Goal: Task Accomplishment & Management: Manage account settings

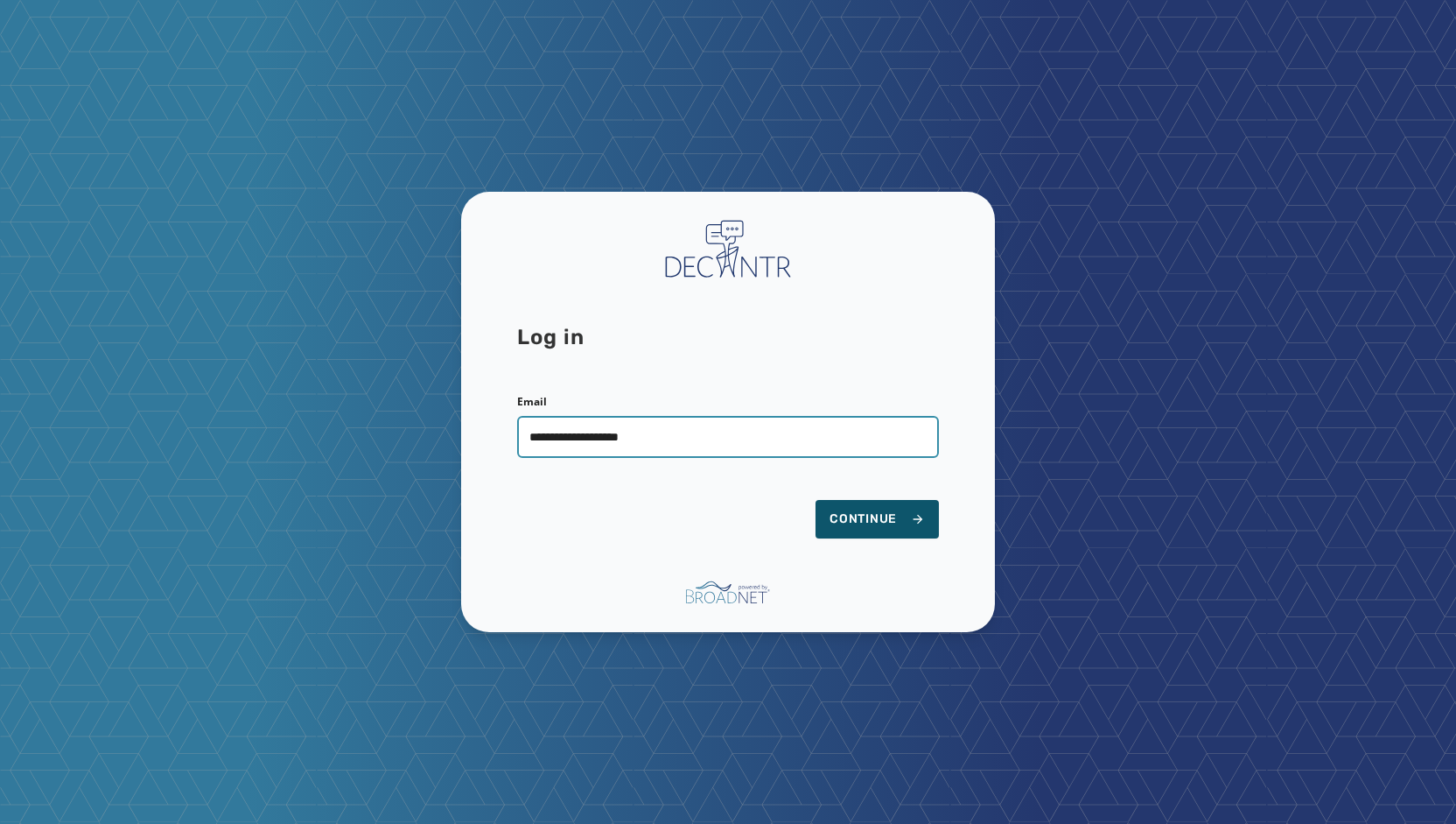
type input "**********"
click at [816, 500] on button "Continue" at bounding box center [877, 519] width 124 height 38
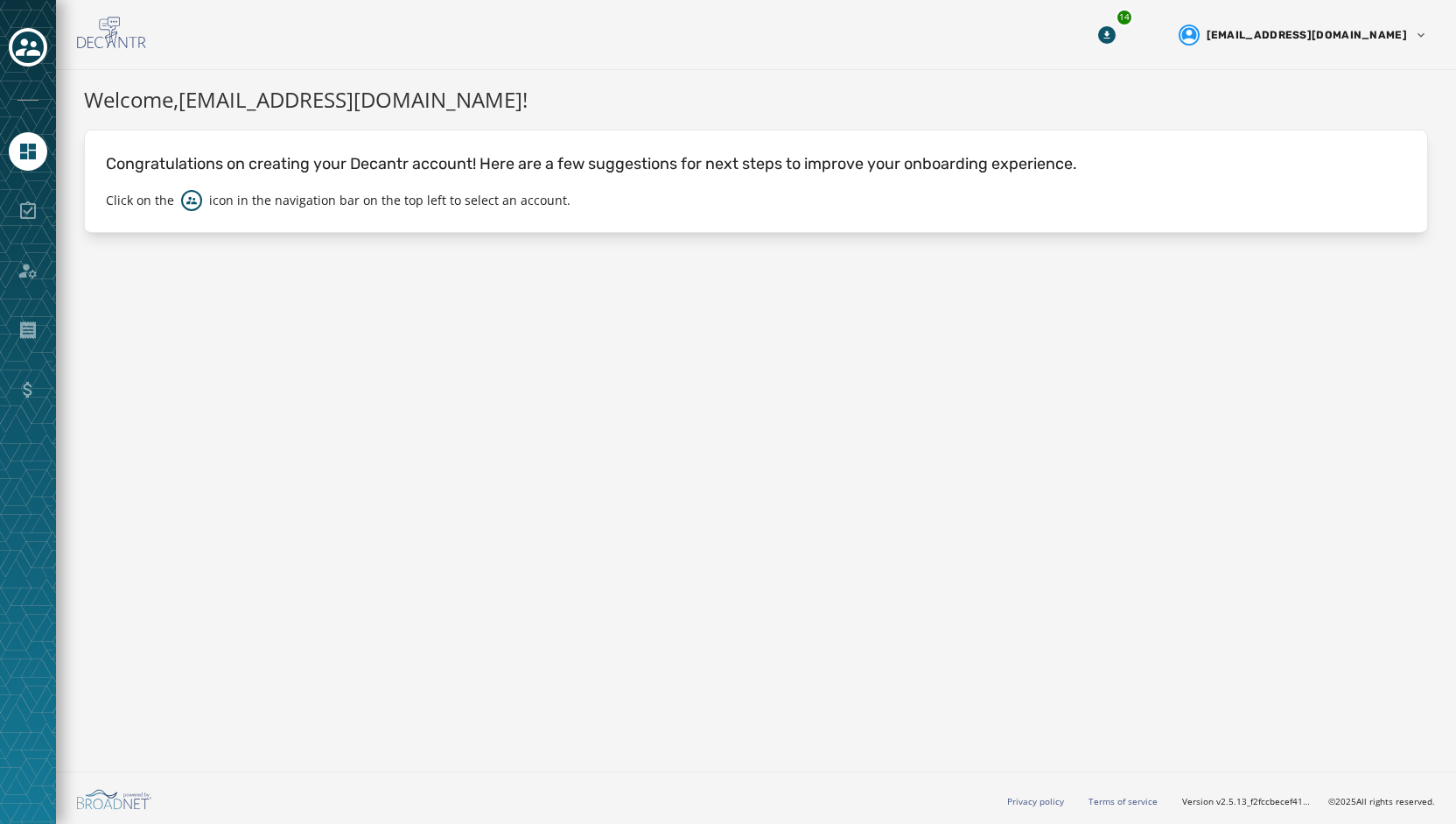
click at [29, 27] on div at bounding box center [27, 412] width 56 height 824
click at [28, 46] on icon "Toggle account select drawer" at bounding box center [27, 47] width 25 height 25
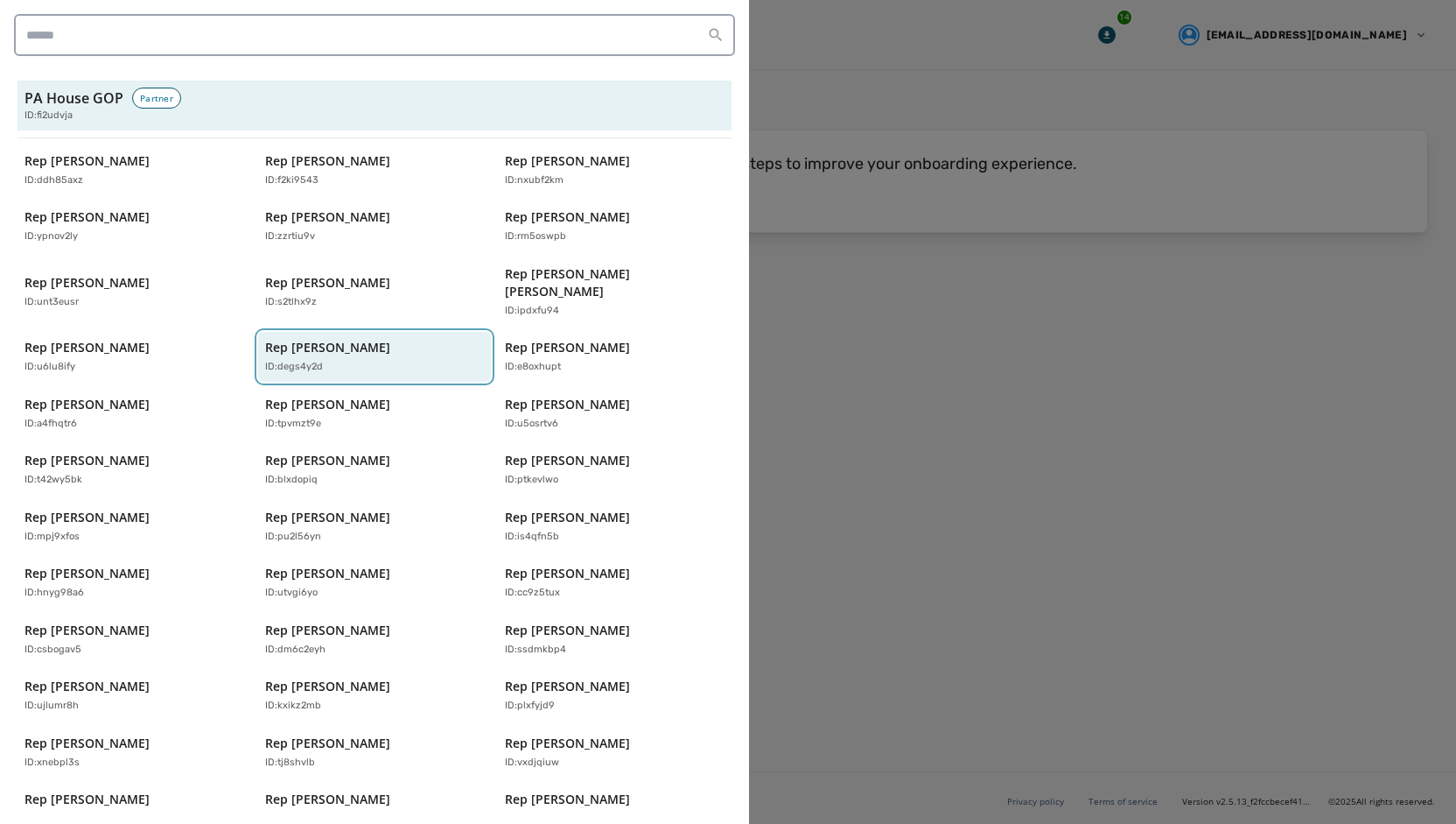
click at [322, 339] on p "Rep [PERSON_NAME]" at bounding box center [327, 347] width 126 height 17
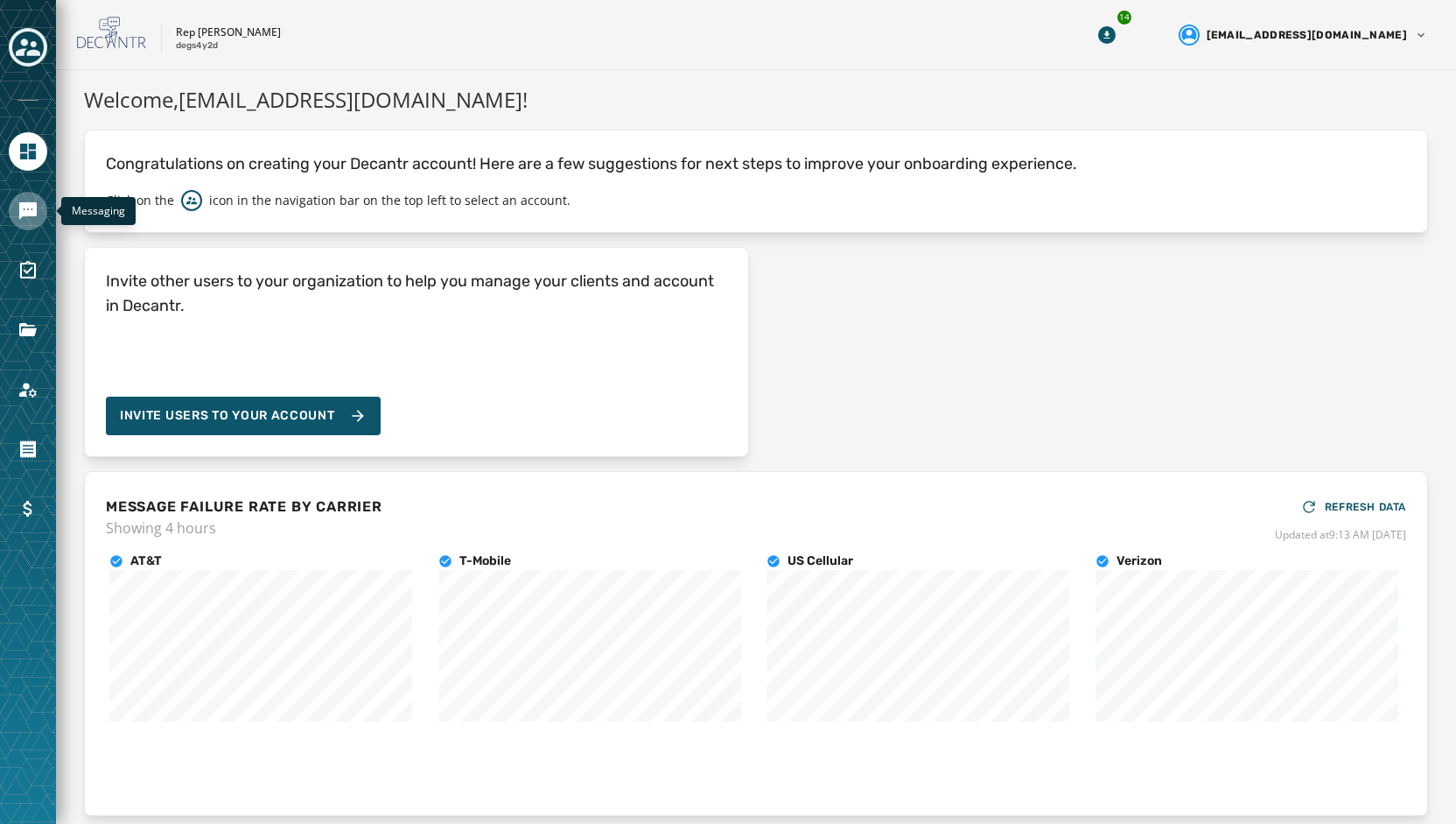
click at [20, 201] on icon "Navigate to Messaging" at bounding box center [27, 211] width 21 height 21
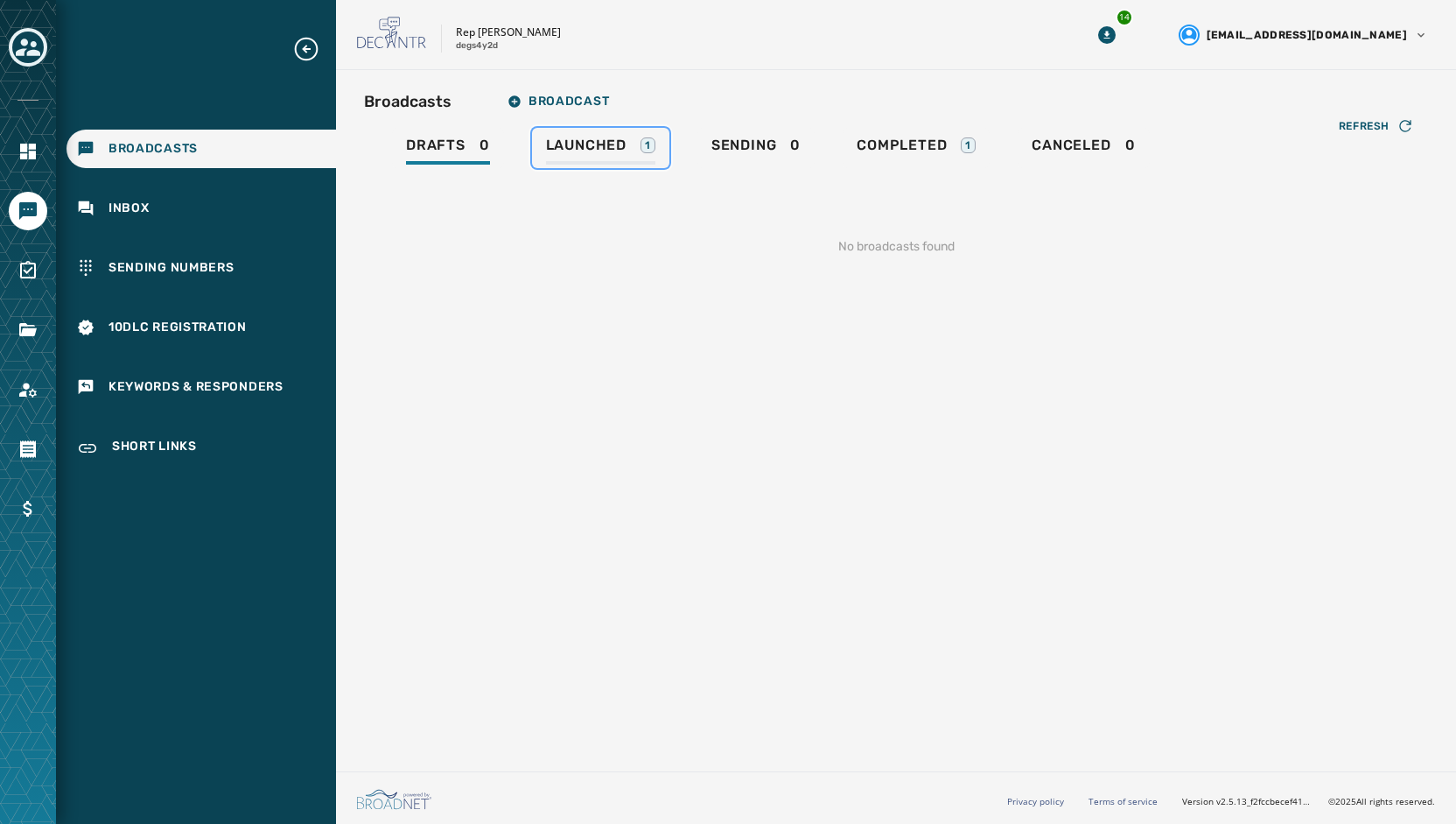
click at [611, 138] on span "Launched" at bounding box center [586, 145] width 81 height 17
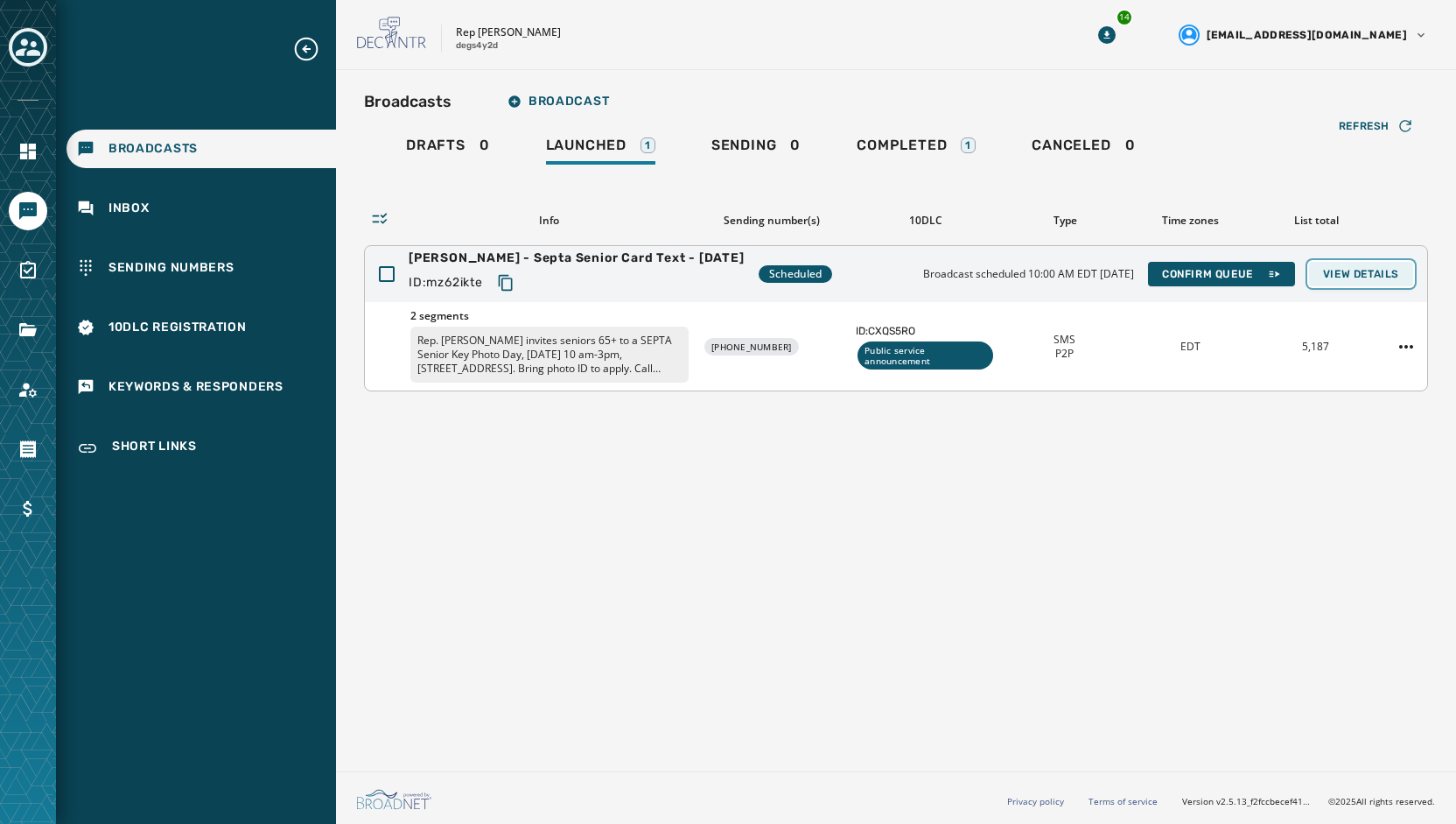
click at [1374, 271] on span "View Details" at bounding box center [1361, 273] width 76 height 14
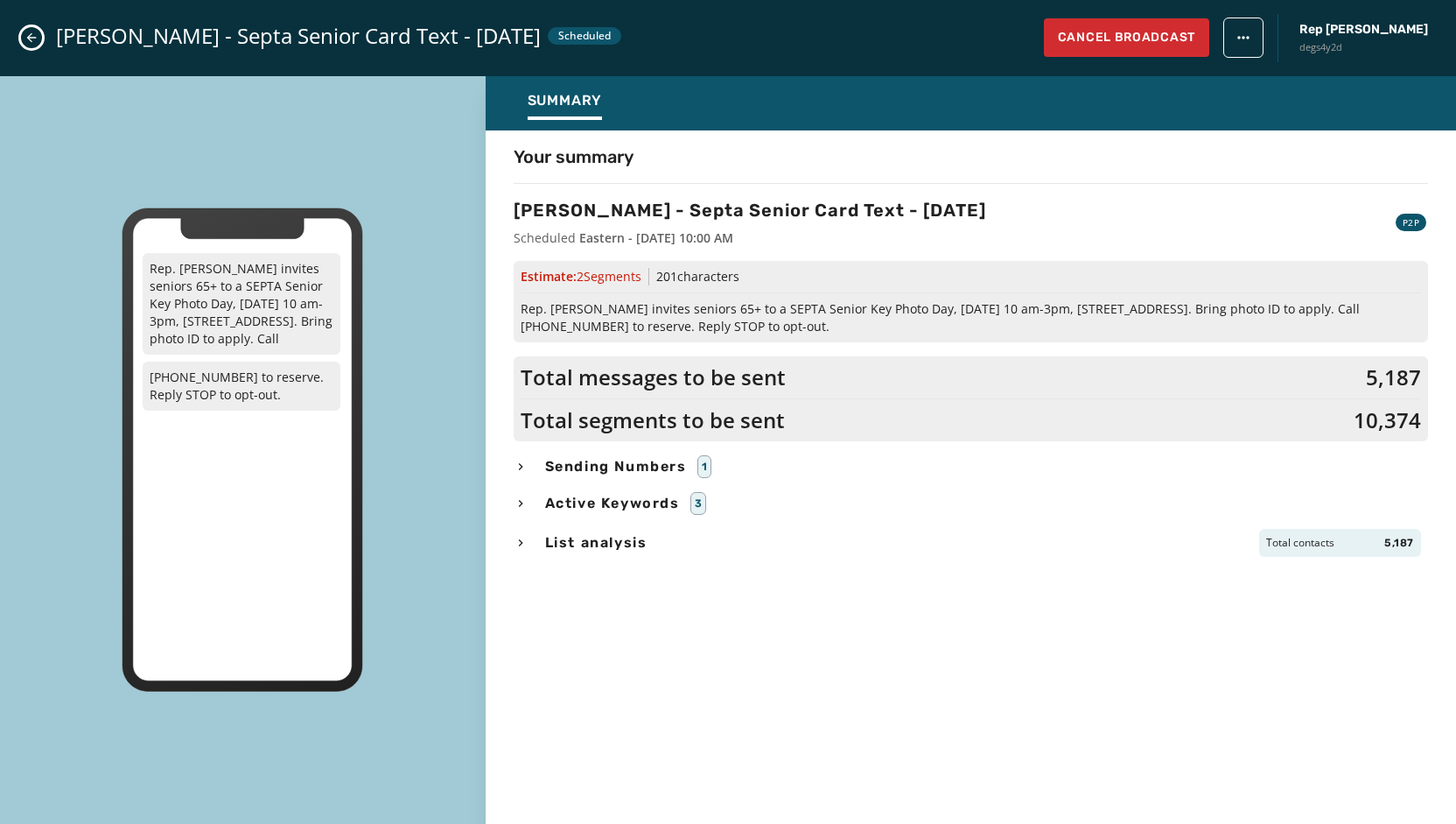
click at [627, 509] on span "Active Keywords" at bounding box center [612, 503] width 142 height 21
click at [640, 462] on span "Sending Numbers" at bounding box center [616, 467] width 148 height 21
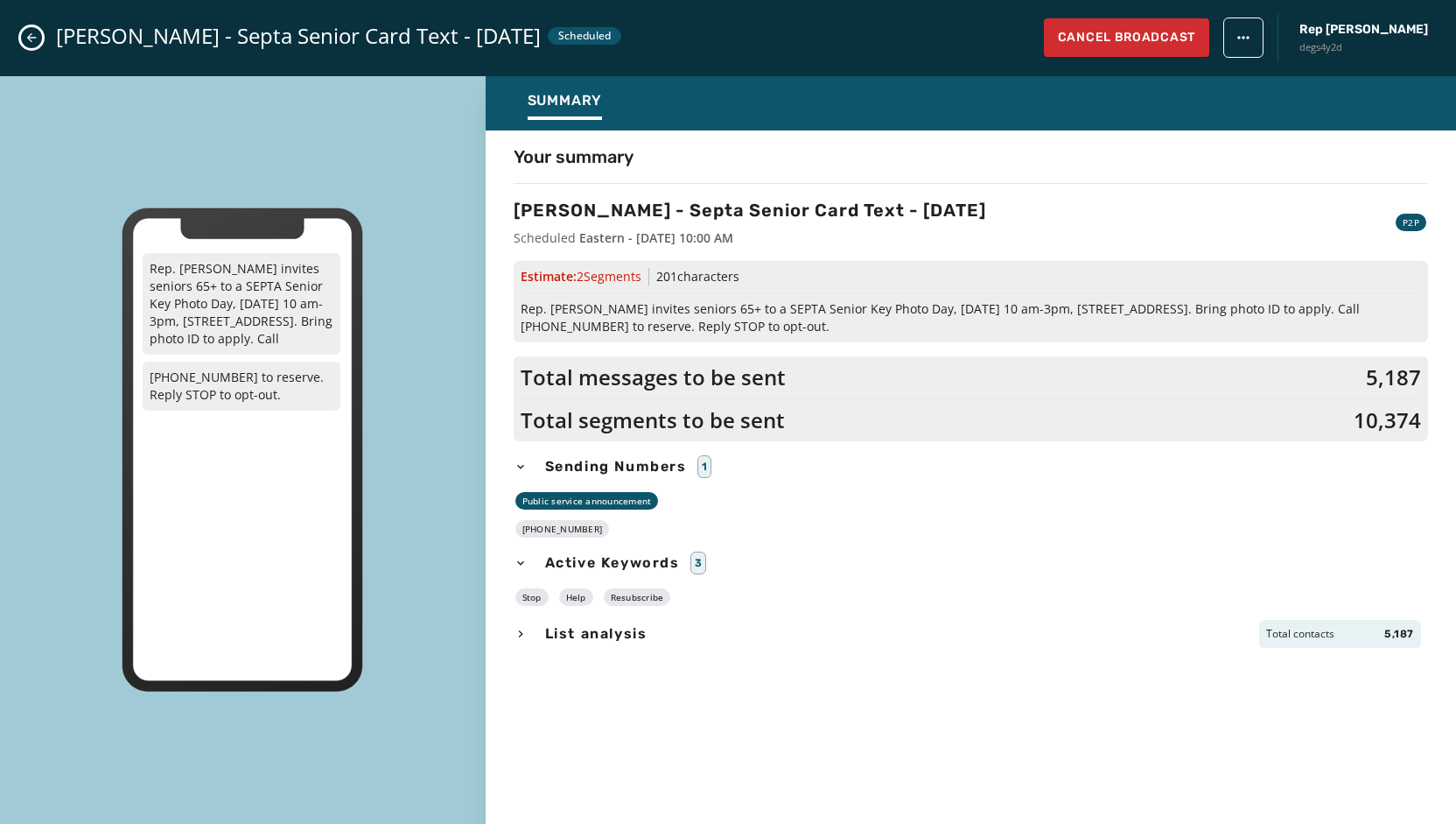
drag, startPoint x: 595, startPoint y: 530, endPoint x: 535, endPoint y: 526, distance: 60.1
click at [535, 526] on div "[PHONE_NUMBER]" at bounding box center [563, 528] width 94 height 17
copy div "[PHONE_NUMBER]"
drag, startPoint x: 792, startPoint y: 329, endPoint x: 522, endPoint y: 309, distance: 270.7
click at [522, 309] on span "Rep. [PERSON_NAME] invites seniors 65+ to a SEPTA Senior Key Photo Day, [DATE] …" at bounding box center [970, 318] width 901 height 35
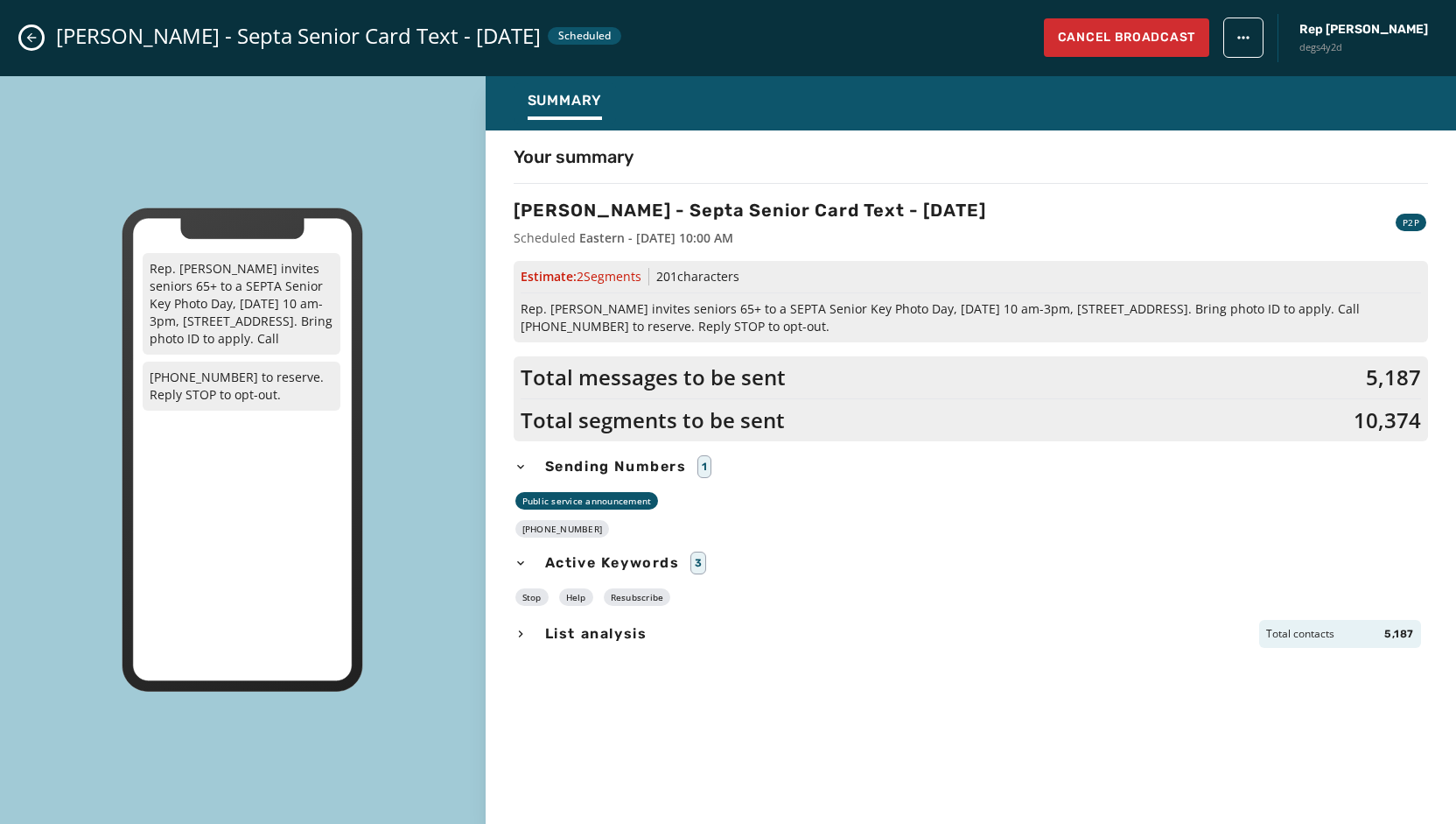
copy span "Rep. [PERSON_NAME] invites seniors 65+ to a SEPTA Senior Key Photo Day, [DATE] …"
click at [34, 42] on icon "Close admin drawer" at bounding box center [31, 37] width 14 height 14
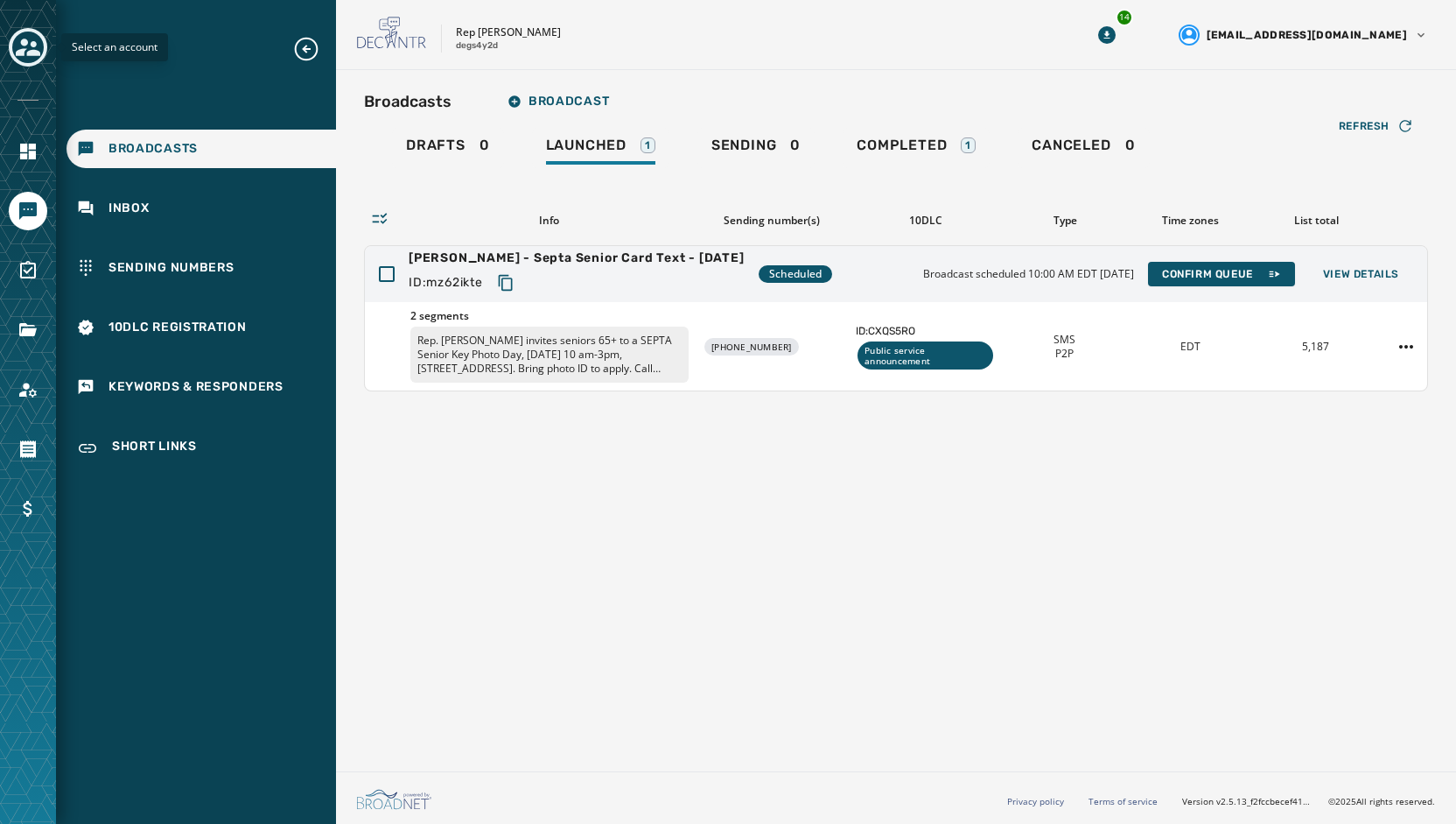
click at [29, 45] on icon "Toggle account select drawer" at bounding box center [27, 47] width 25 height 25
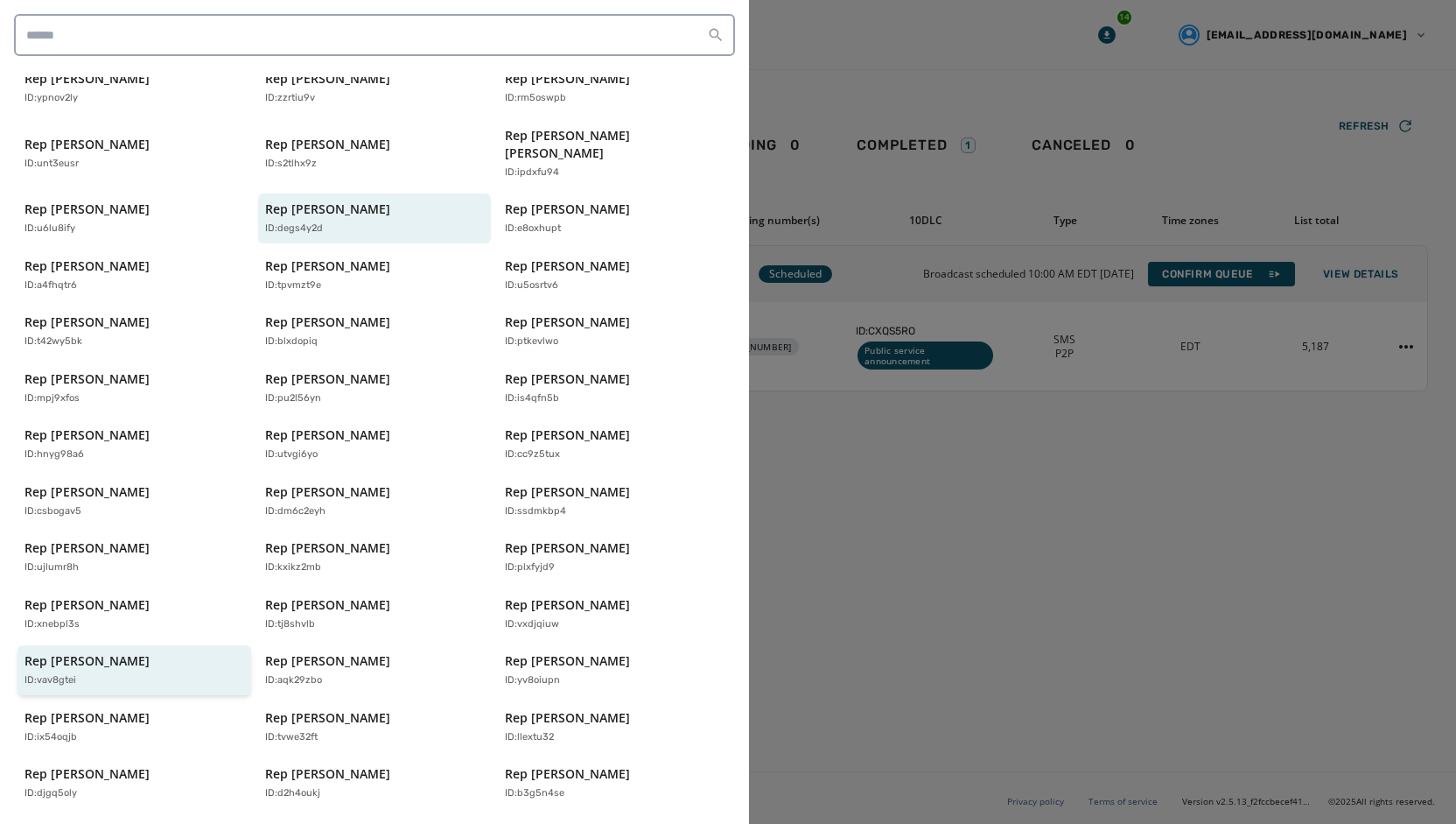
scroll to position [263, 0]
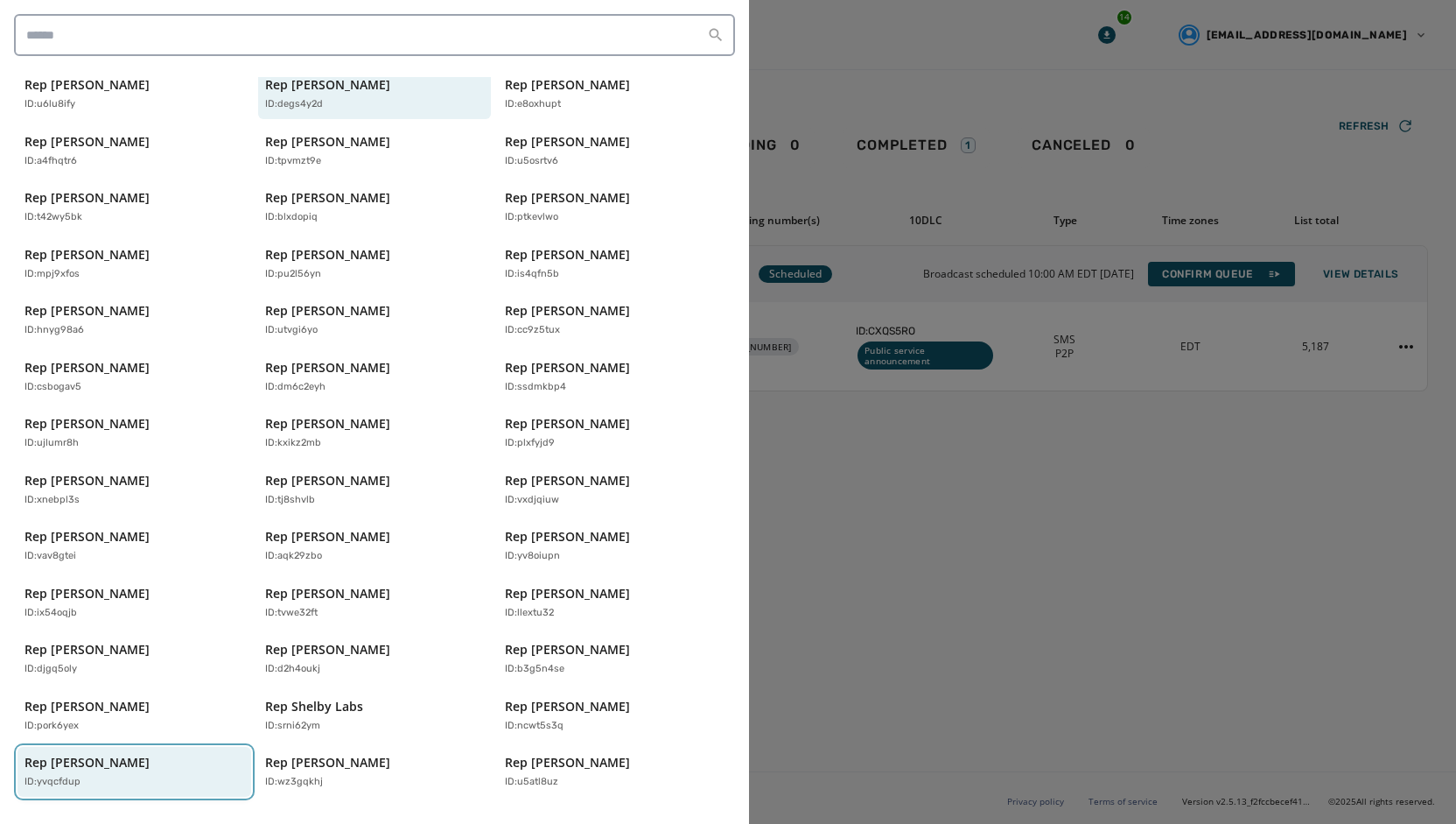
click at [77, 753] on p "Rep [PERSON_NAME]" at bounding box center [87, 762] width 126 height 17
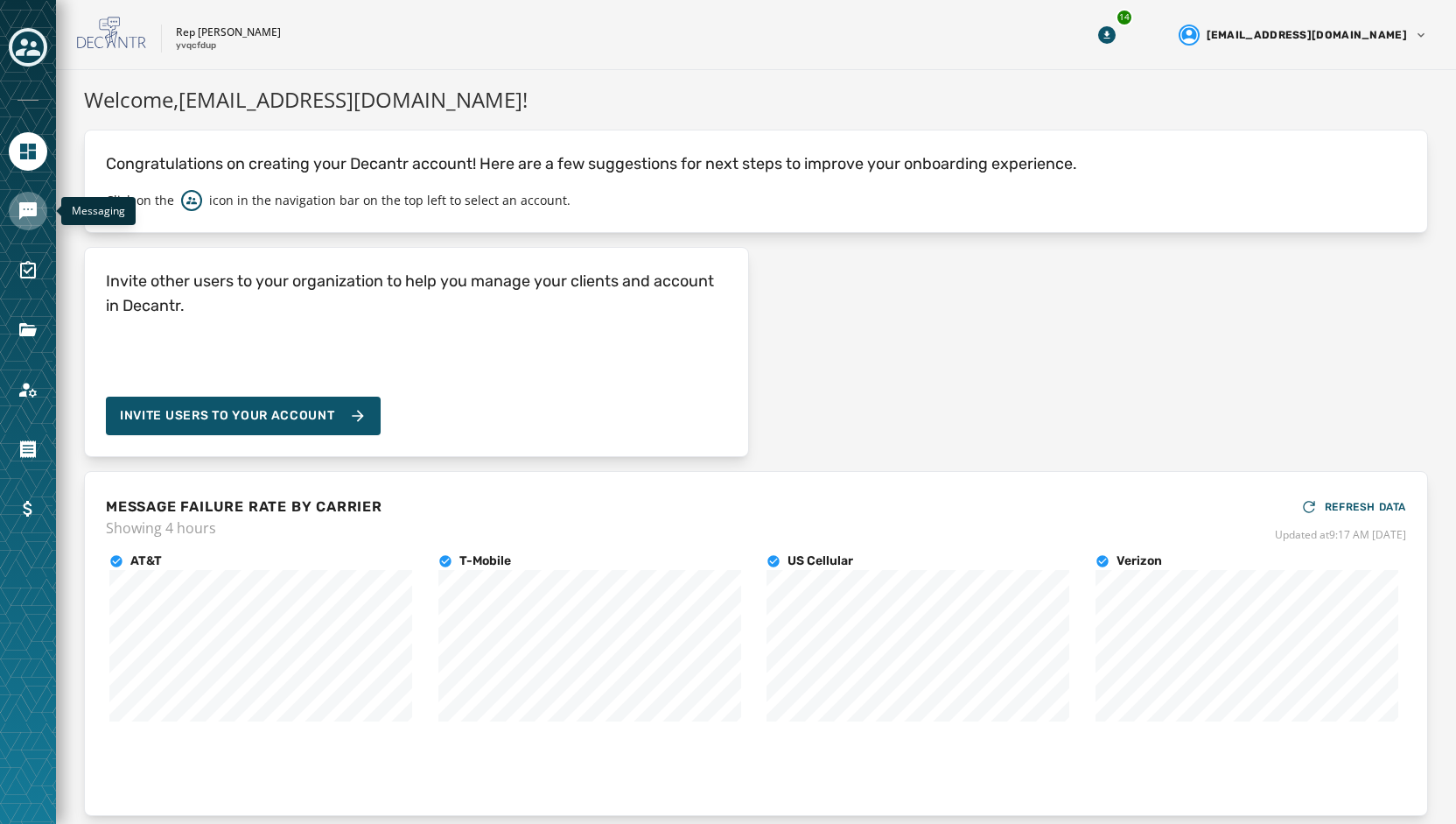
click at [35, 219] on icon "Navigate to Messaging" at bounding box center [27, 211] width 21 height 21
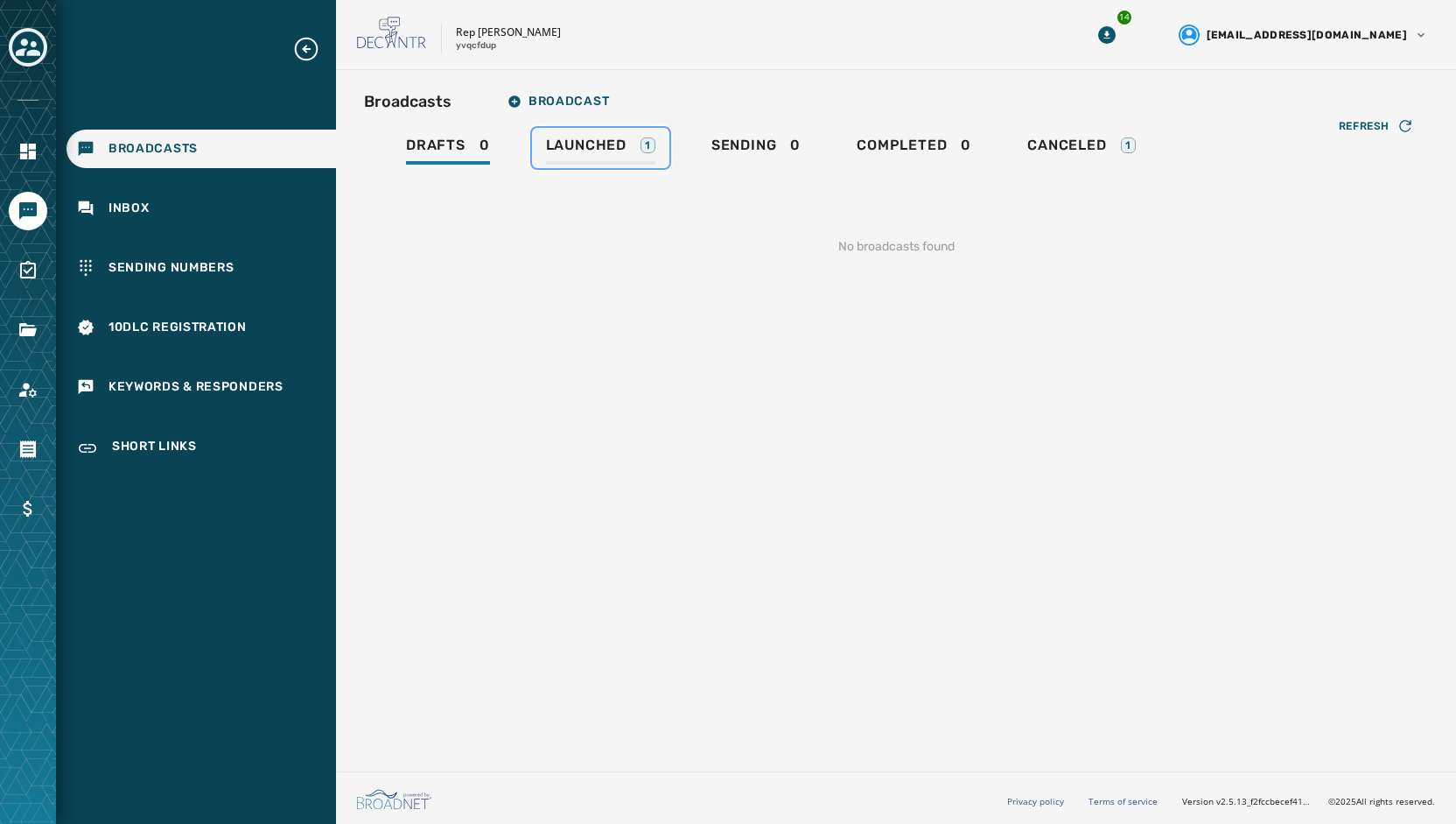
click at [594, 146] on span "Launched" at bounding box center [586, 145] width 81 height 17
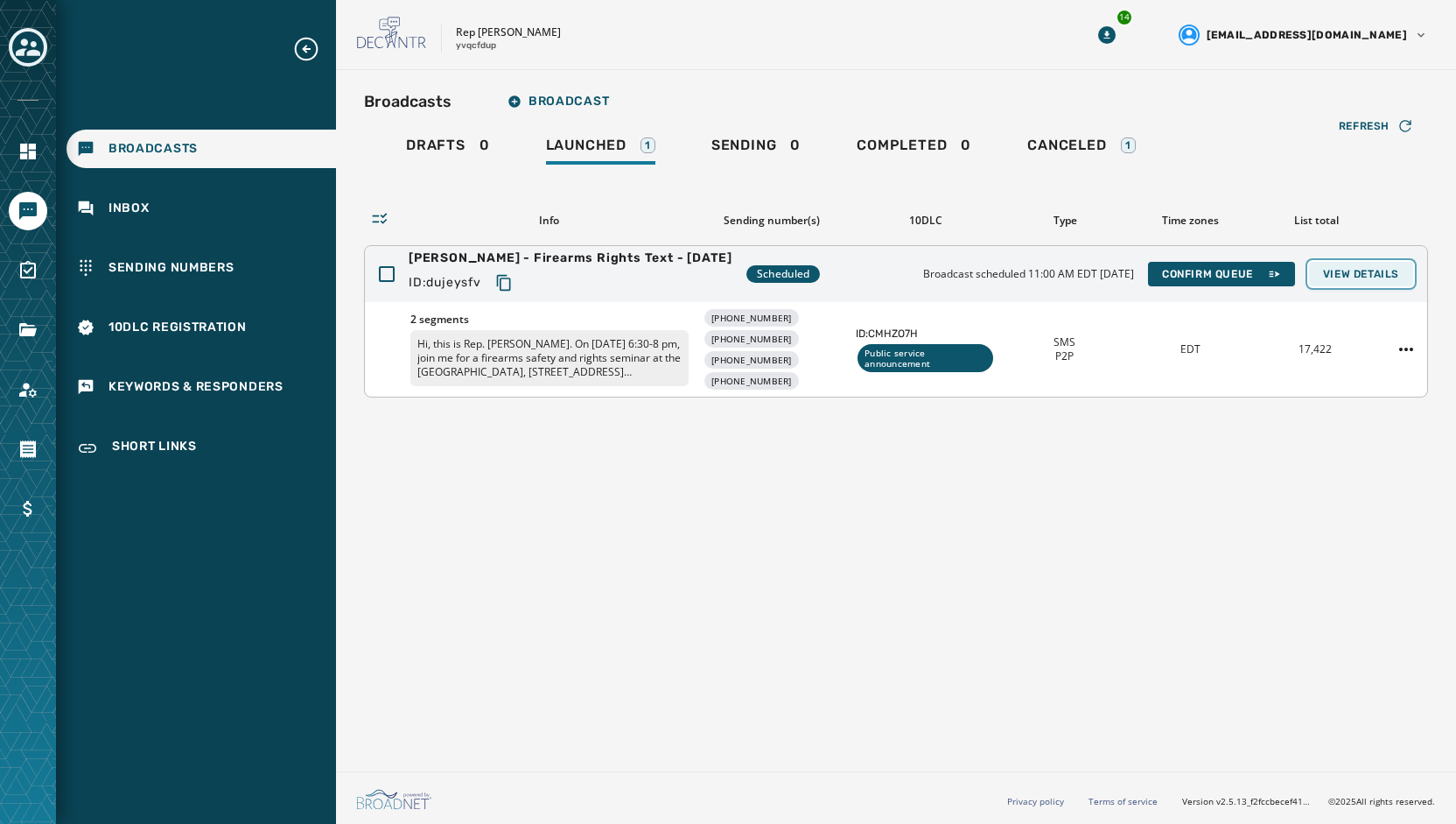
click at [1372, 264] on button "View Details" at bounding box center [1362, 274] width 104 height 25
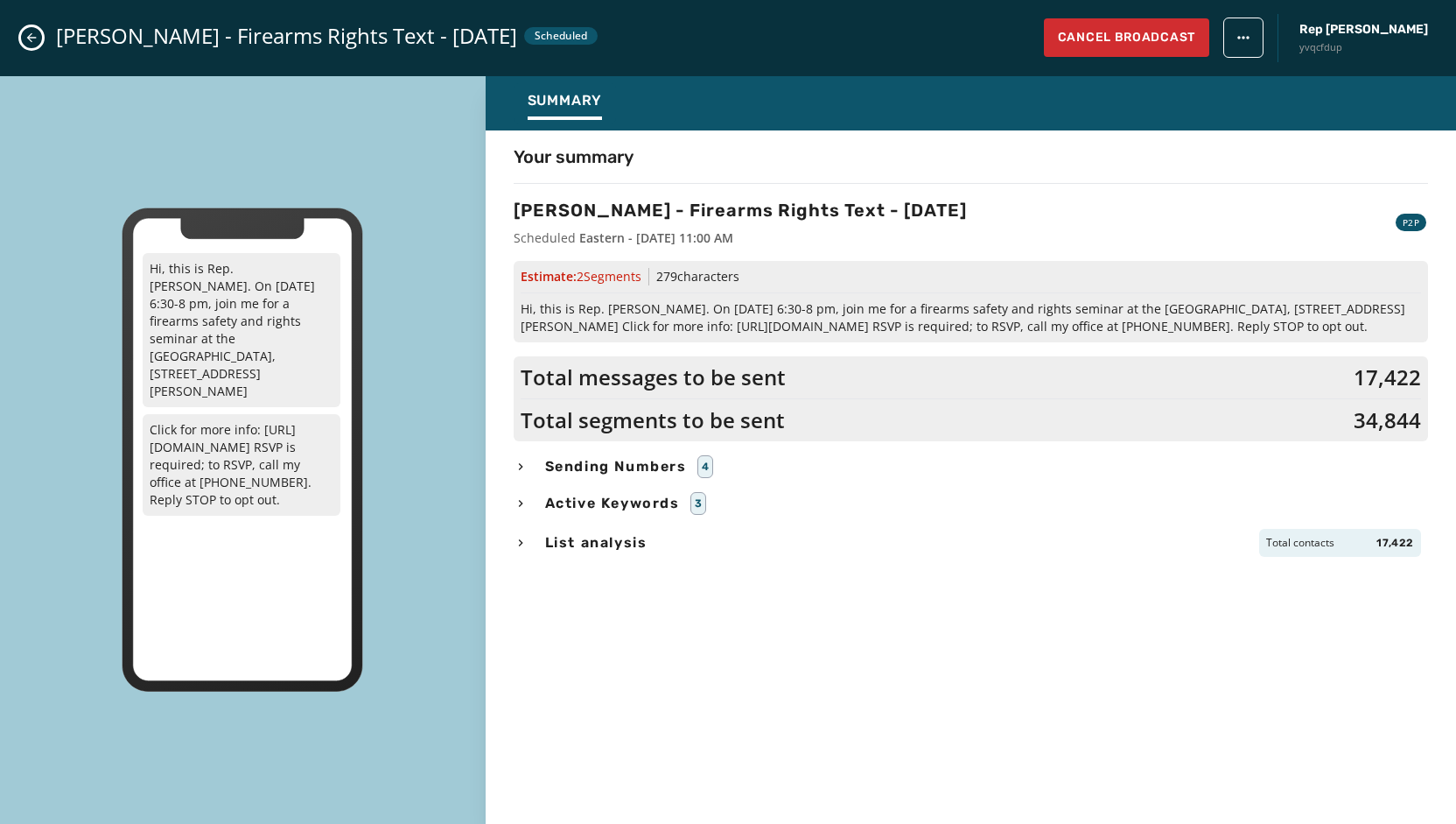
click at [630, 463] on span "Sending Numbers" at bounding box center [616, 467] width 148 height 21
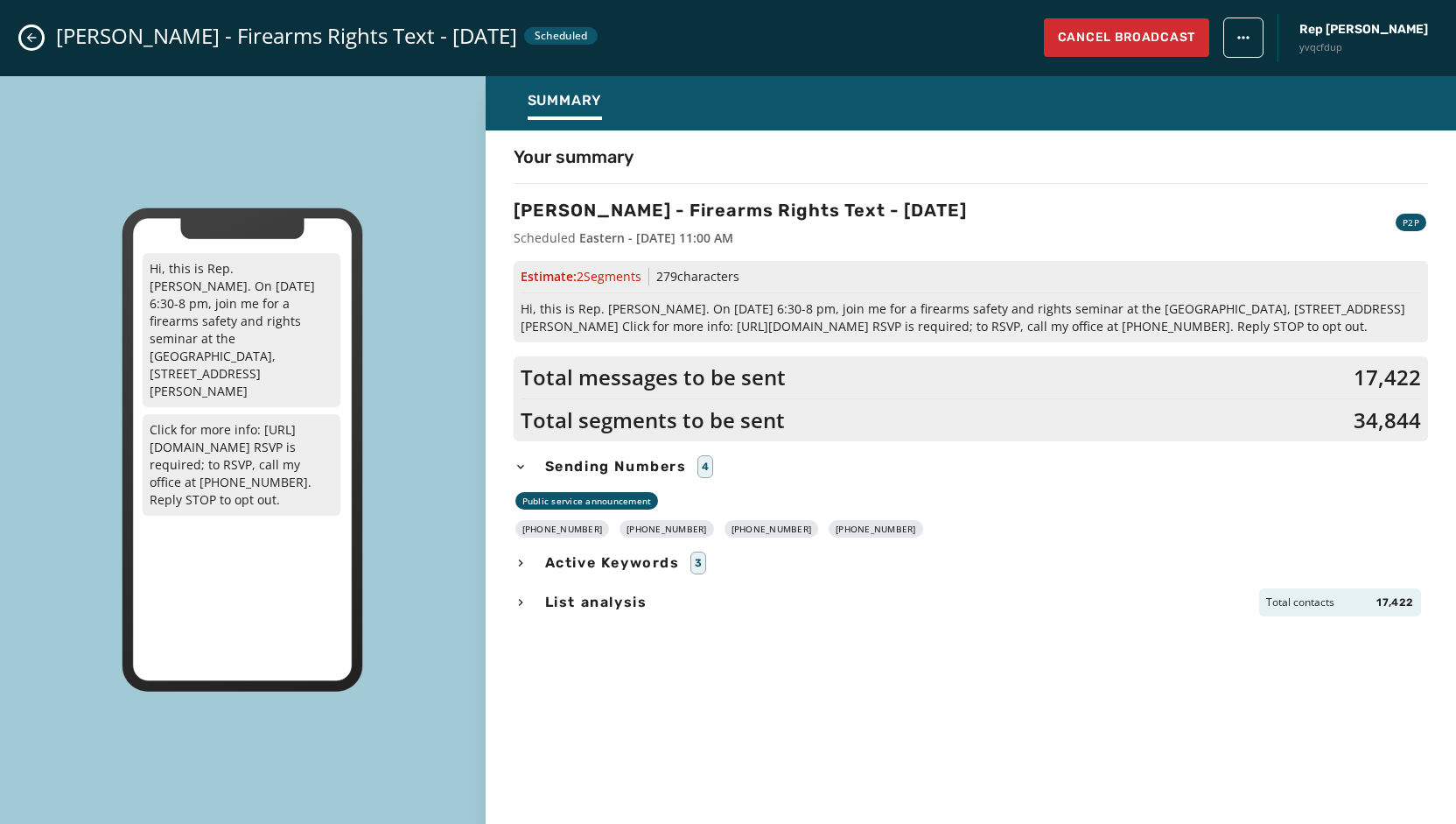
drag, startPoint x: 880, startPoint y: 529, endPoint x: 535, endPoint y: 530, distance: 345.0
click at [535, 530] on div "[PHONE_NUMBER] [PHONE_NUMBER] [PHONE_NUMBER] [PHONE_NUMBER]" at bounding box center [971, 528] width 914 height 17
copy div "[PHONE_NUMBER] [PHONE_NUMBER] [PHONE_NUMBER] [PHONE_NUMBER]"
click at [1213, 316] on span "Hi, this is Rep. [PERSON_NAME]. On [DATE] 6:30-8 pm, join me for a firearms saf…" at bounding box center [970, 318] width 901 height 35
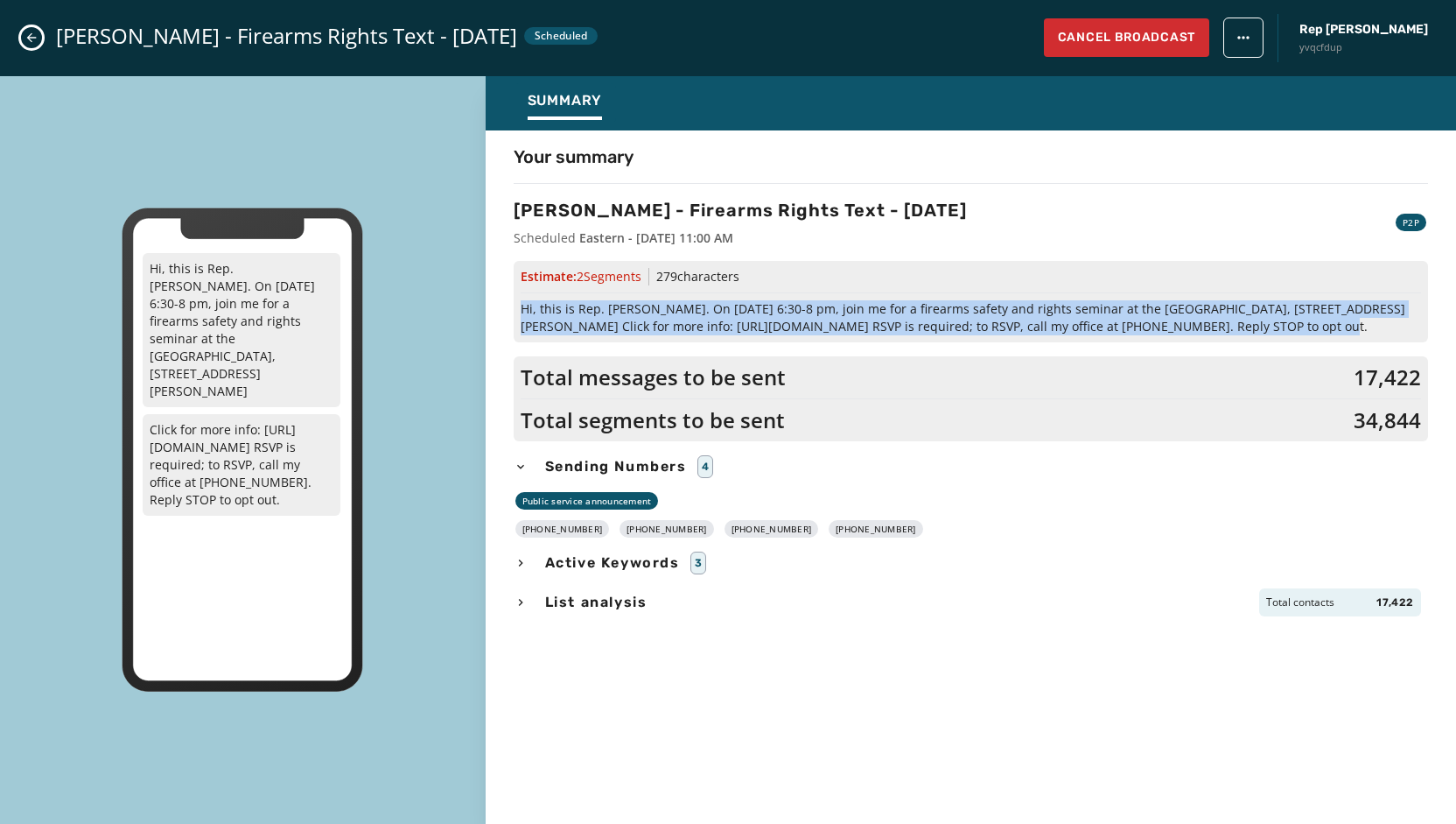
drag, startPoint x: 1215, startPoint y: 328, endPoint x: 520, endPoint y: 312, distance: 695.2
click at [520, 312] on span "Hi, this is Rep. [PERSON_NAME]. On [DATE] 6:30-8 pm, join me for a firearms saf…" at bounding box center [970, 318] width 901 height 35
copy span "Hi, this is Rep. [PERSON_NAME]. On [DATE] 6:30-8 pm, join me for a firearms saf…"
click at [33, 39] on icon "Close admin drawer" at bounding box center [31, 37] width 14 height 14
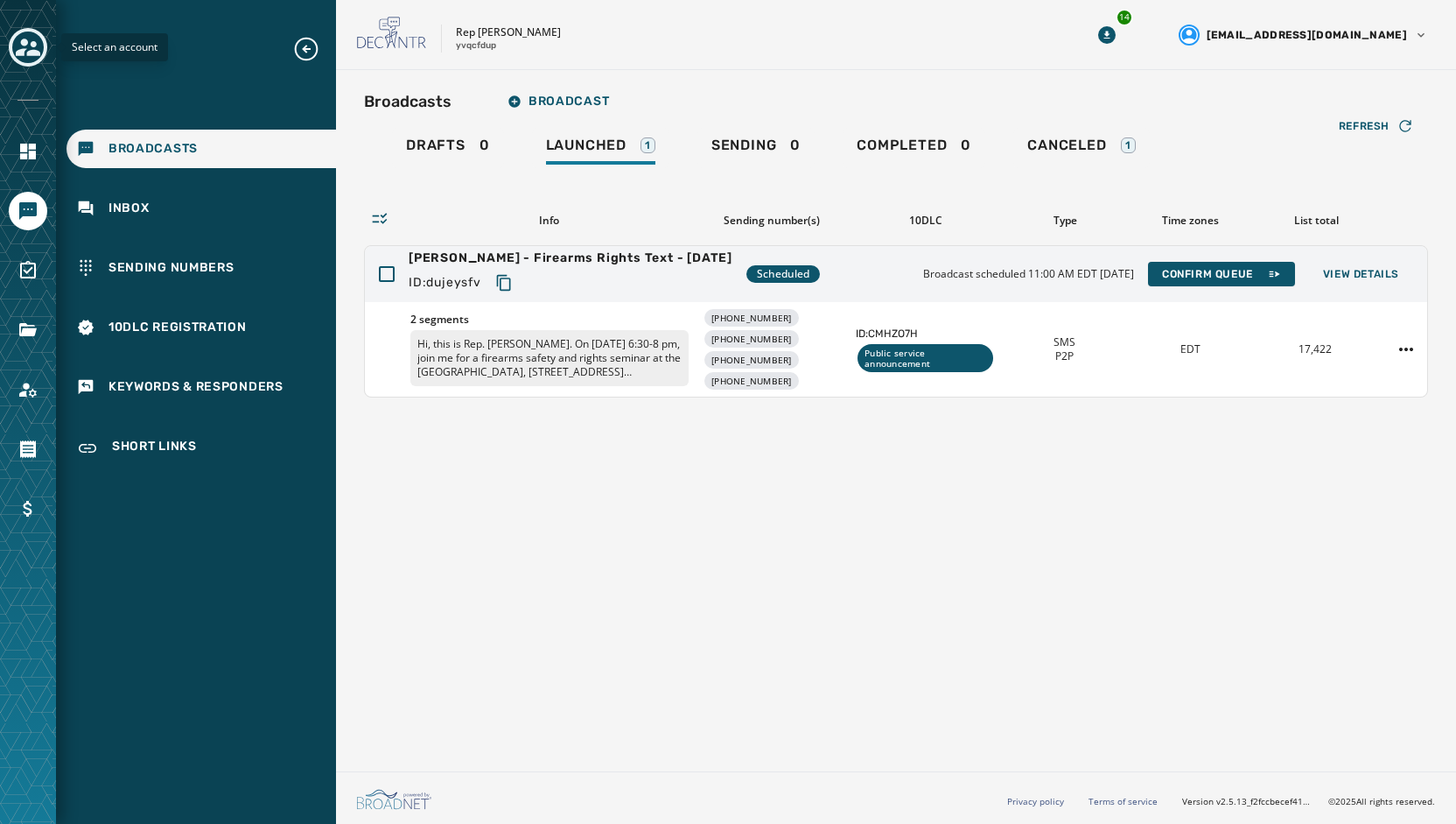
click at [32, 39] on icon "Toggle account select drawer" at bounding box center [27, 47] width 25 height 25
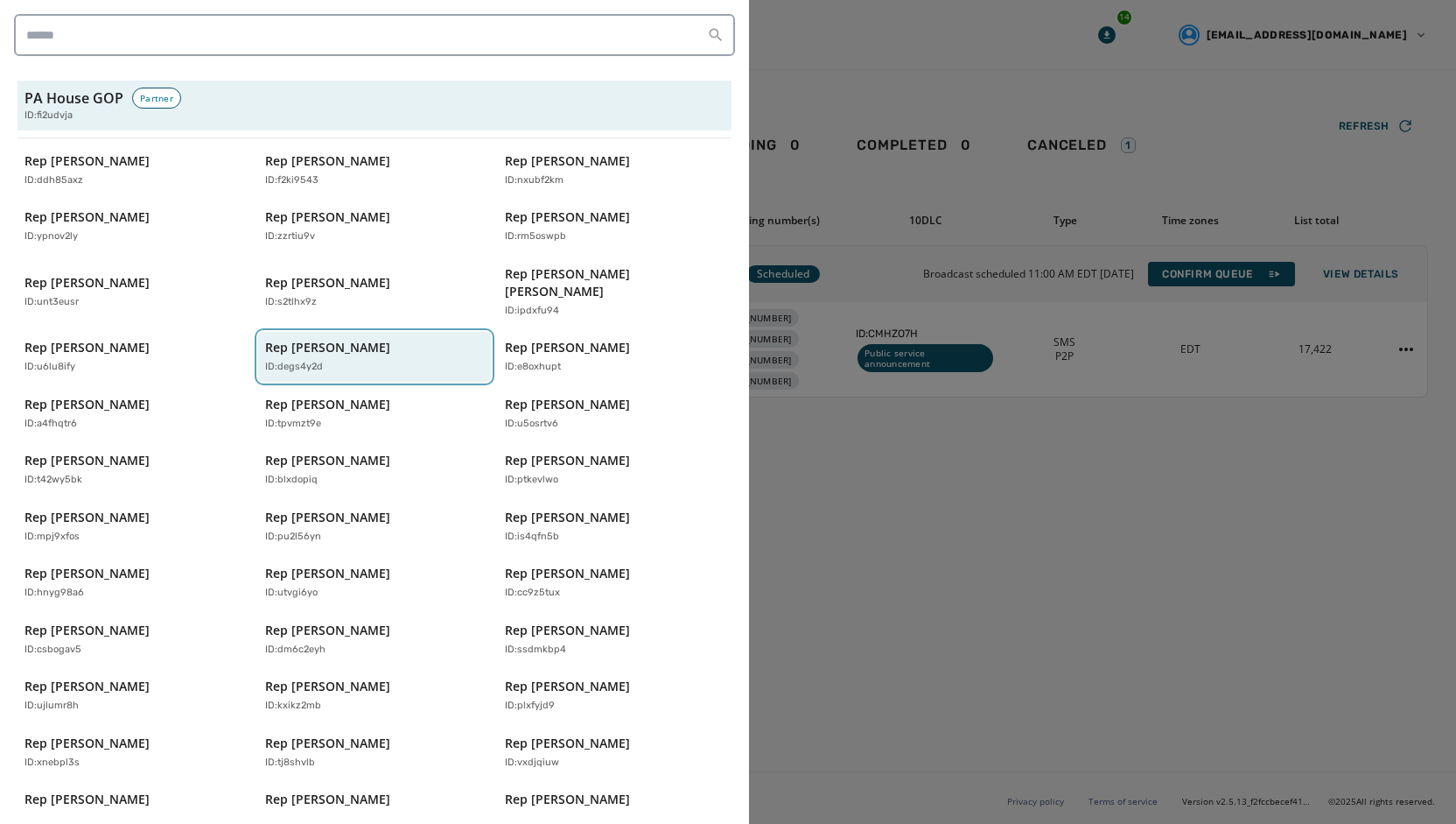
click at [258, 332] on button "Rep [PERSON_NAME] ID: degs4y2d" at bounding box center [375, 357] width 234 height 49
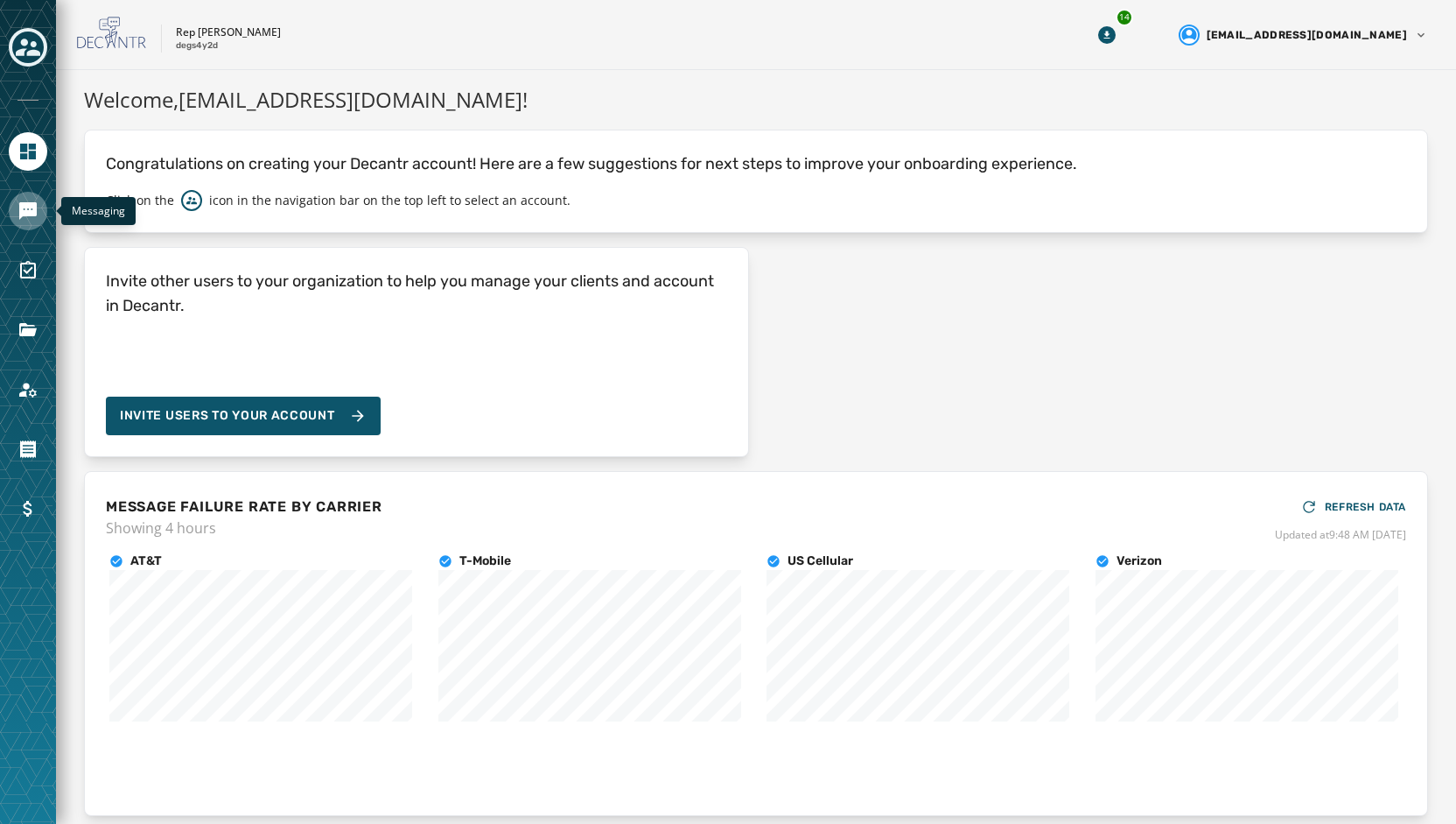
click at [37, 211] on icon "Navigate to Messaging" at bounding box center [27, 211] width 21 height 21
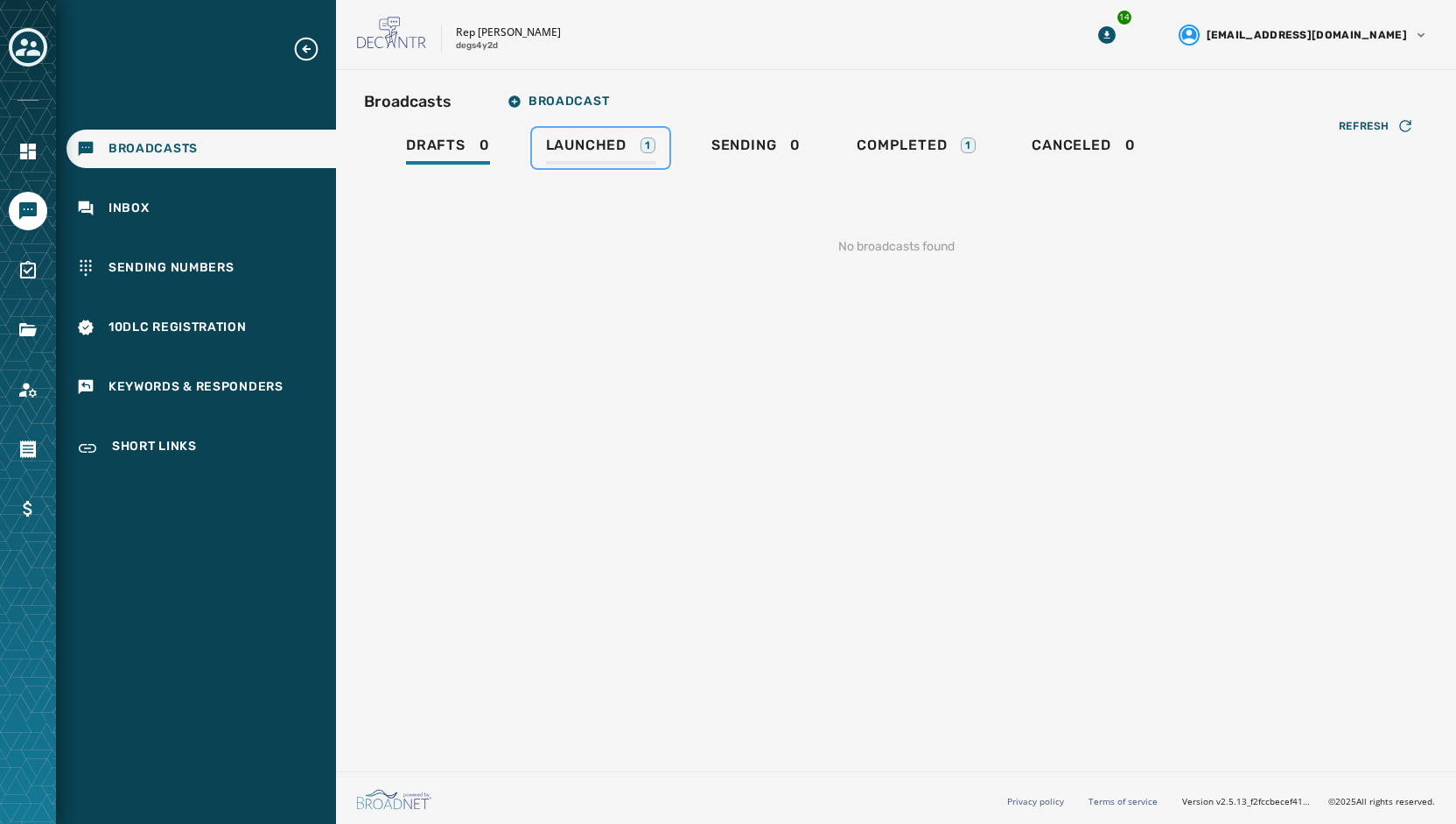
click at [613, 139] on span "Launched" at bounding box center [586, 145] width 81 height 17
click at [925, 156] on div "Completed 2" at bounding box center [912, 150] width 120 height 28
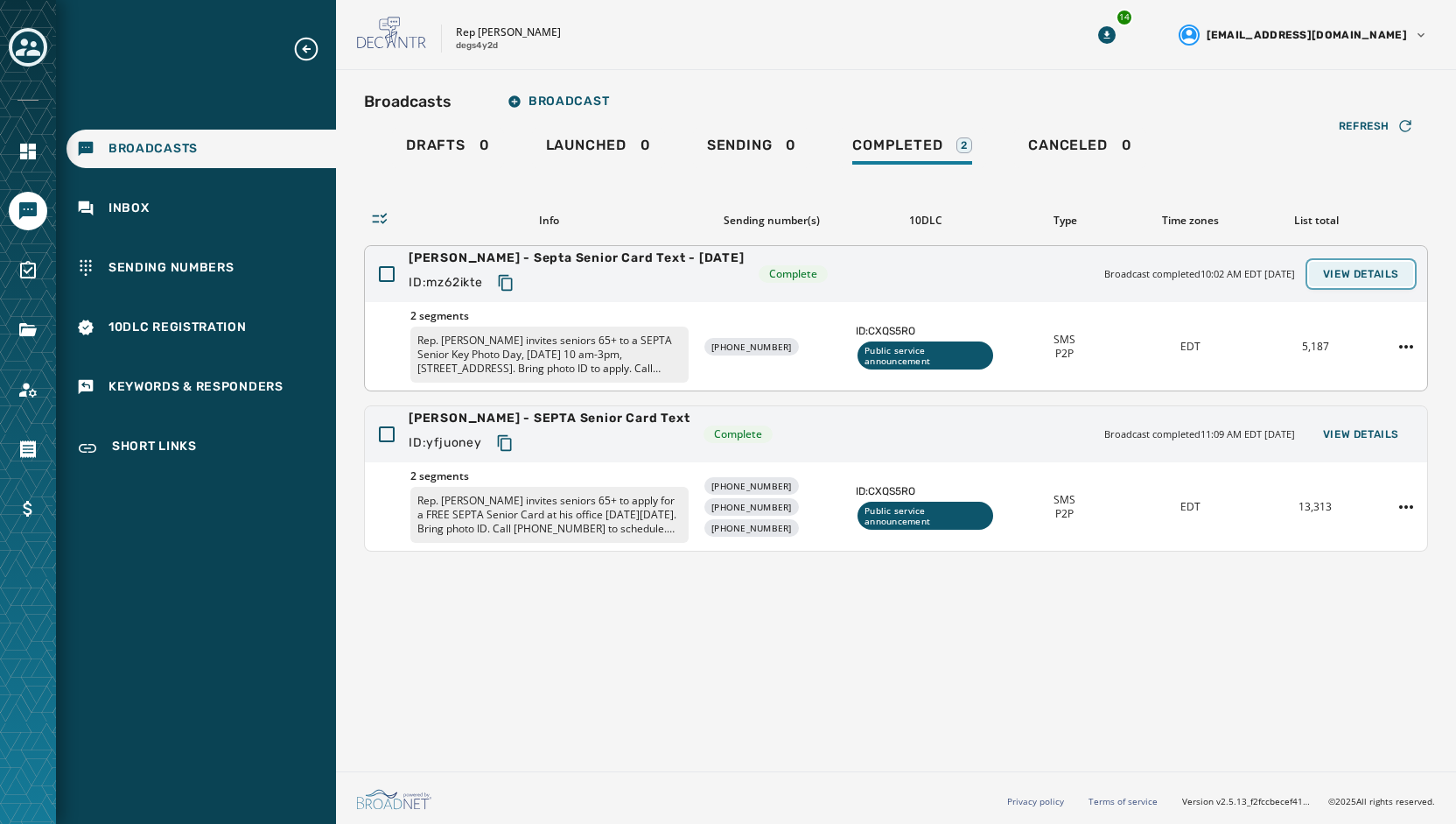
click at [1393, 269] on span "View Details" at bounding box center [1361, 273] width 76 height 14
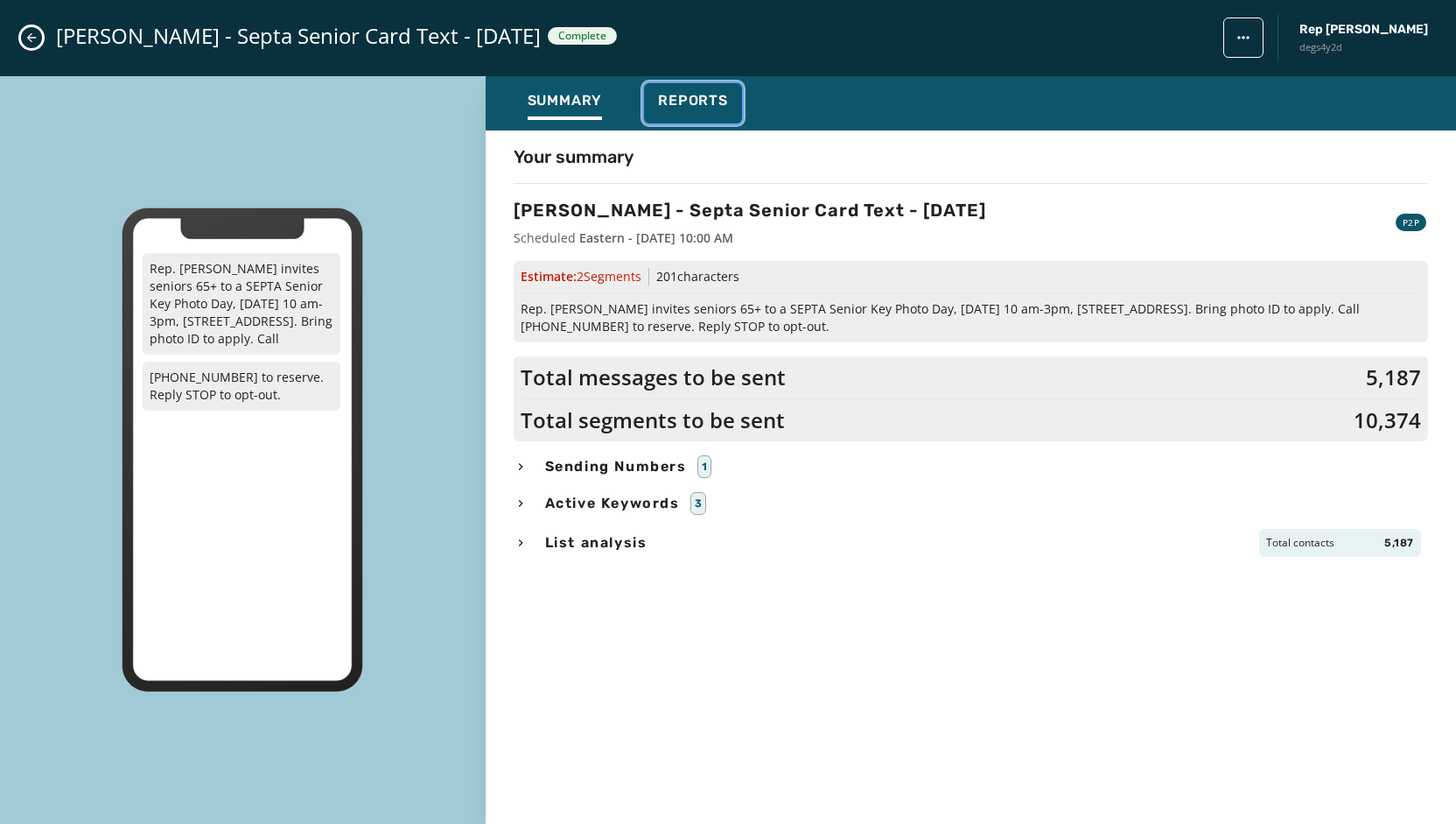
click at [714, 102] on span "Reports" at bounding box center [693, 100] width 70 height 17
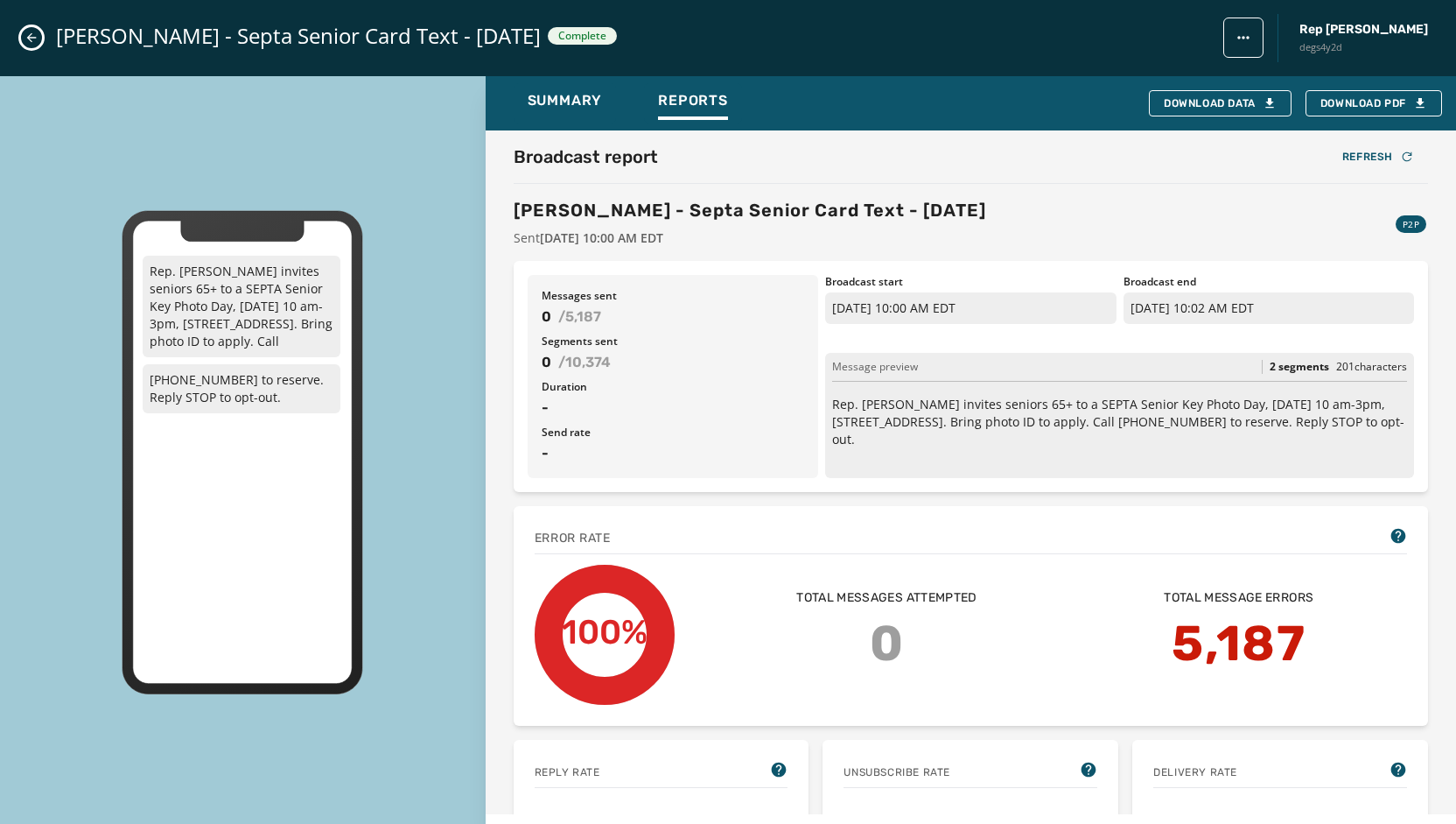
click at [1002, 192] on div "Broadcast report Refresh [PERSON_NAME] - Septa Senior Card Text - [DATE] Sent […" at bounding box center [971, 196] width 914 height 103
click at [29, 41] on icon "Close admin drawer" at bounding box center [31, 37] width 14 height 14
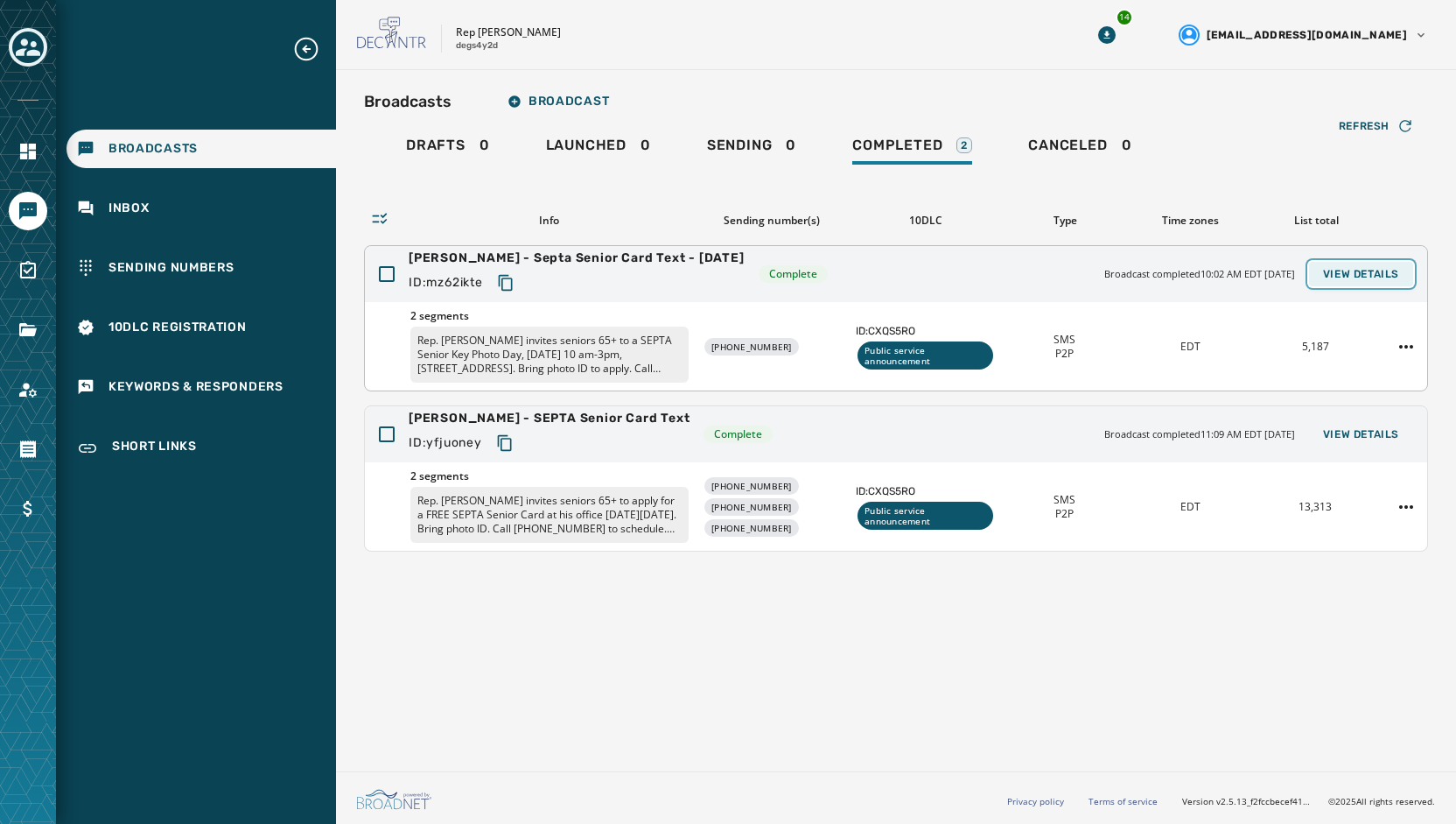
click at [1352, 270] on span "View Details" at bounding box center [1361, 273] width 76 height 14
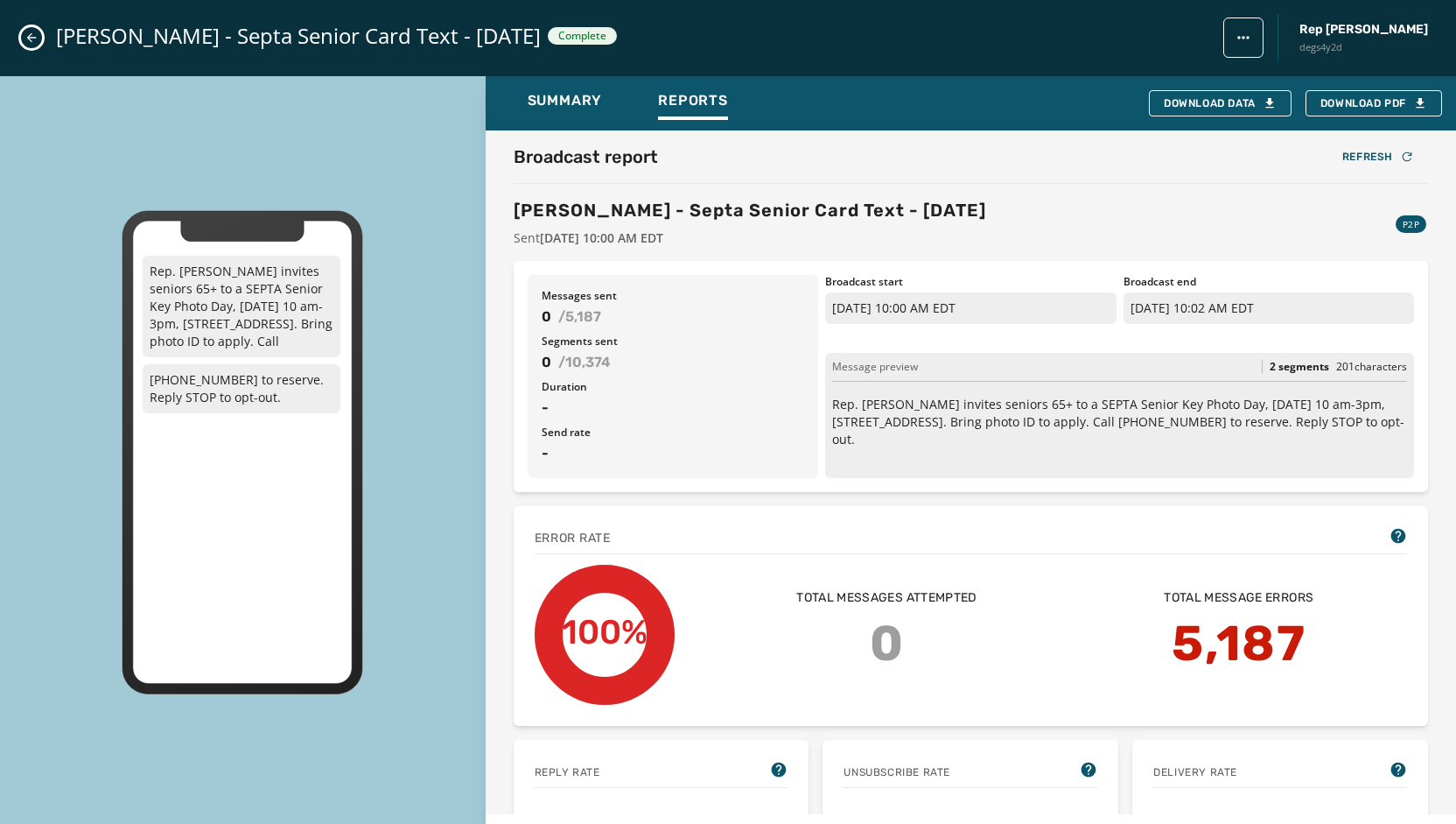
click at [1356, 190] on div "Broadcast report Refresh [PERSON_NAME] - Septa Senior Card Text - [DATE] Sent […" at bounding box center [971, 196] width 914 height 103
click at [1356, 103] on span "Download PDF" at bounding box center [1374, 103] width 107 height 14
click at [36, 39] on icon "Close admin drawer" at bounding box center [31, 37] width 14 height 14
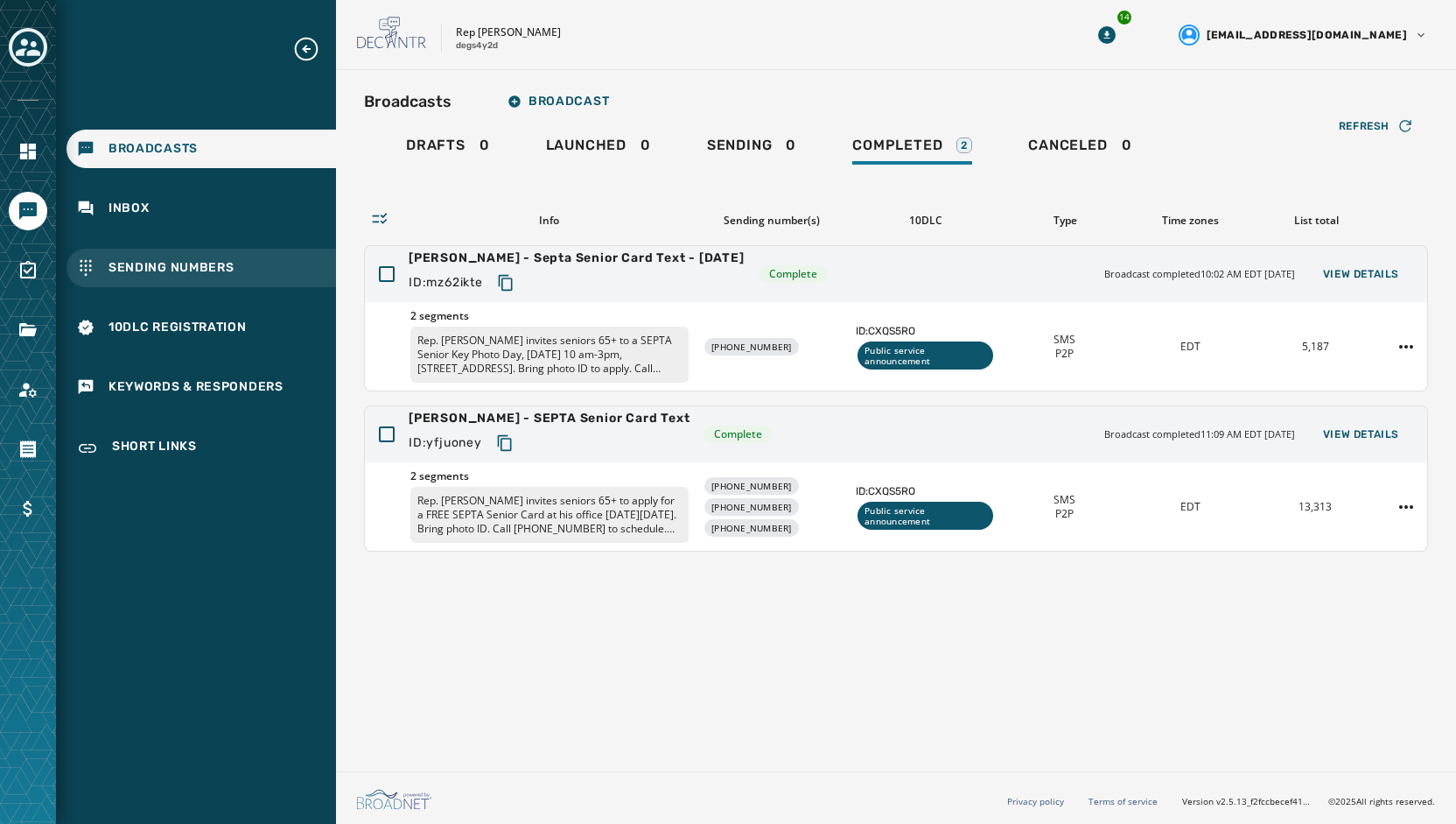
click at [187, 263] on span "Sending Numbers" at bounding box center [171, 268] width 126 height 17
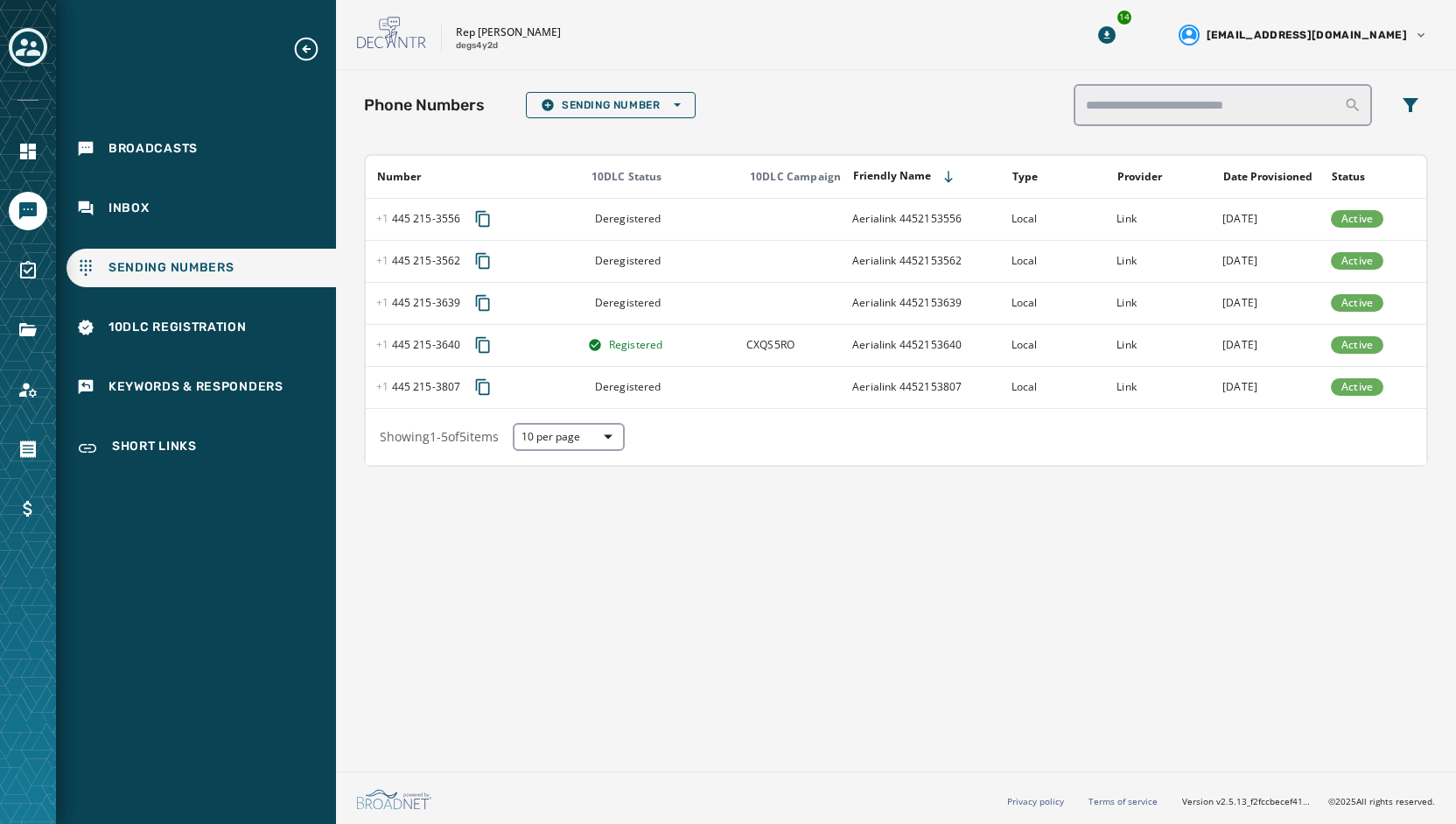
click at [675, 679] on div "Phone Numbers Sending Number Open options Number 10DLC Status 10DLC Campaign Fr…" at bounding box center [896, 416] width 1120 height 694
click at [148, 150] on span "Broadcasts" at bounding box center [152, 148] width 89 height 17
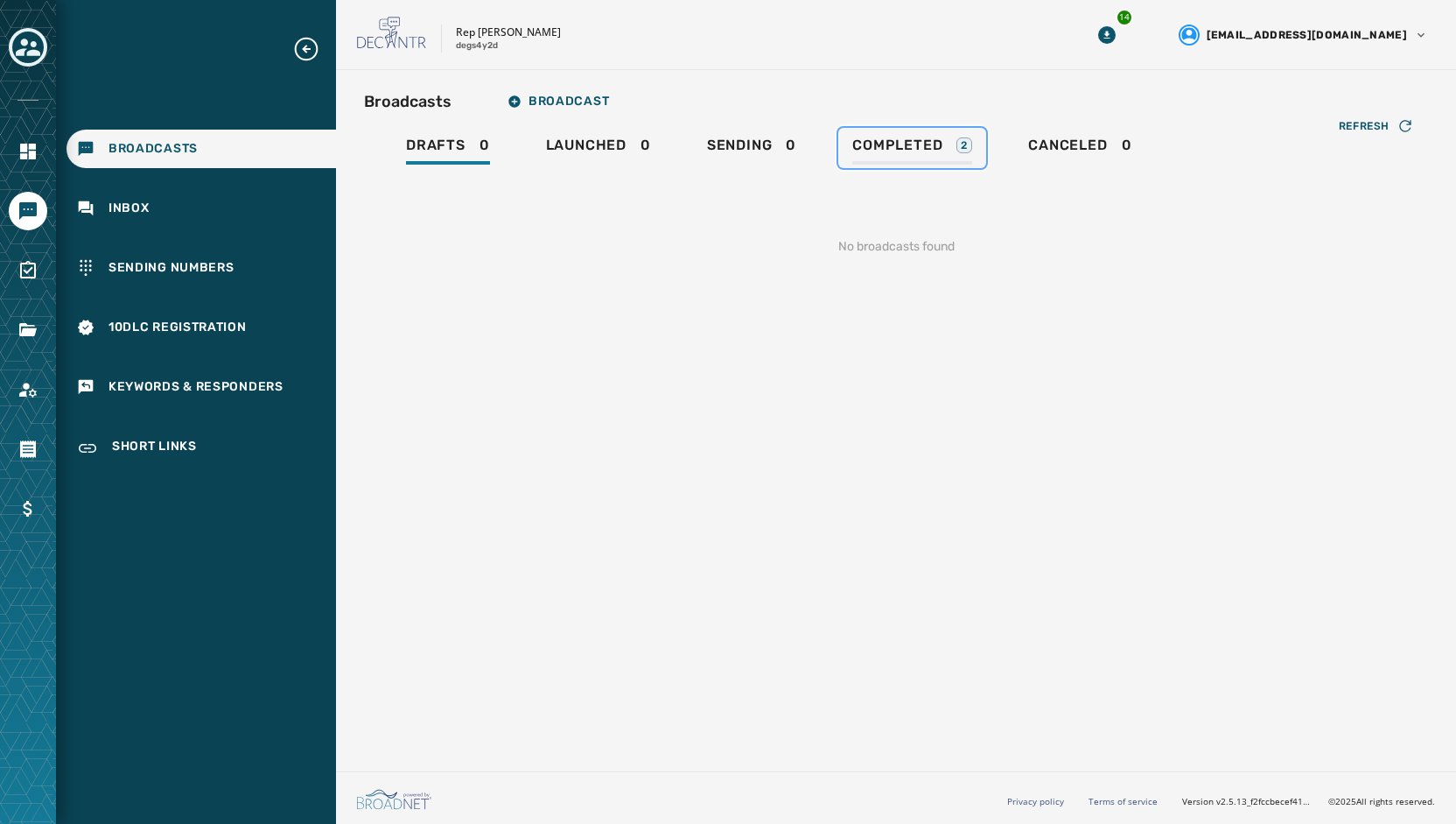
click at [905, 146] on span "Completed" at bounding box center [897, 145] width 90 height 17
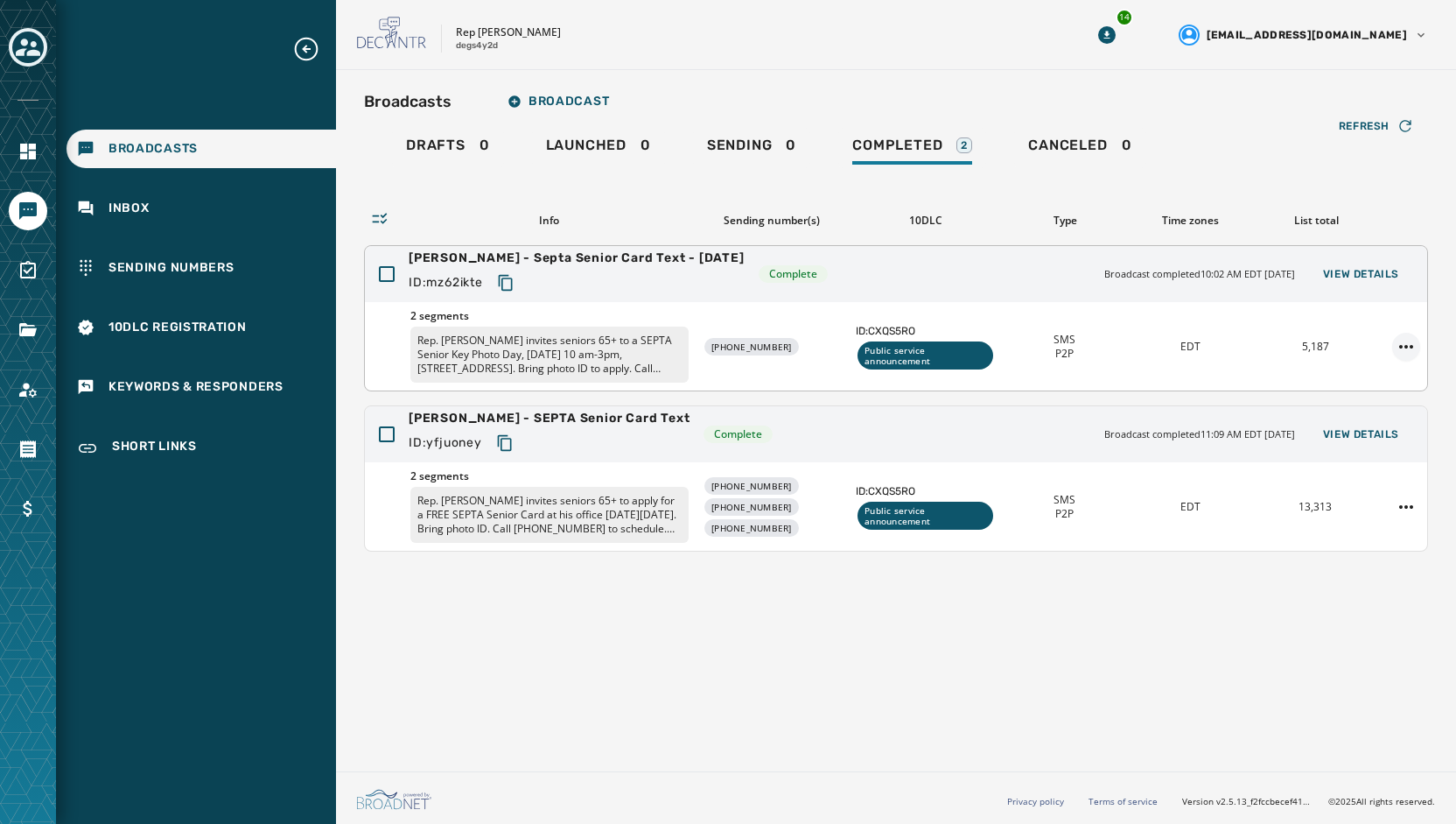
click at [1407, 341] on html "Broadcasts Inbox Sending Numbers 10DLC Registration Keywords & Responders Short…" at bounding box center [728, 412] width 1456 height 824
click at [989, 190] on html "Broadcasts Inbox Sending Numbers 10DLC Registration Keywords & Responders Short…" at bounding box center [728, 412] width 1456 height 824
click at [1378, 280] on span "View Details" at bounding box center [1361, 273] width 76 height 14
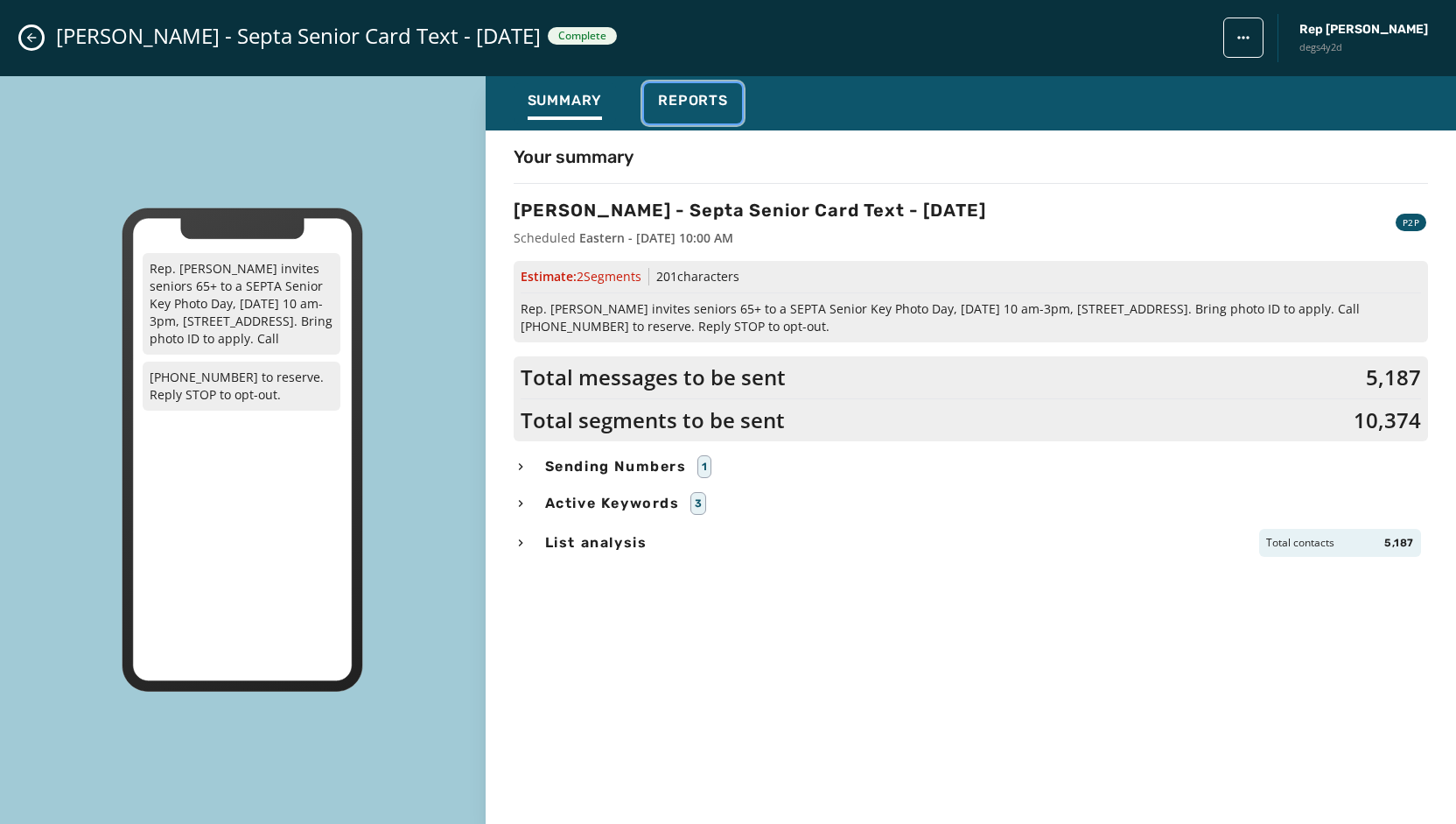
click at [694, 100] on span "Reports" at bounding box center [693, 100] width 70 height 17
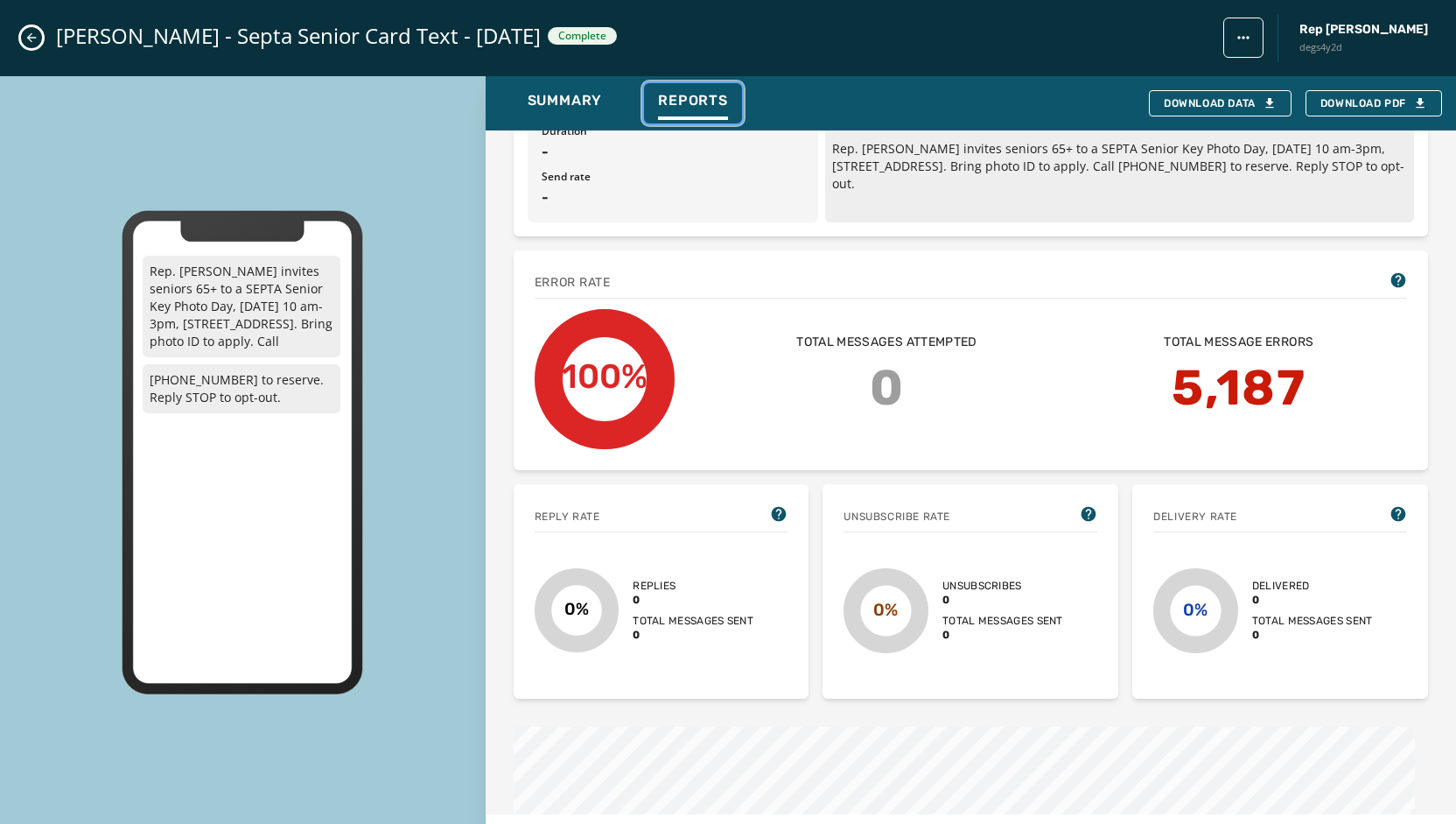
scroll to position [263, 0]
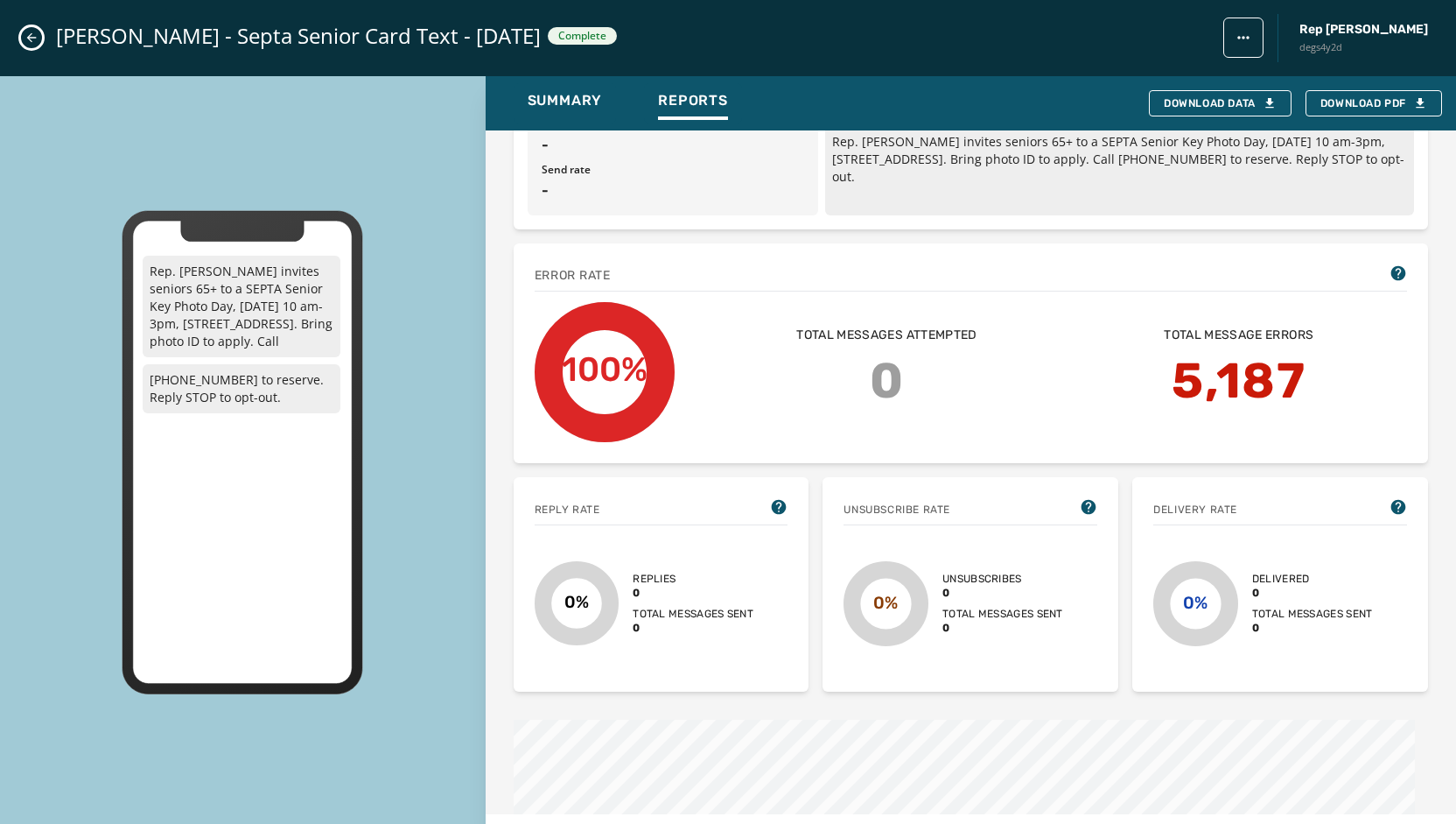
click at [1396, 264] on div "Error rate 100% Total message errors 5,187 Total messages attempted 0" at bounding box center [971, 353] width 914 height 221
click at [1391, 274] on icon at bounding box center [1398, 272] width 15 height 15
click at [1133, 279] on div "Error rate" at bounding box center [971, 275] width 872 height 23
click at [1391, 279] on icon at bounding box center [1398, 272] width 15 height 15
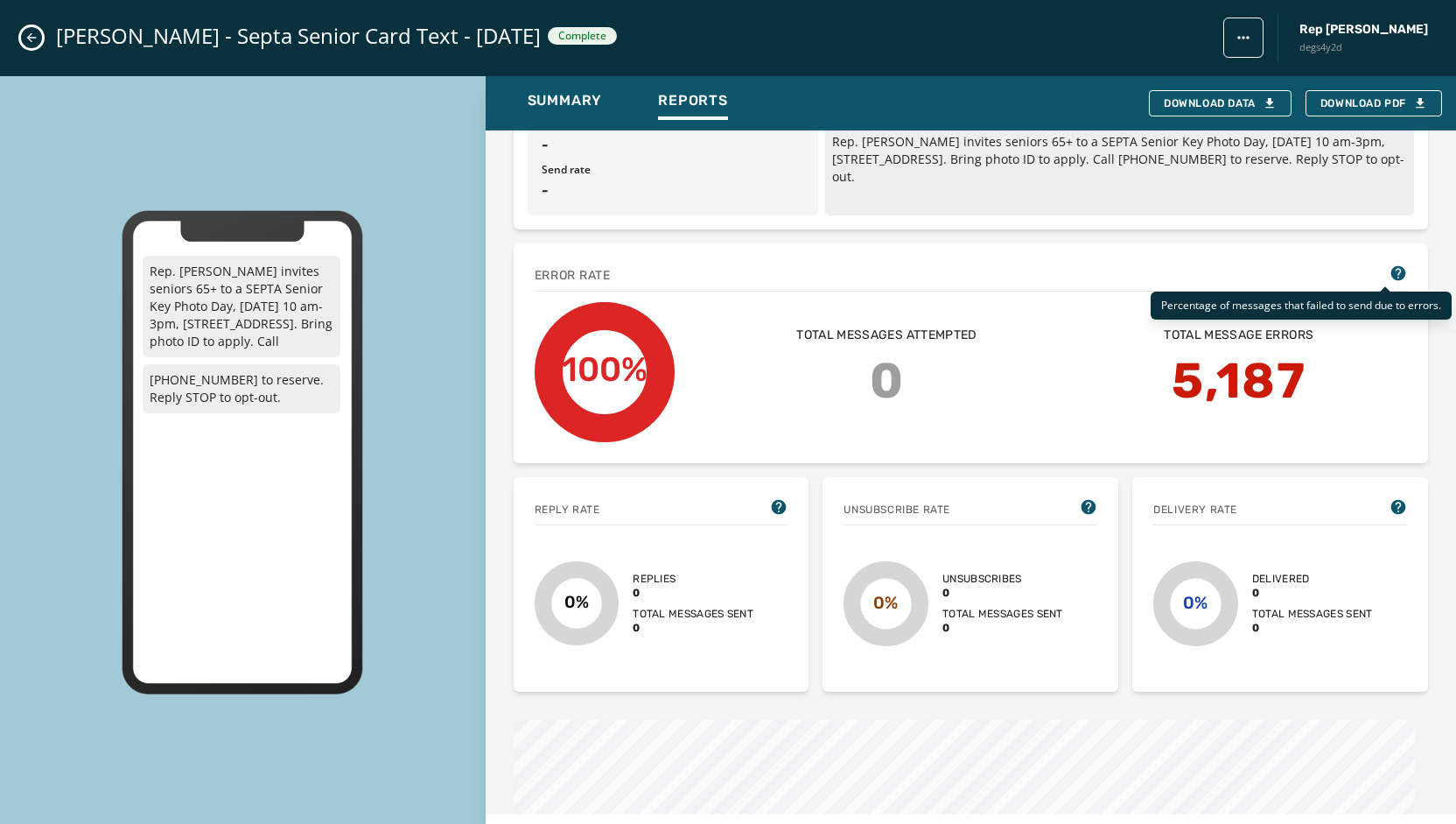
click at [1219, 265] on div "Error rate" at bounding box center [971, 275] width 872 height 23
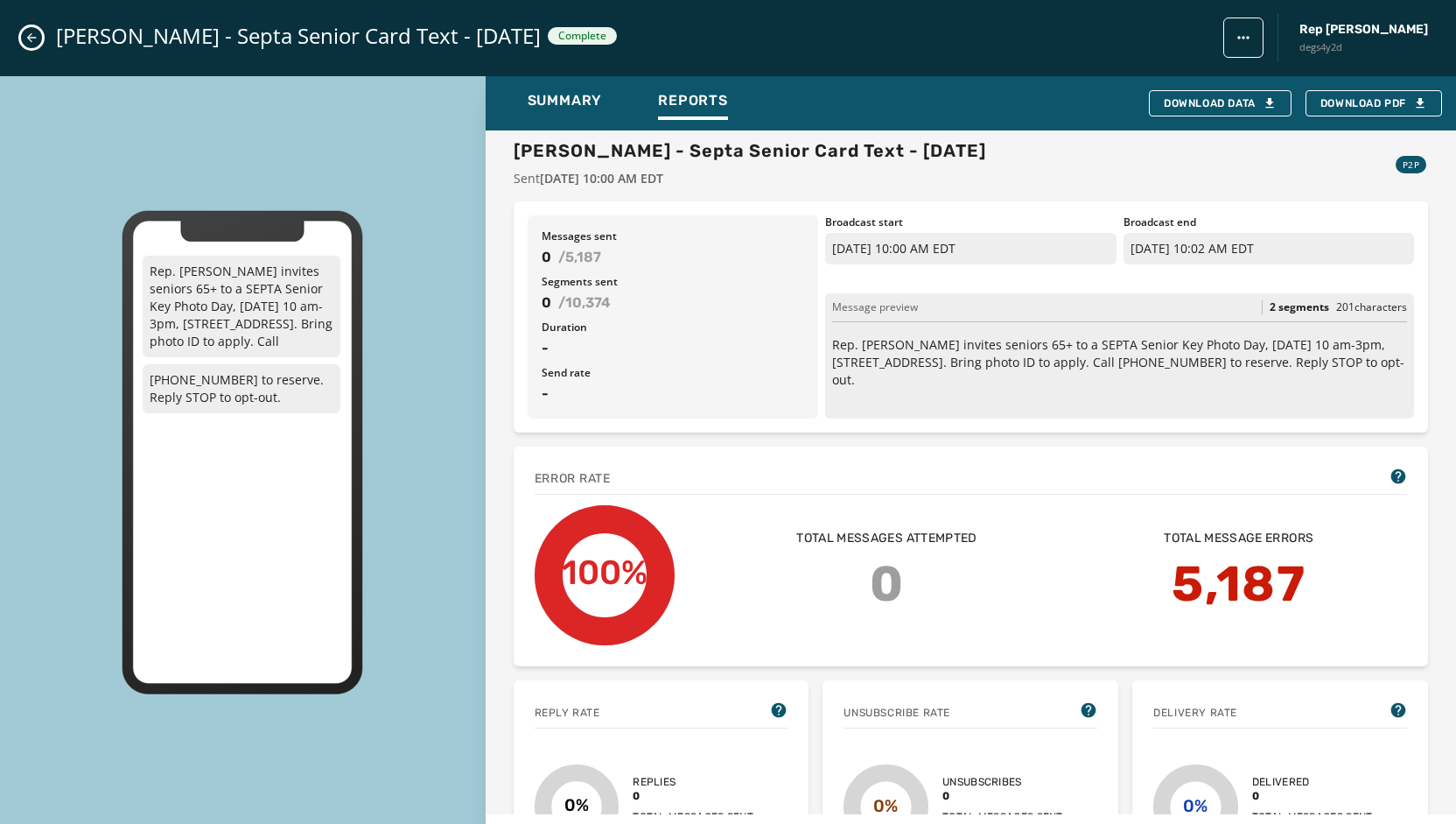
scroll to position [0, 0]
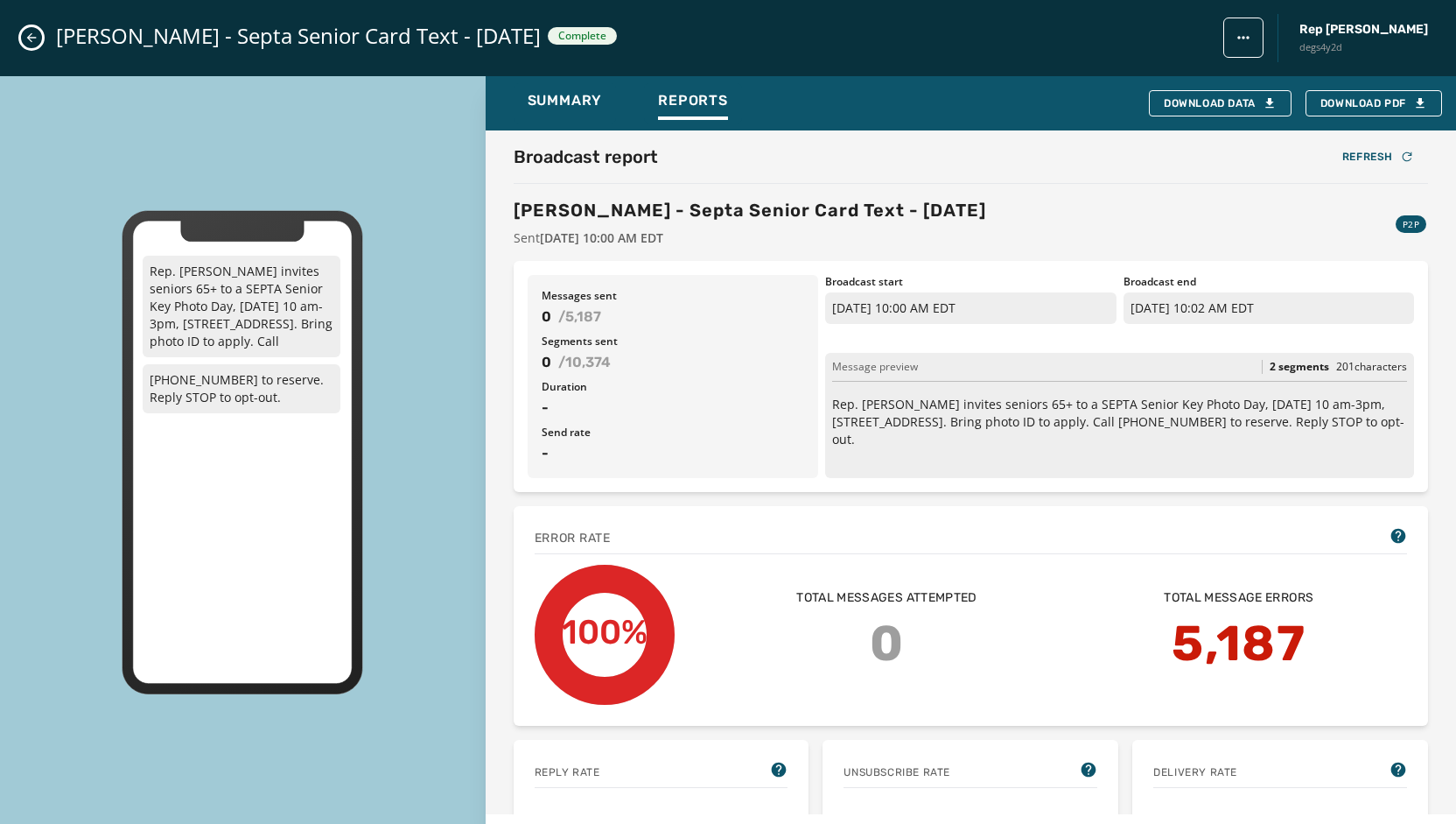
click at [33, 41] on icon "Close admin drawer" at bounding box center [31, 37] width 14 height 14
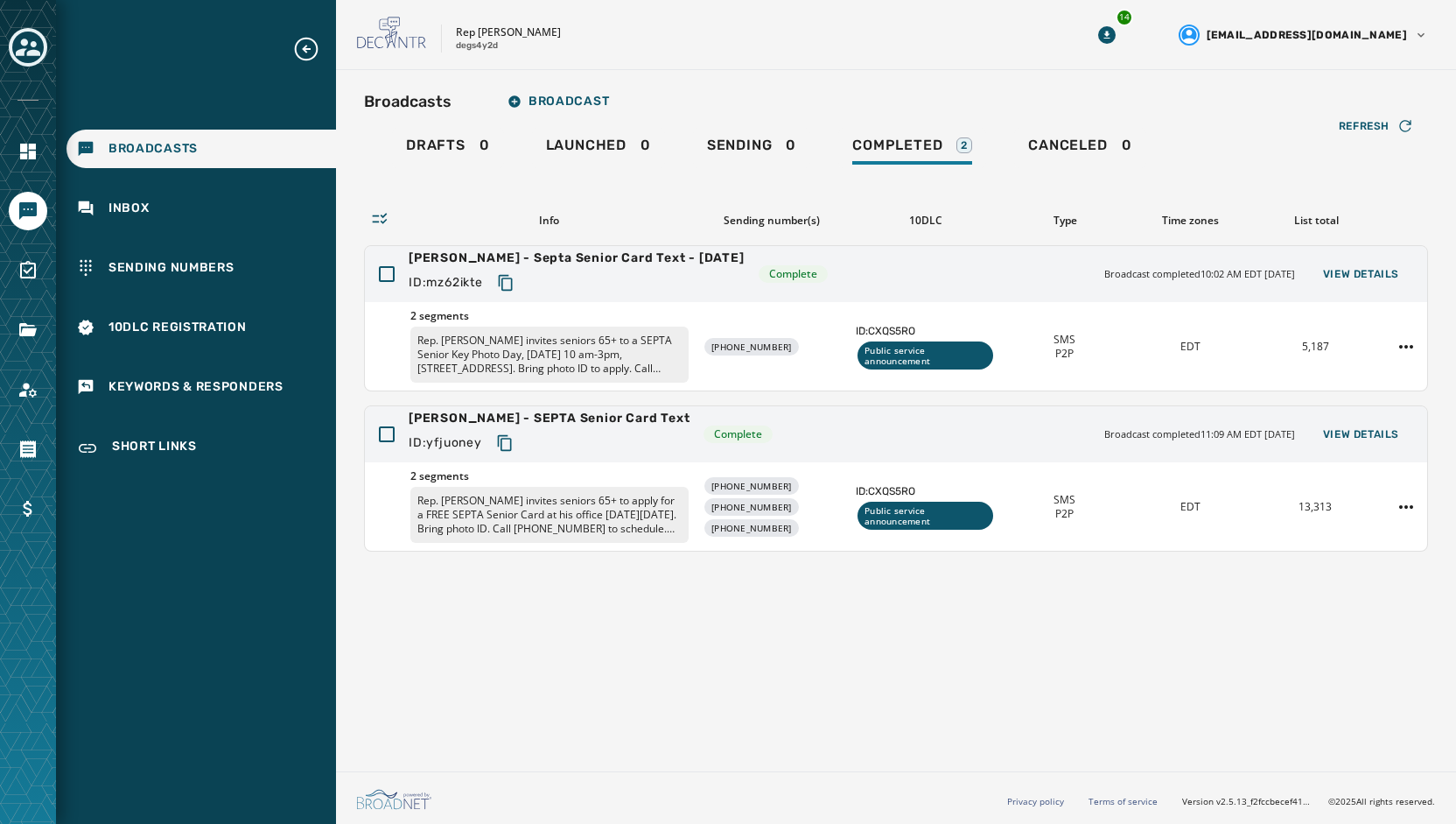
click at [678, 604] on div "Broadcasts Broadcast Drafts 0 Launched 0 Sending 0 Completed 2 Canceled 0 Refre…" at bounding box center [896, 416] width 1120 height 694
click at [1372, 267] on span "View Details" at bounding box center [1361, 273] width 76 height 14
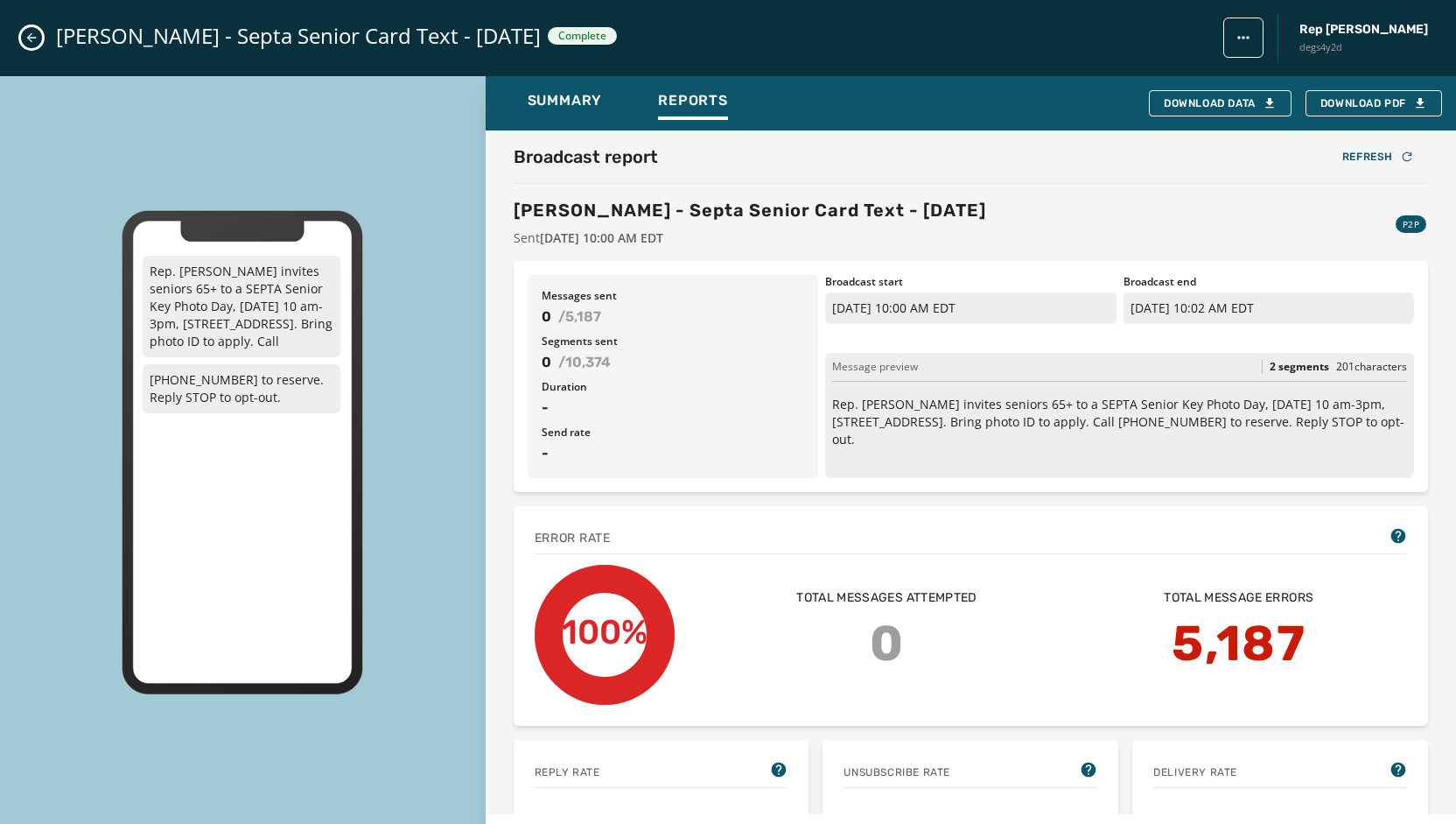
click at [22, 36] on button "Close admin drawer" at bounding box center [31, 38] width 21 height 21
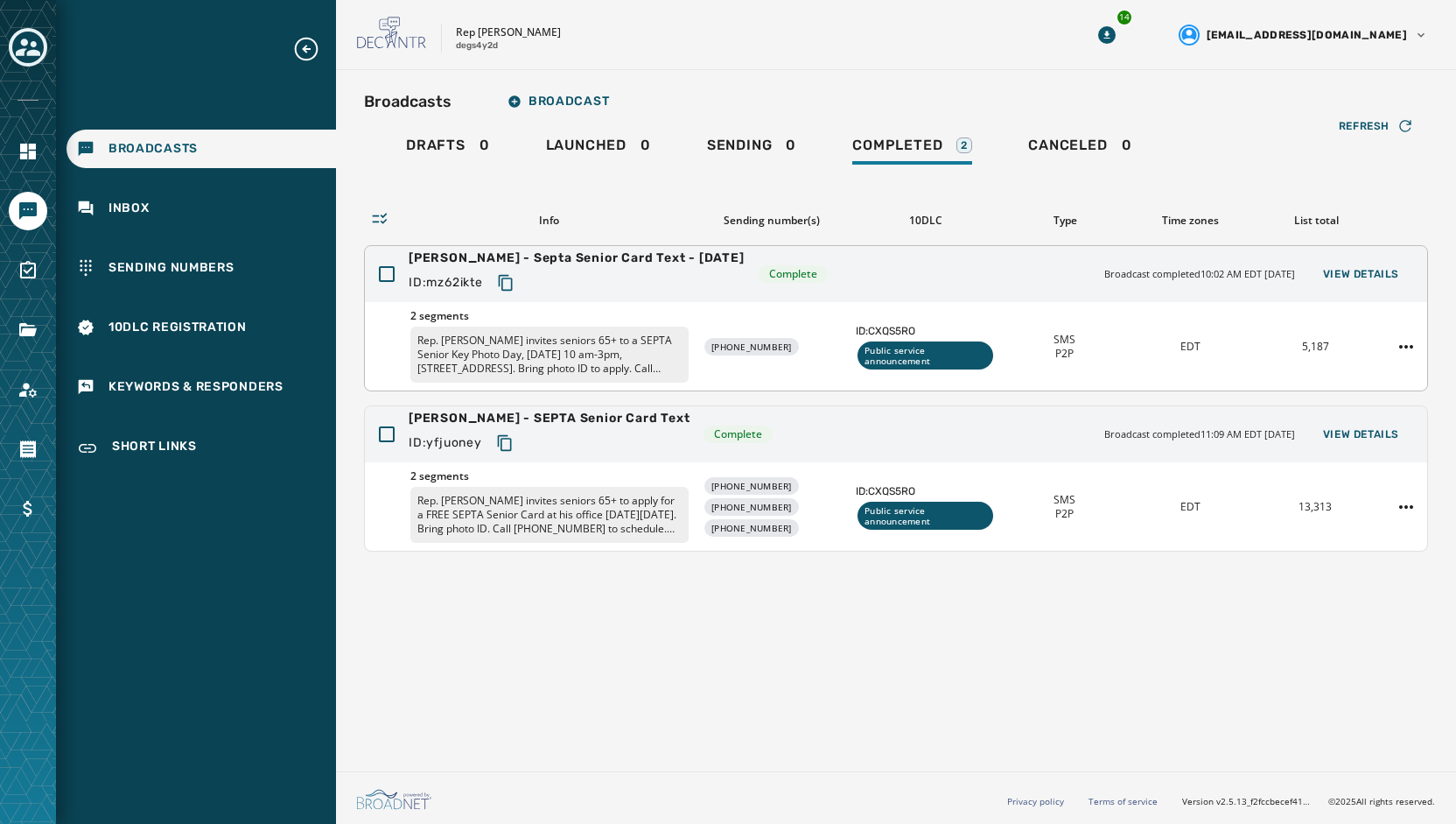
click at [604, 358] on p "Rep. [PERSON_NAME] invites seniors 65+ to a SEPTA Senior Key Photo Day, [DATE] …" at bounding box center [550, 354] width 279 height 56
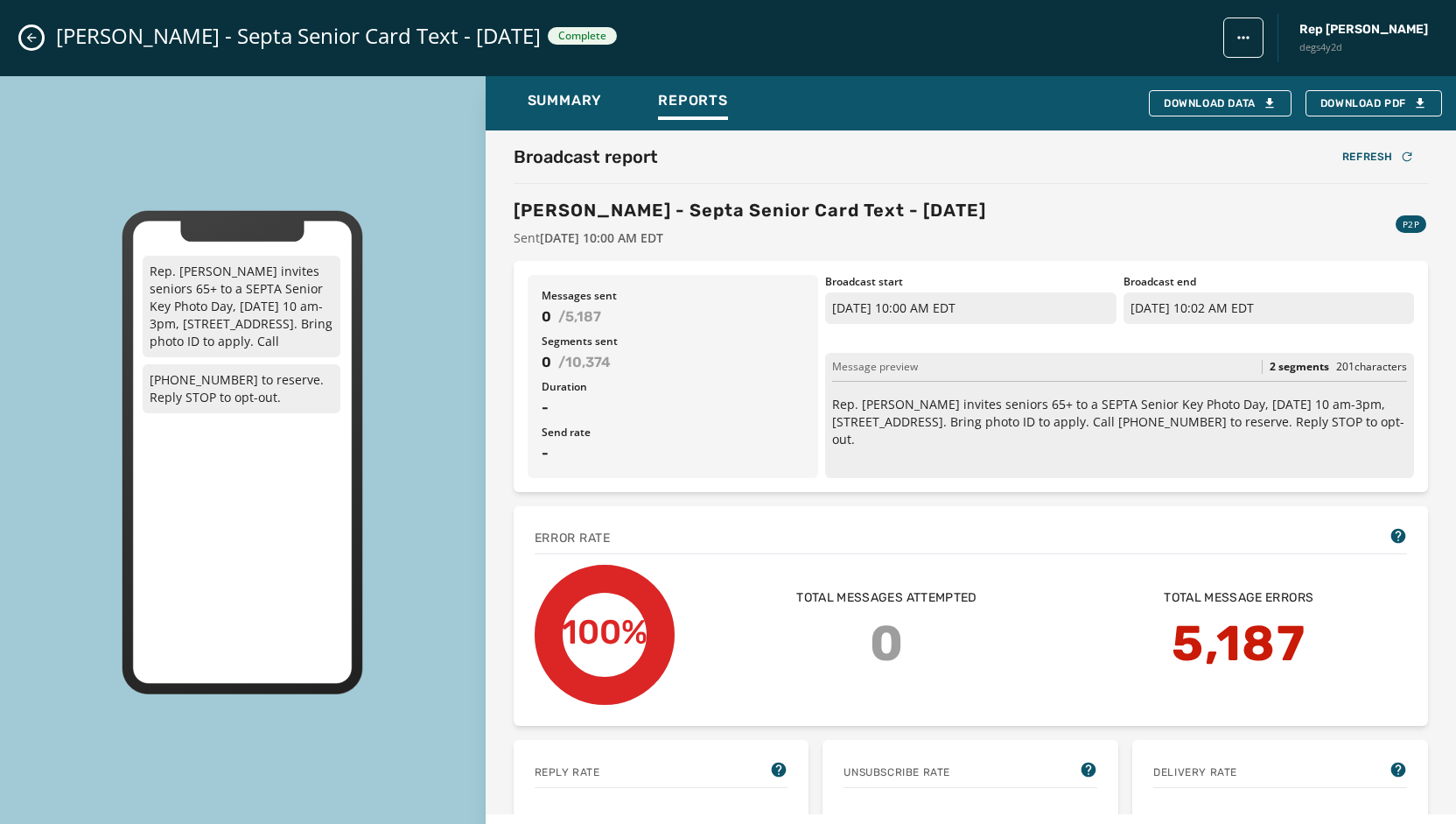
click at [31, 38] on icon "Close admin drawer" at bounding box center [31, 37] width 14 height 14
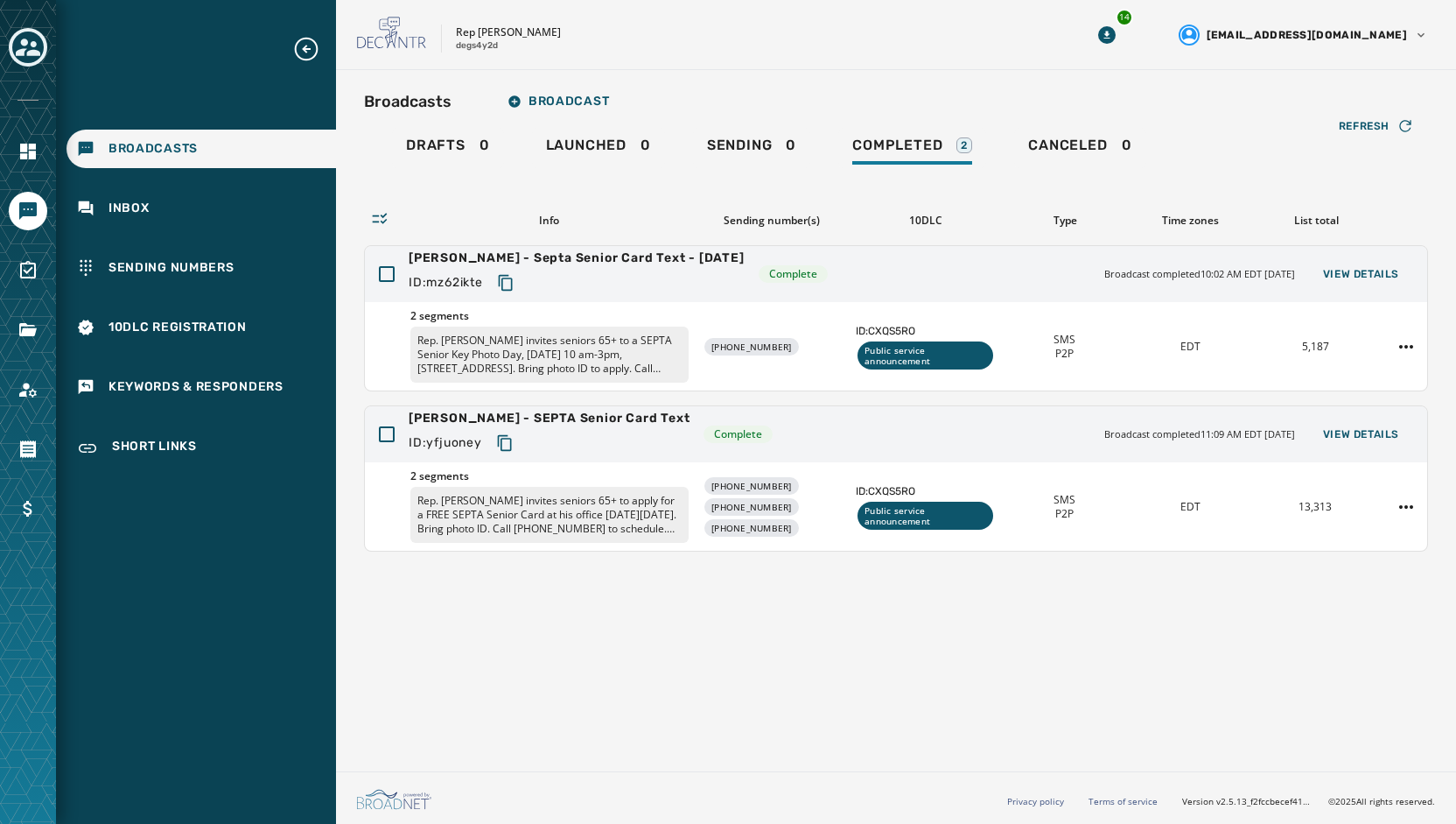
click at [27, 58] on icon "Toggle account select drawer" at bounding box center [27, 47] width 25 height 25
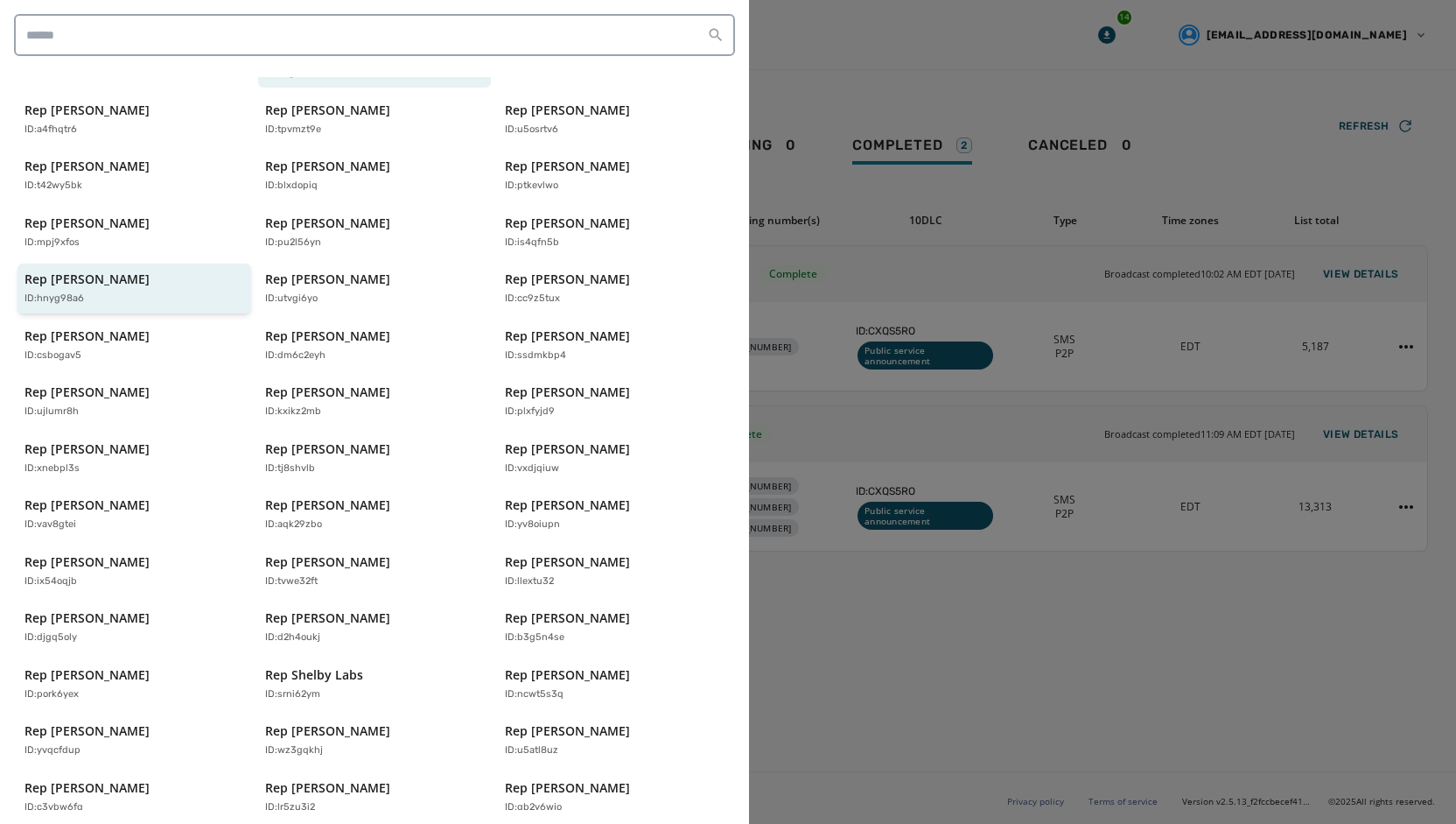
scroll to position [346, 0]
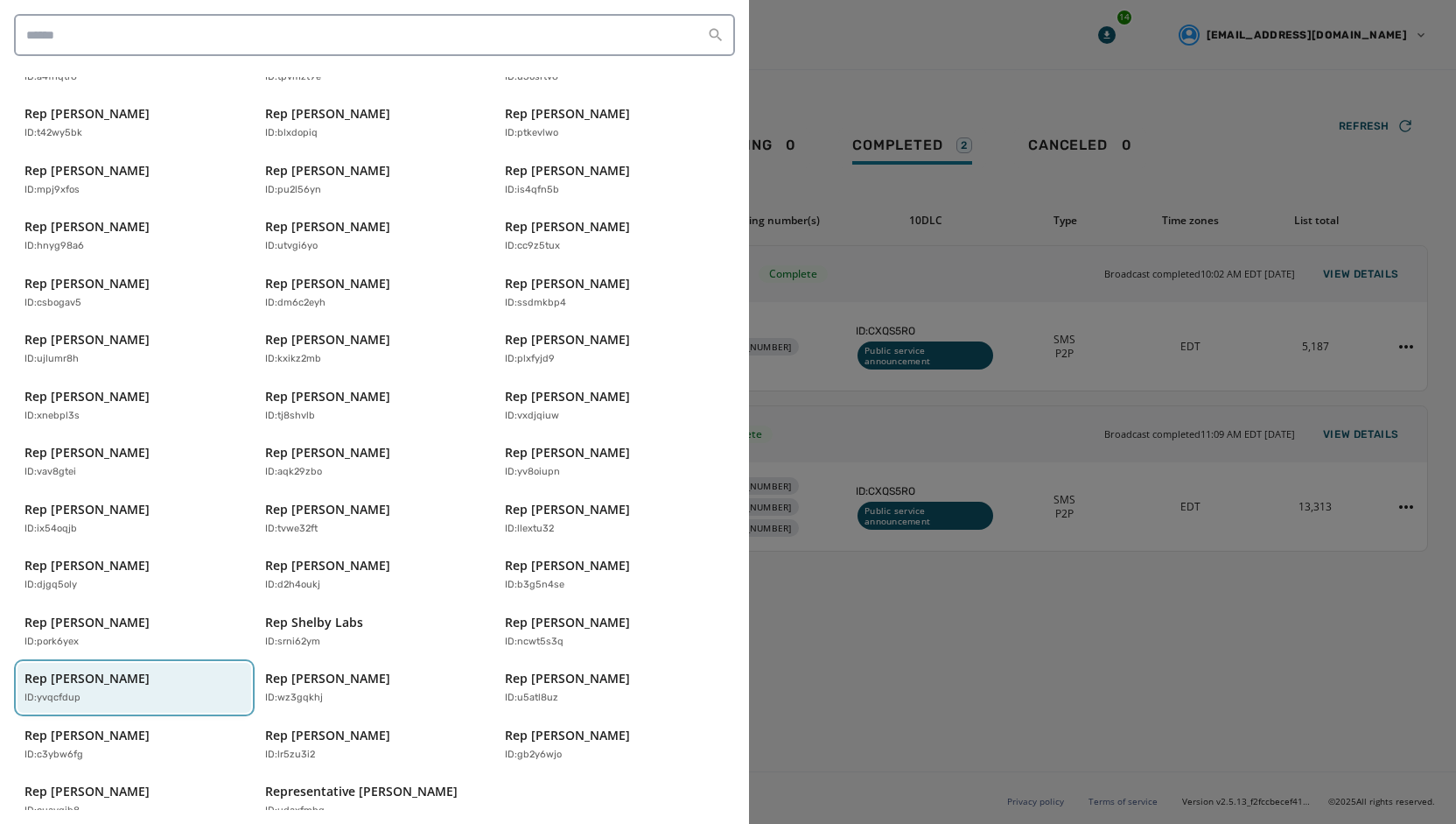
click at [139, 670] on p "Rep [PERSON_NAME]" at bounding box center [87, 678] width 126 height 17
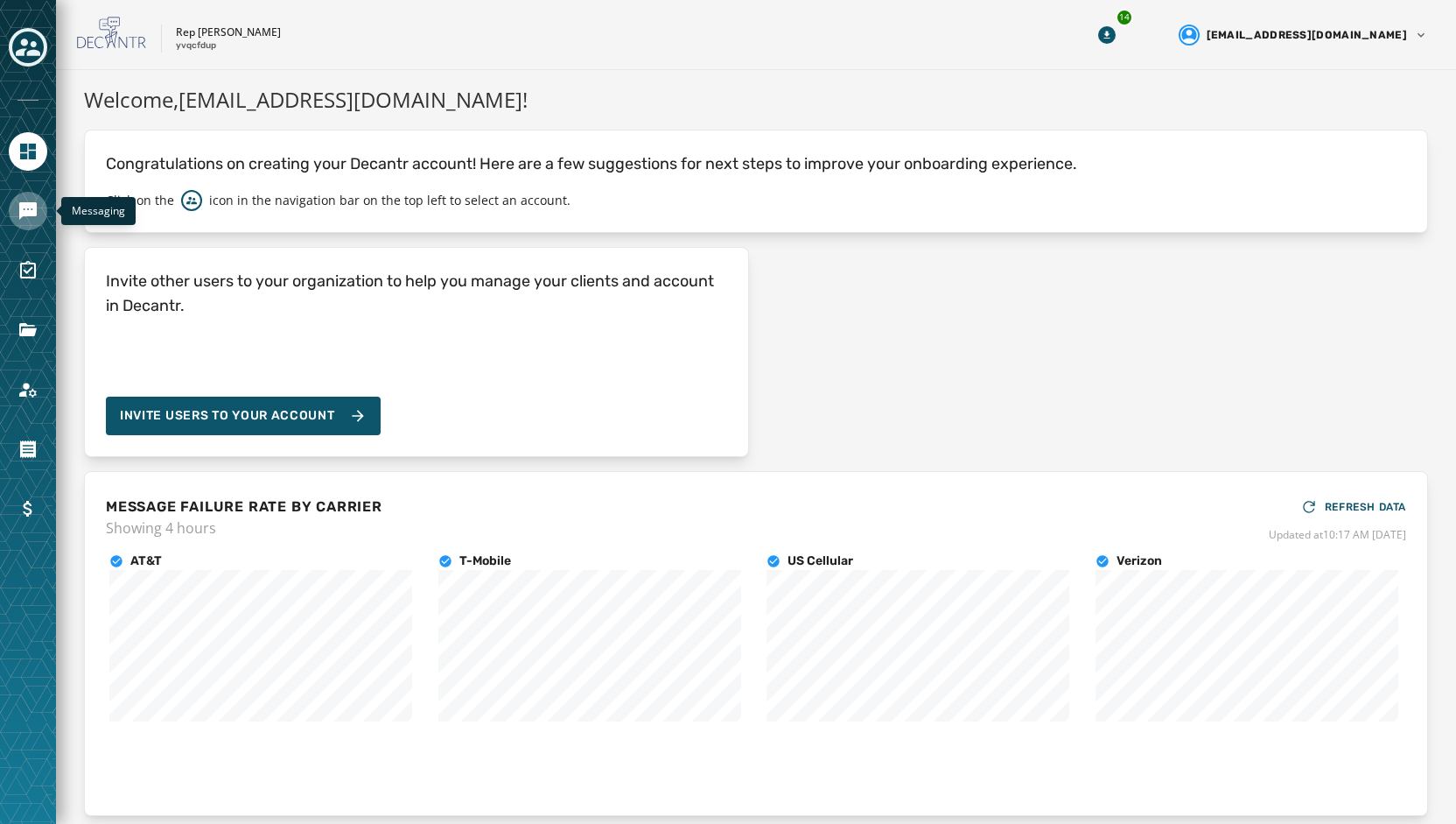
click at [27, 220] on icon "Navigate to Messaging" at bounding box center [27, 211] width 21 height 21
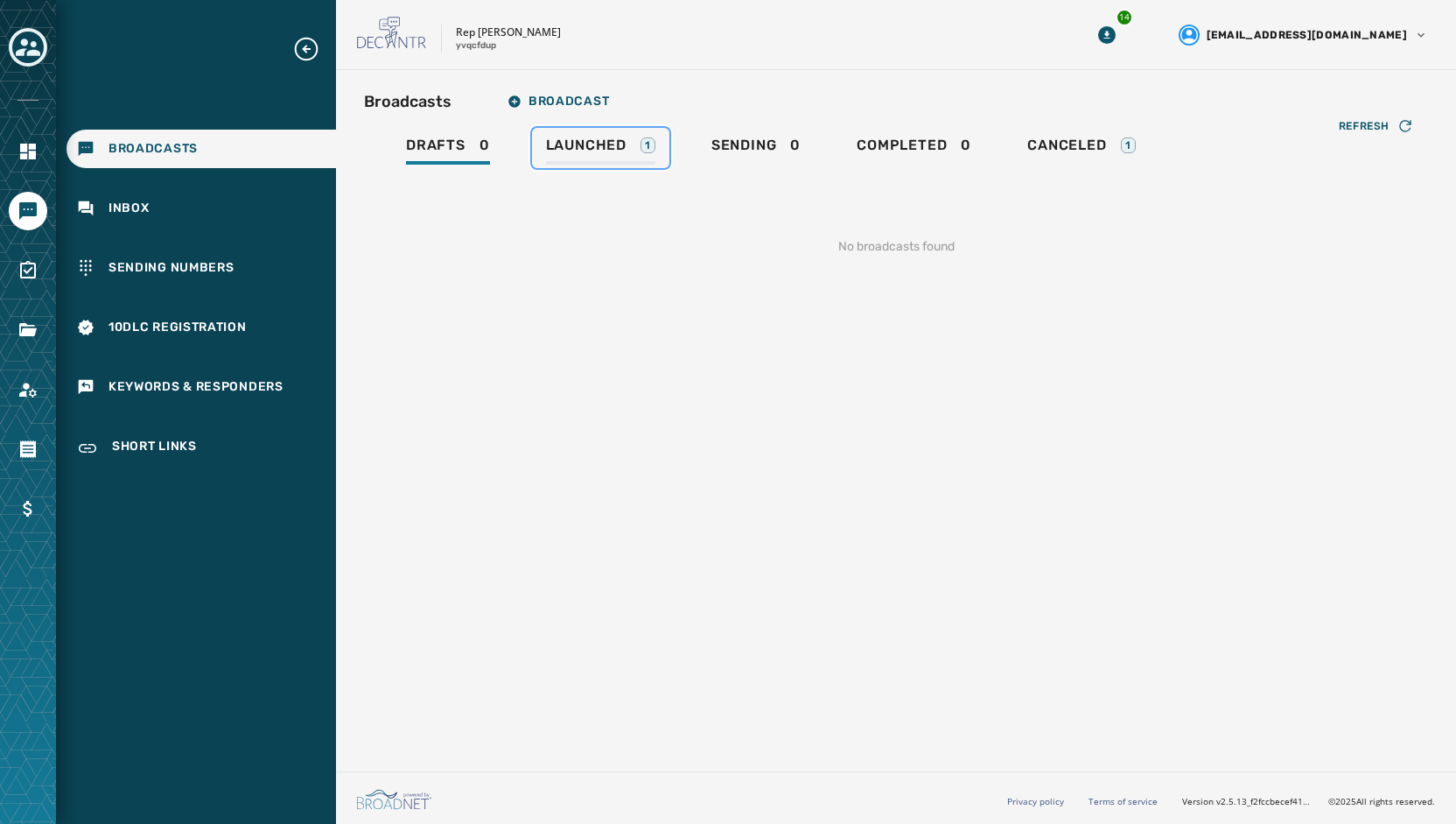
click at [583, 154] on div "Launched 1" at bounding box center [600, 150] width 109 height 28
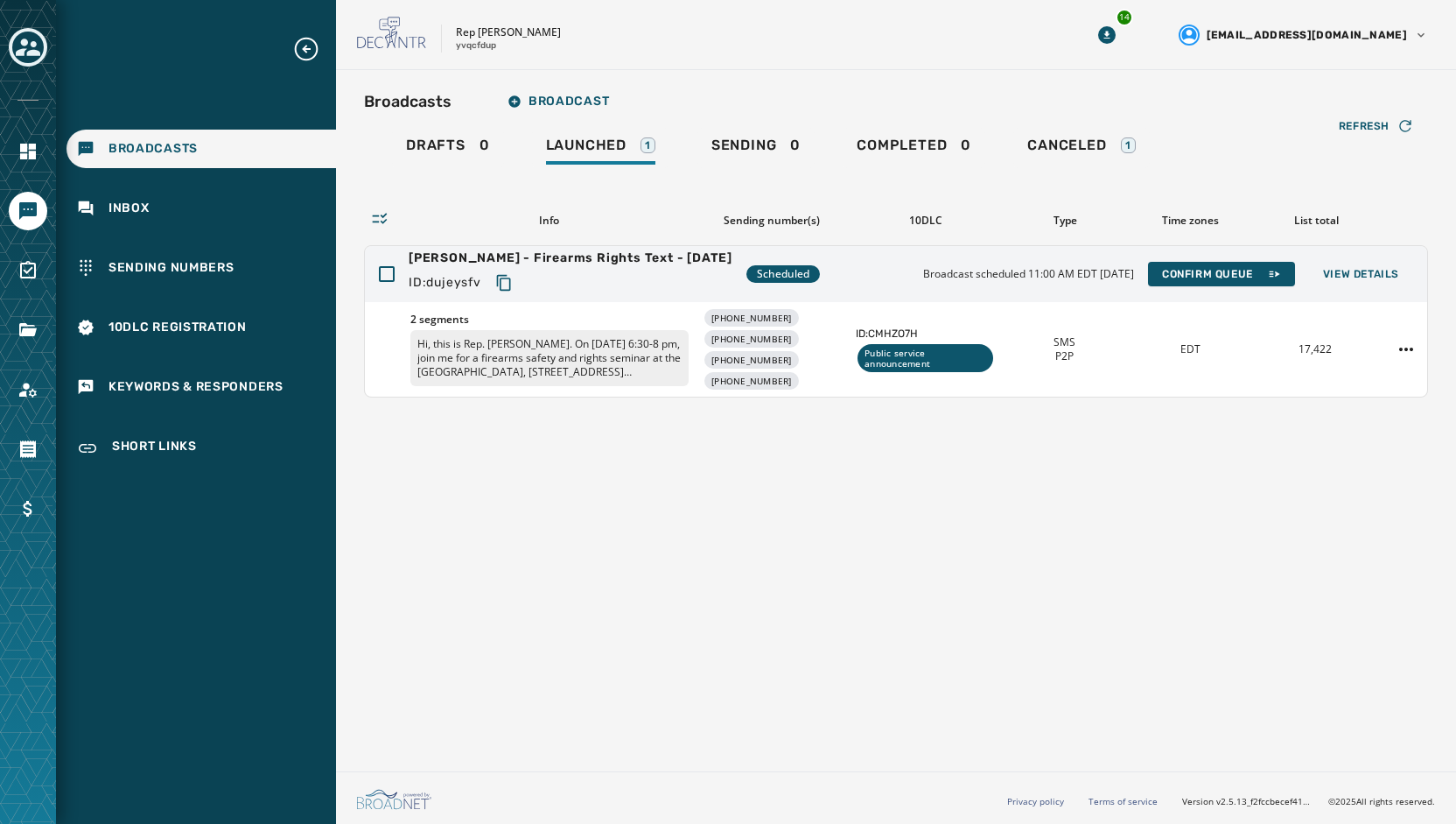
click at [827, 613] on div "Broadcasts Broadcast Drafts 0 Launched 1 Sending 0 Completed 0 Canceled 1 Refre…" at bounding box center [896, 416] width 1120 height 694
click at [767, 619] on div "Broadcasts Broadcast Drafts 0 Launched 1 Sending 0 Completed 0 Canceled 1 Refre…" at bounding box center [896, 416] width 1120 height 694
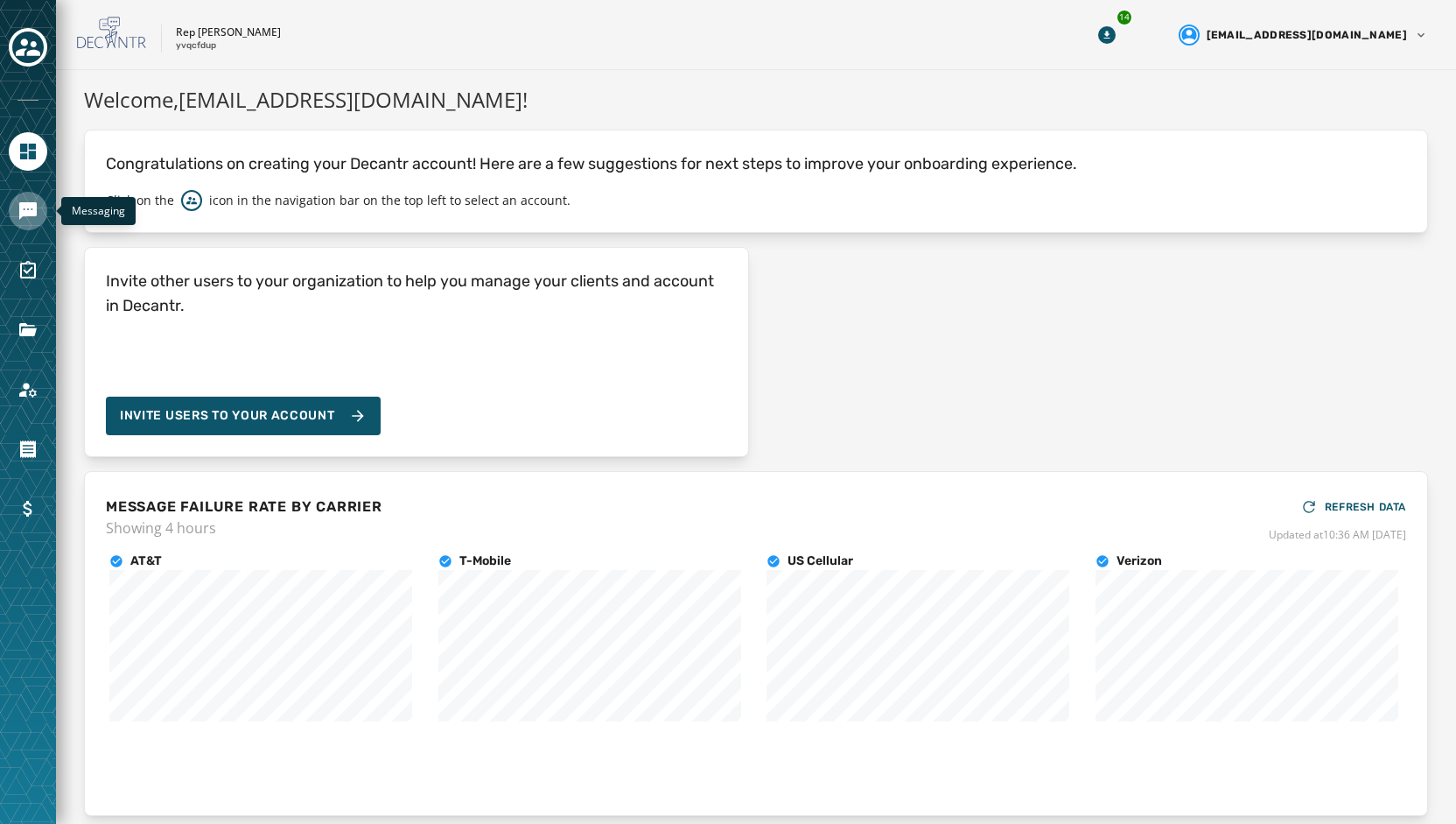
click at [22, 224] on link "Navigate to Messaging" at bounding box center [28, 211] width 38 height 38
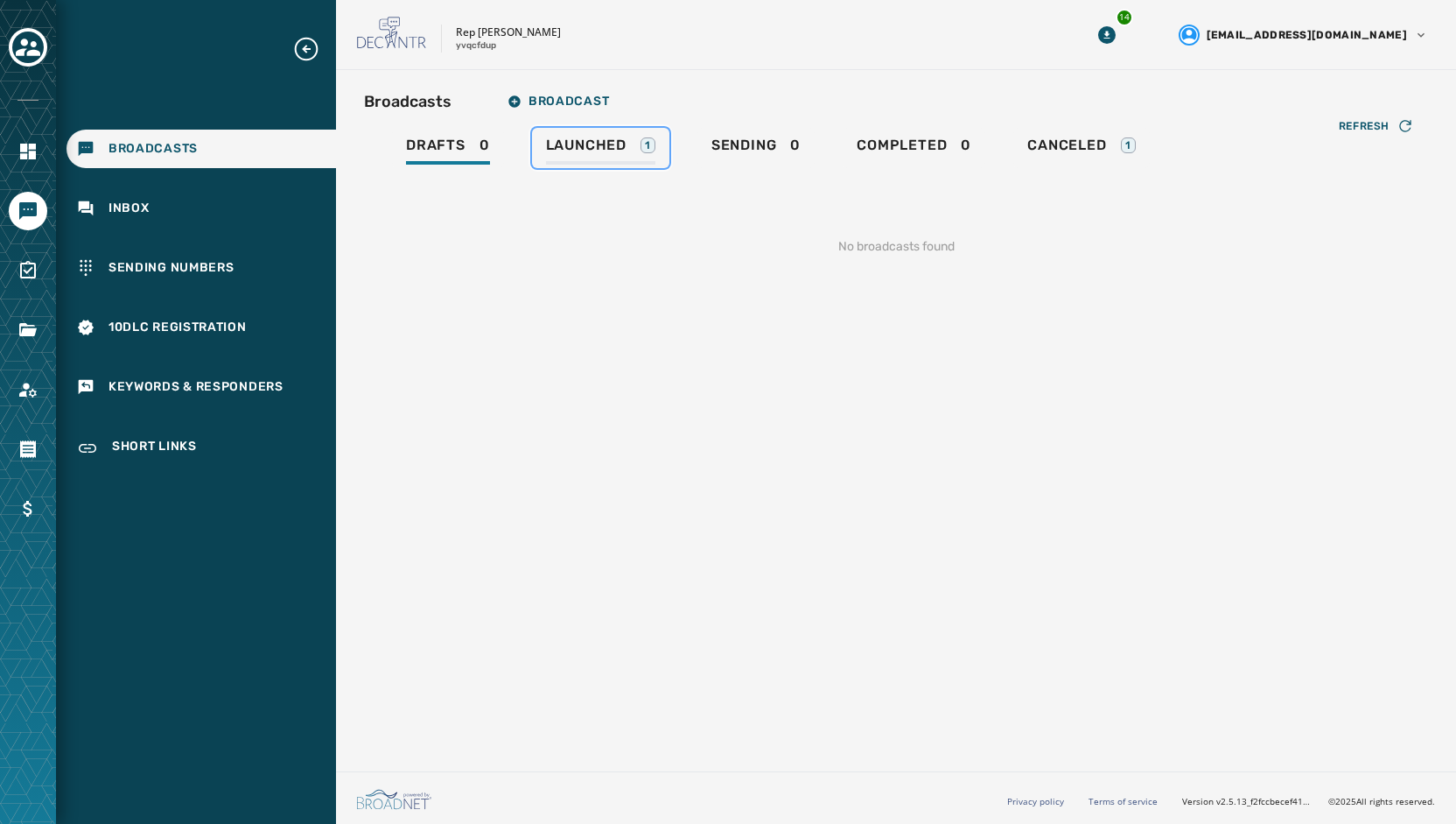
click at [612, 146] on span "Launched" at bounding box center [586, 145] width 81 height 17
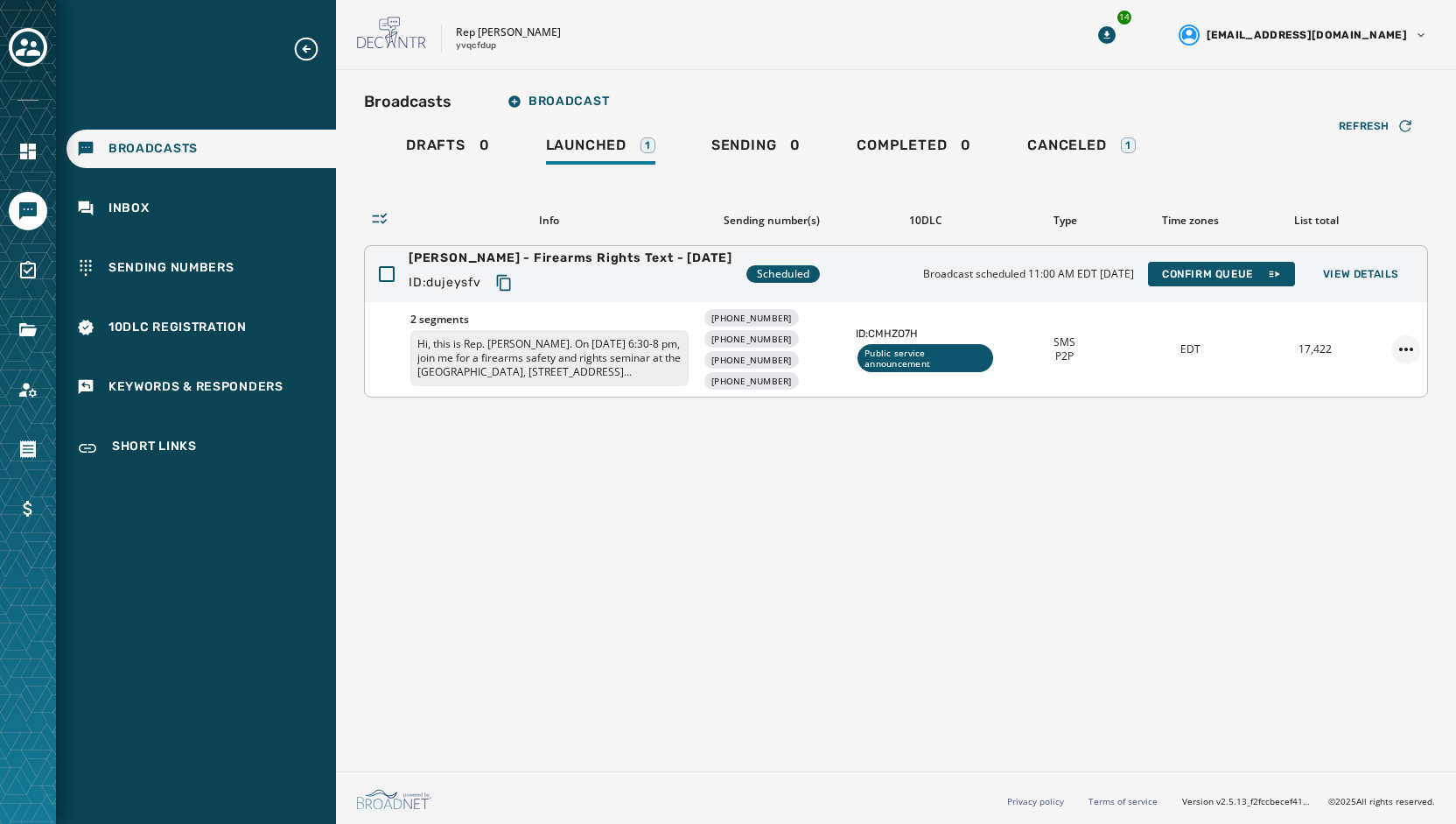
click at [1412, 344] on html "Broadcasts Inbox Sending Numbers 10DLC Registration Keywords & Responders Short…" at bounding box center [728, 412] width 1456 height 824
click at [1329, 372] on div "Duplicate Broadcast" at bounding box center [1357, 376] width 126 height 28
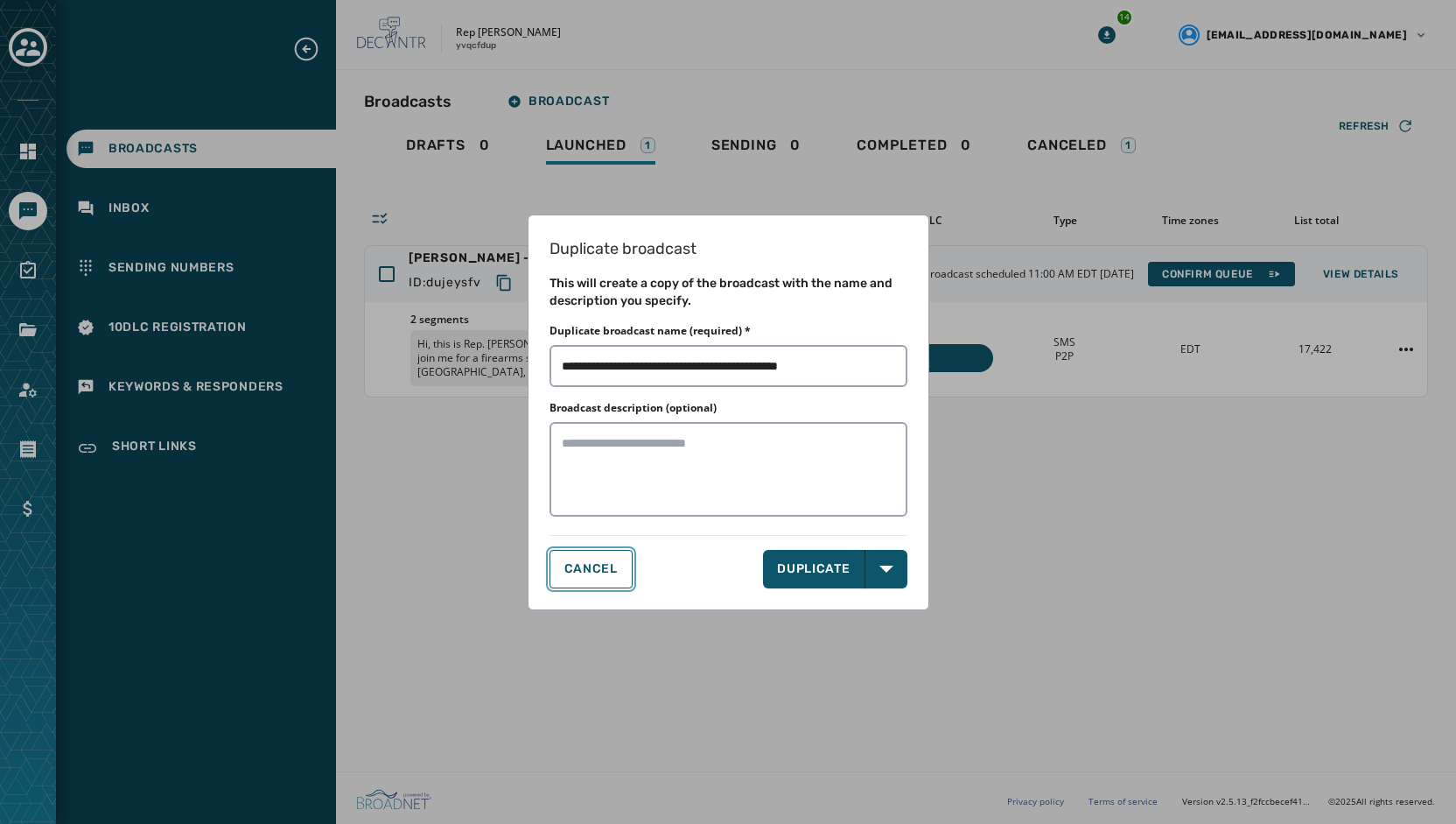
click at [596, 577] on button "CANCEL" at bounding box center [591, 569] width 83 height 38
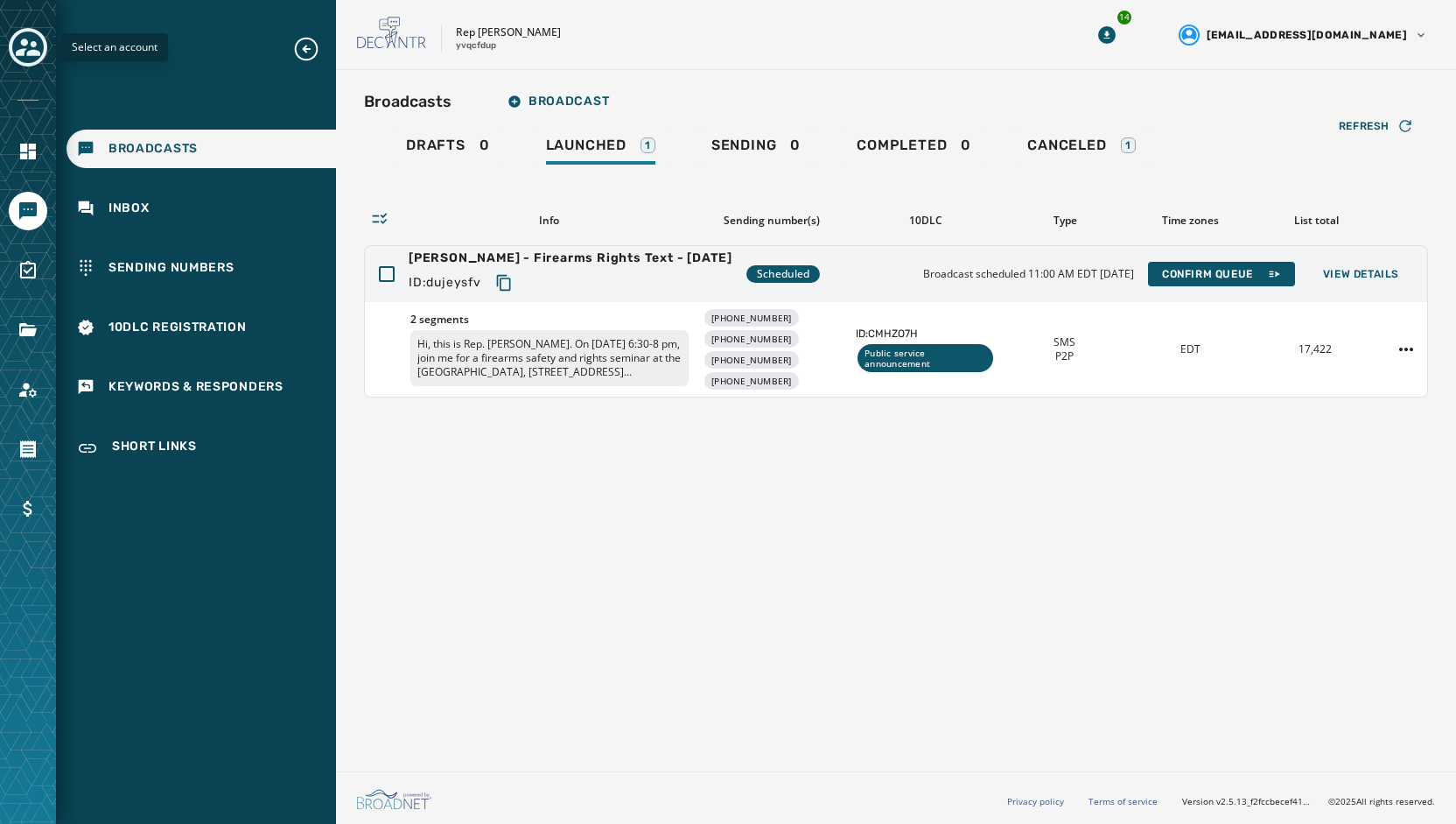
click at [29, 58] on icon "Toggle account select drawer" at bounding box center [27, 47] width 25 height 25
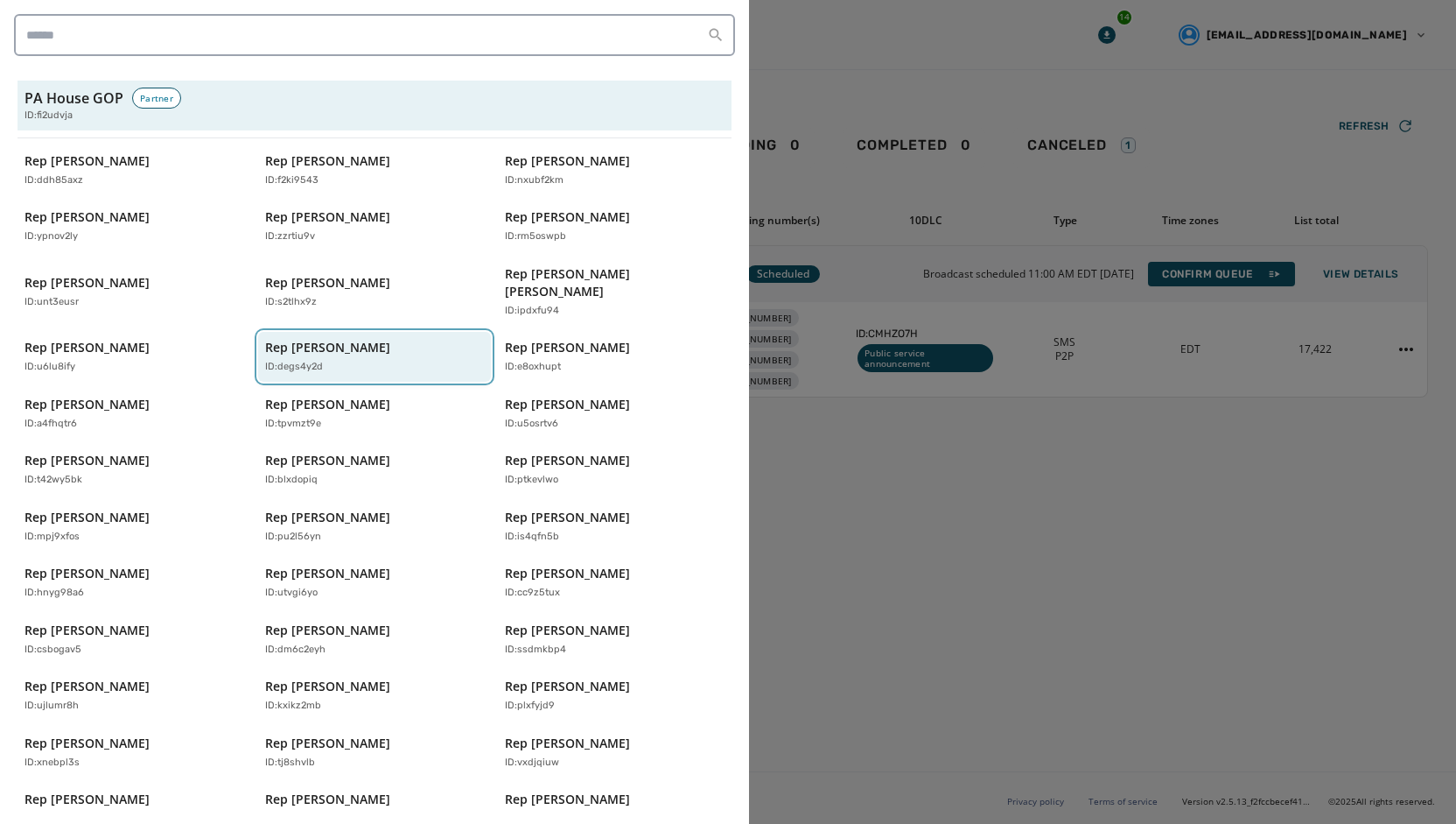
click at [312, 339] on p "Rep [PERSON_NAME]" at bounding box center [327, 347] width 126 height 17
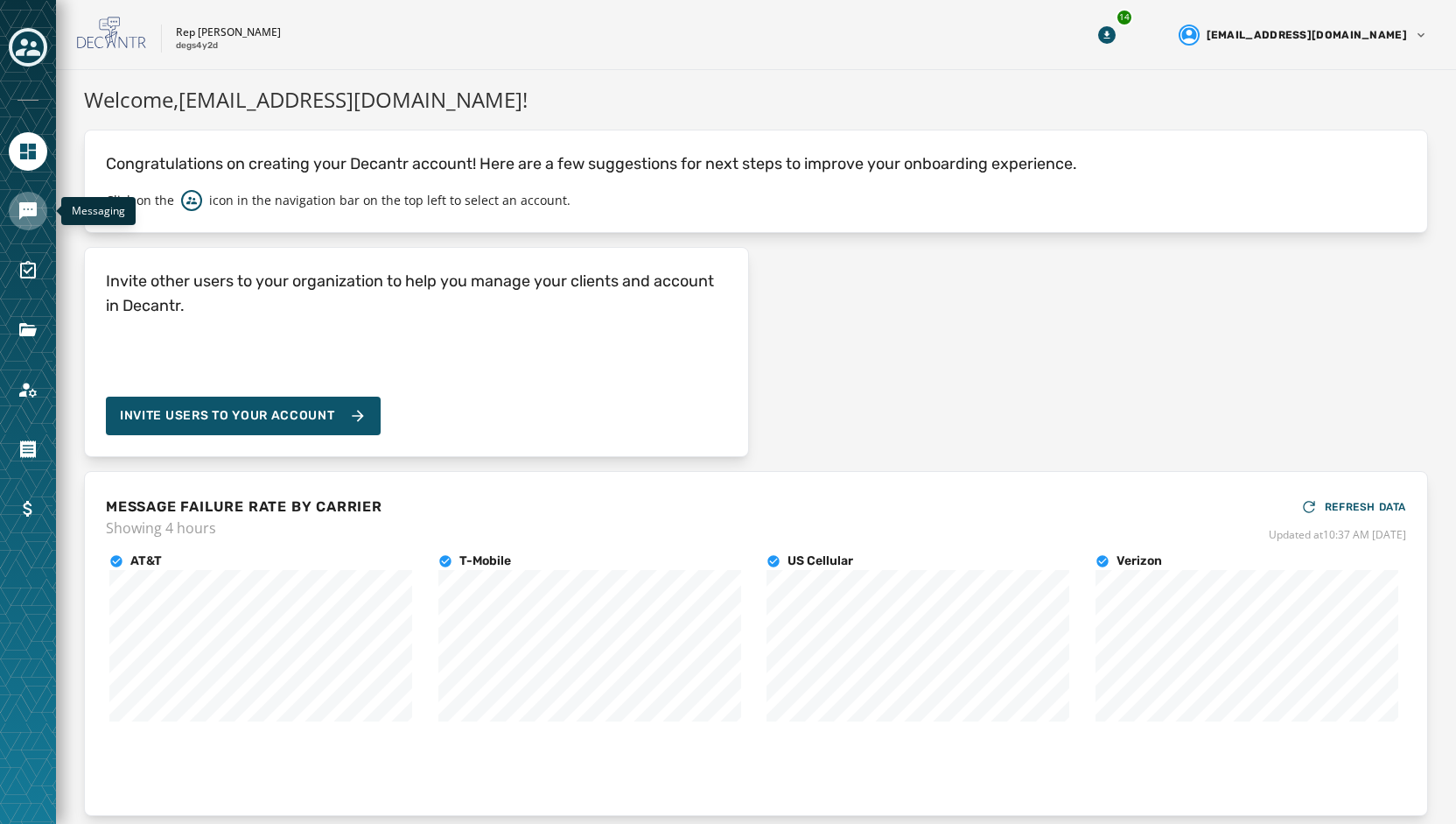
click at [18, 205] on icon "Navigate to Messaging" at bounding box center [27, 211] width 21 height 21
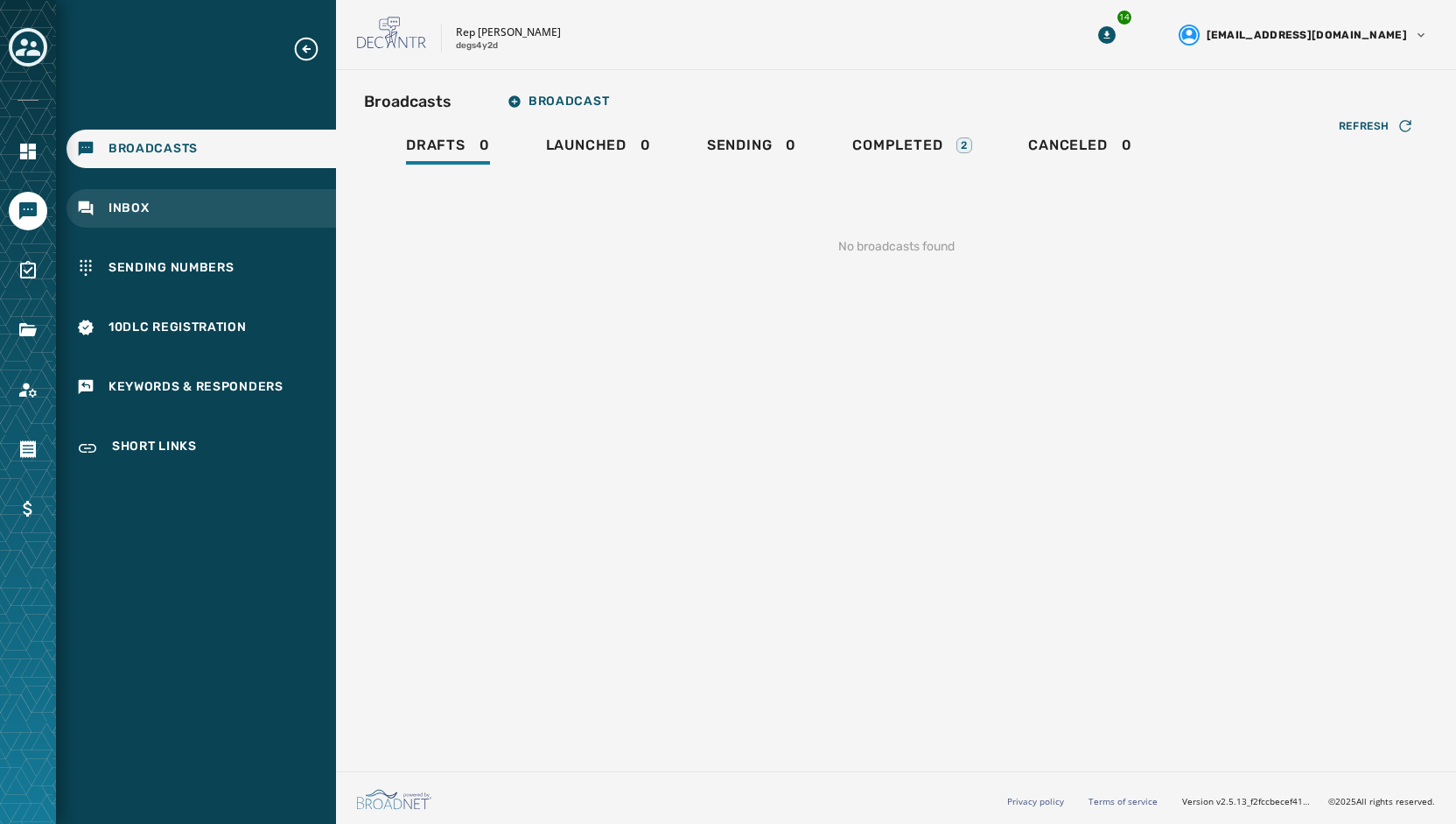
click at [168, 226] on div "Inbox" at bounding box center [202, 208] width 269 height 38
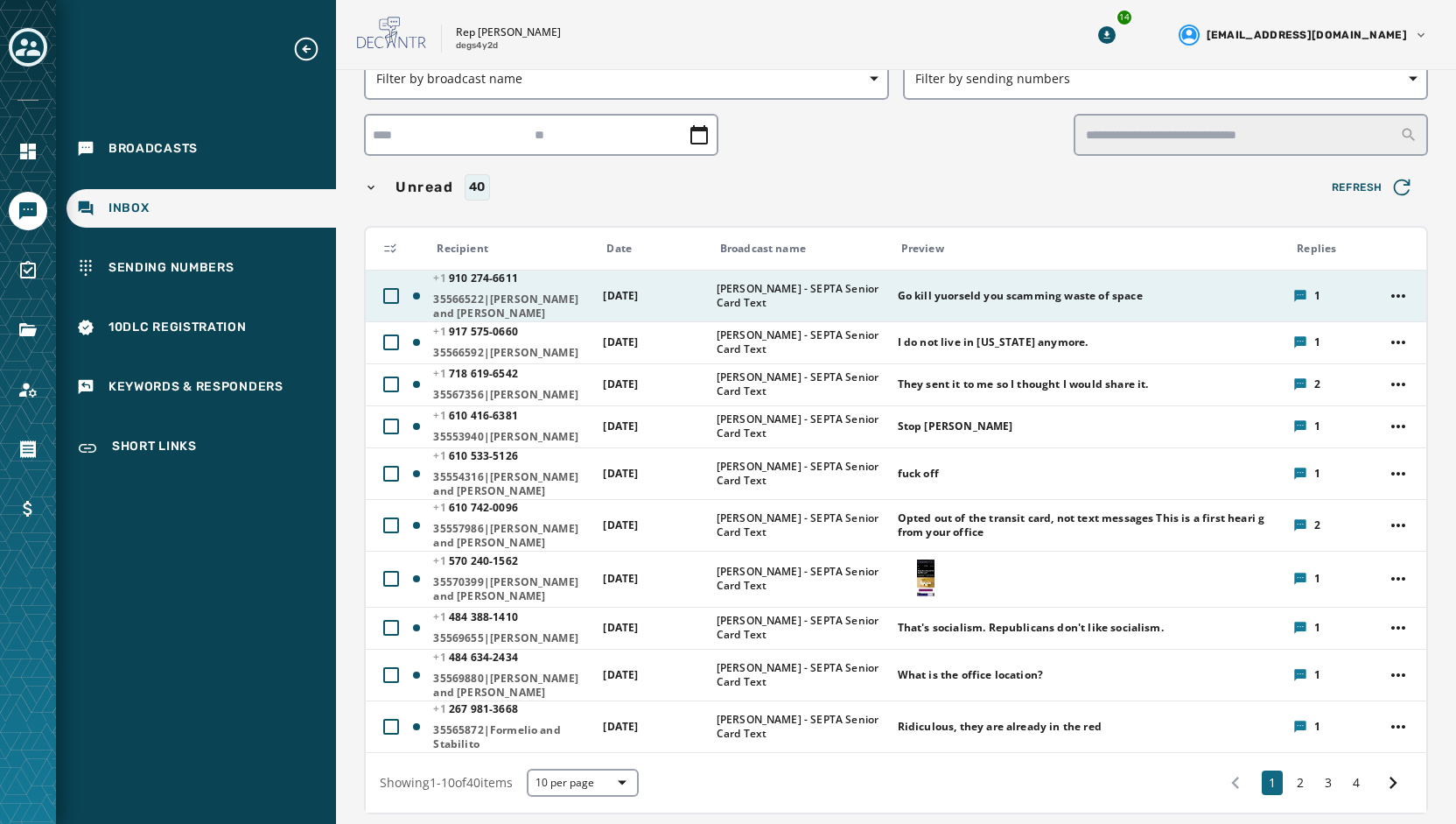
scroll to position [88, 0]
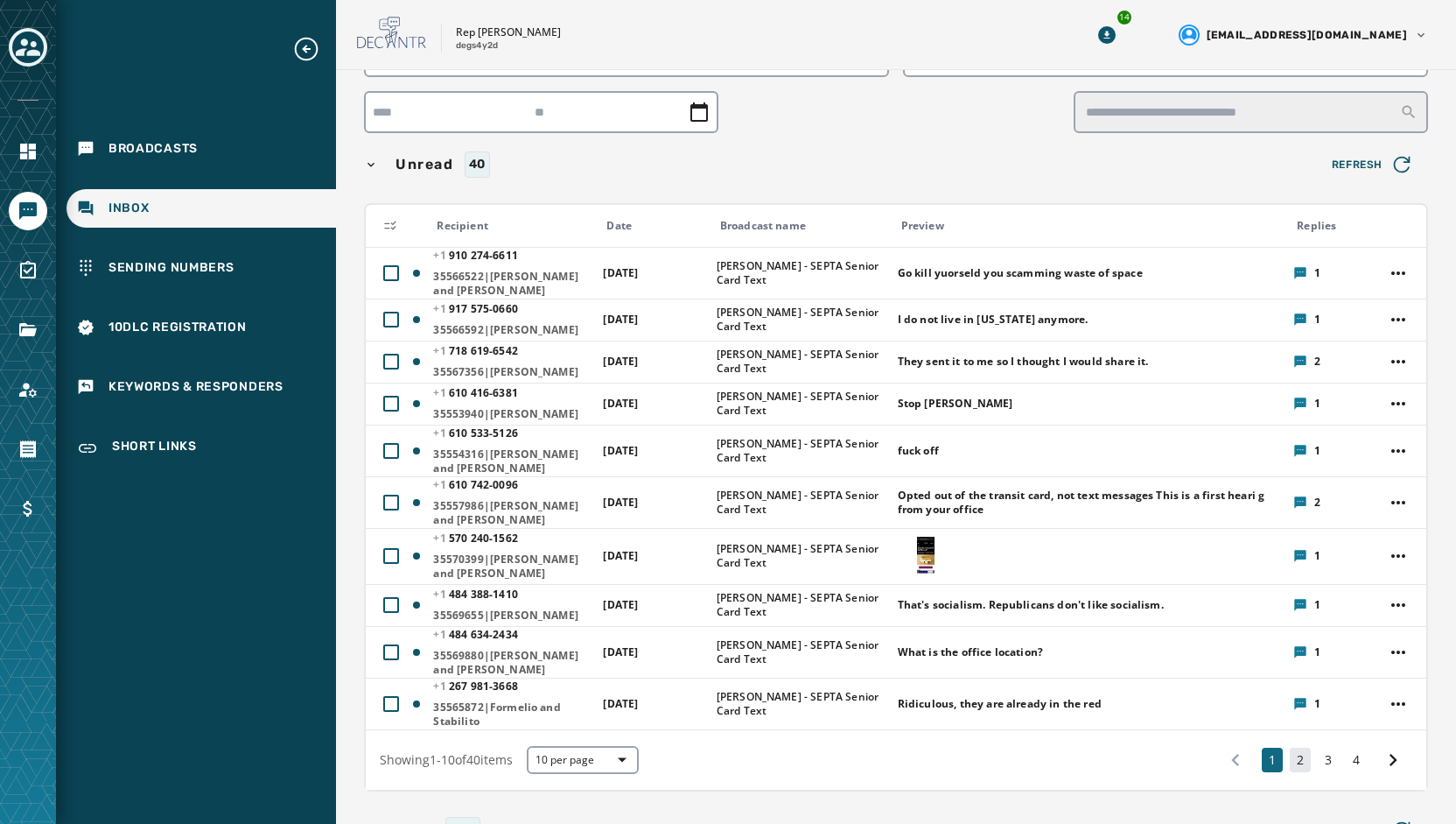
click at [1290, 769] on button "2" at bounding box center [1300, 760] width 21 height 25
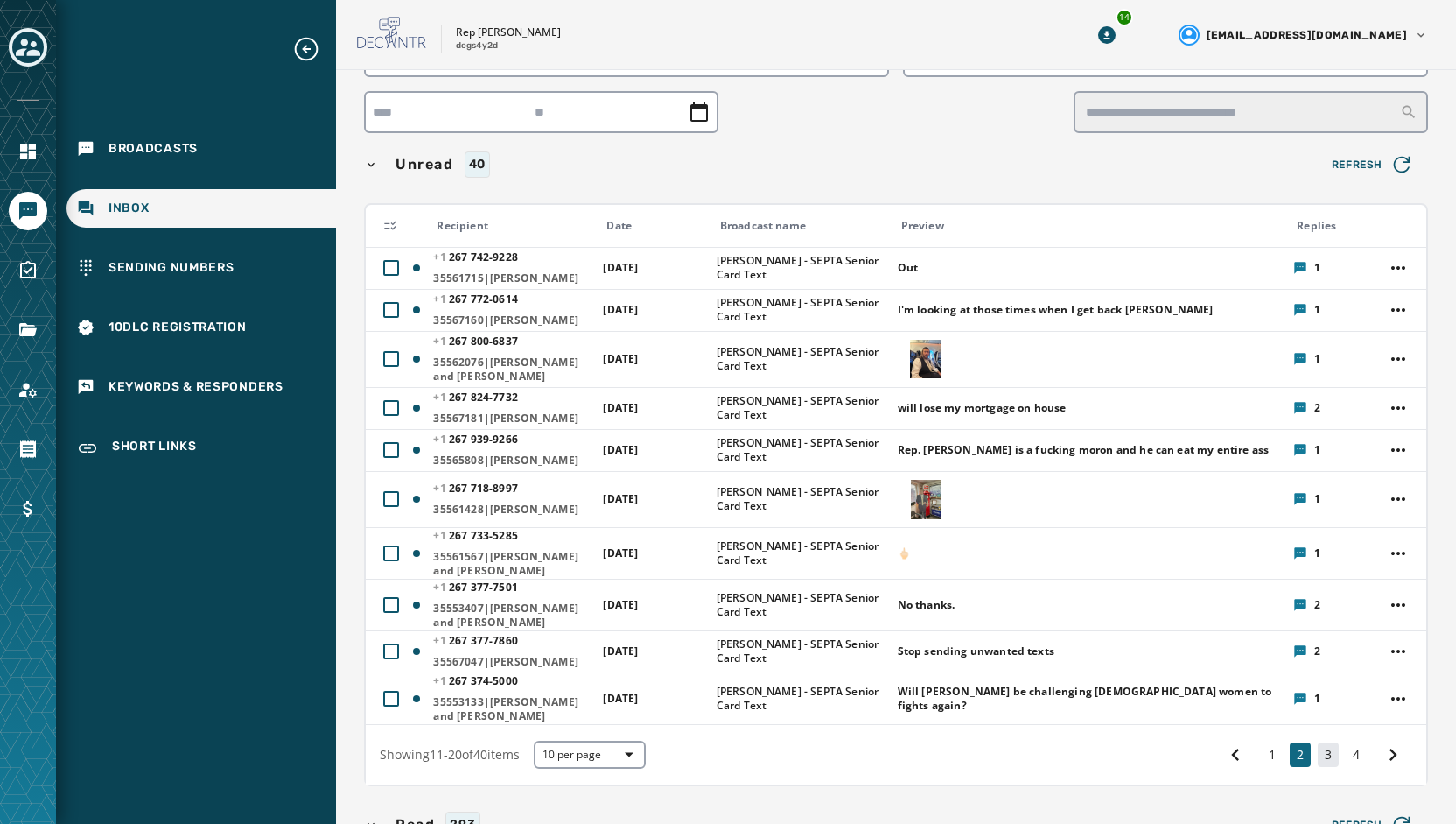
click at [1319, 767] on button "3" at bounding box center [1328, 754] width 21 height 25
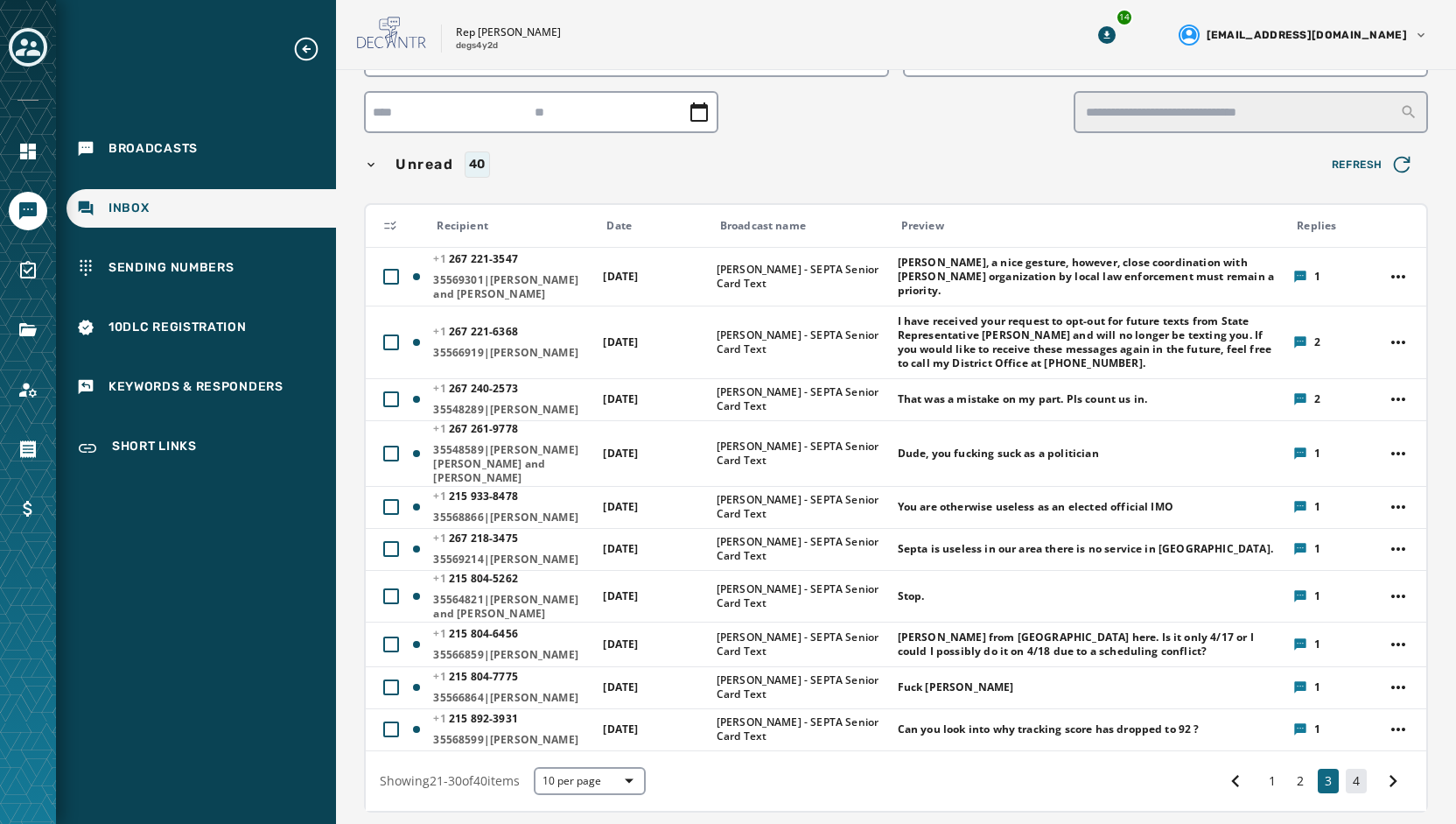
click at [1348, 793] on button "4" at bounding box center [1356, 781] width 21 height 25
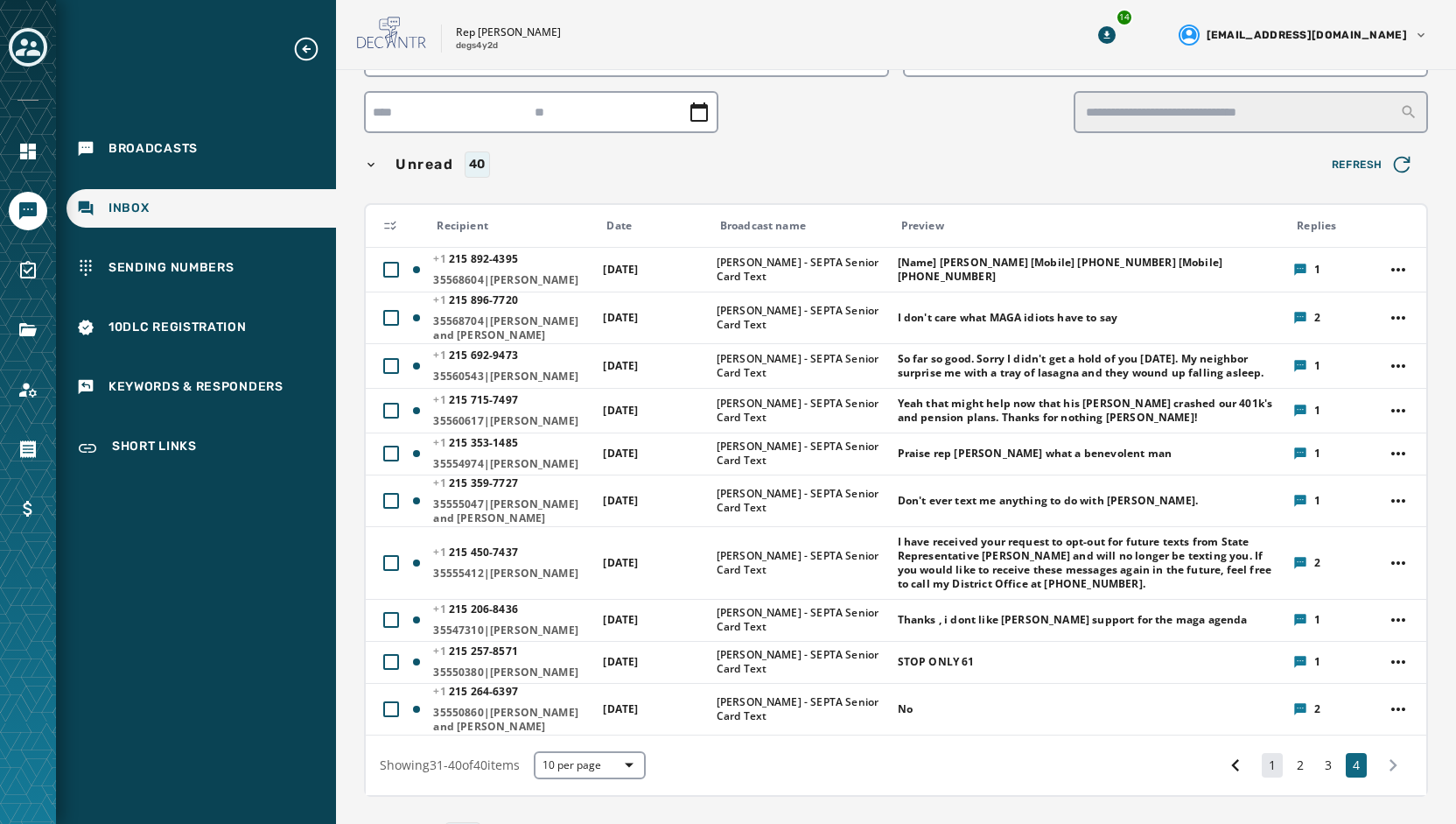
click at [1262, 777] on button "1" at bounding box center [1272, 764] width 21 height 25
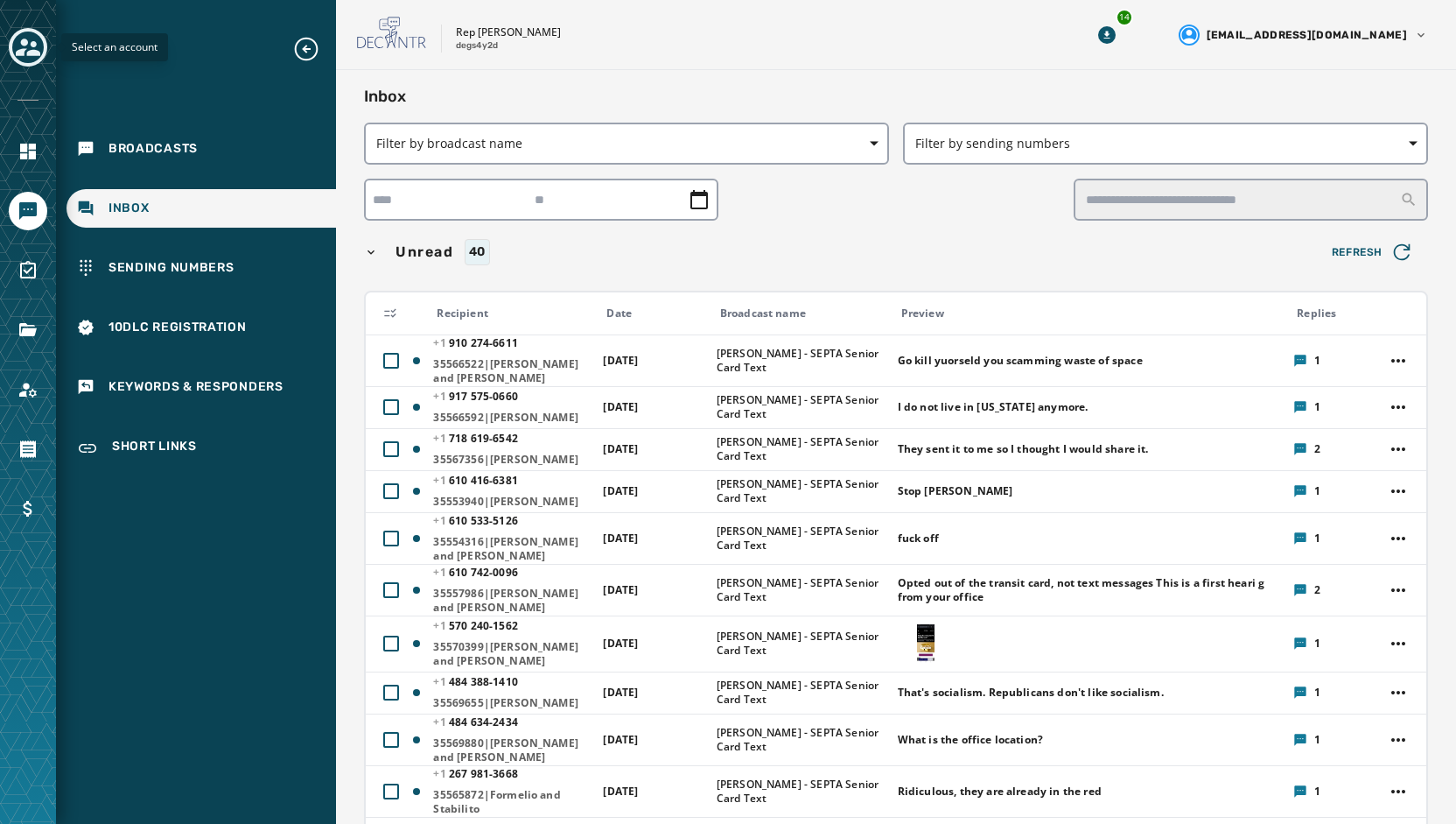
click at [33, 52] on icon "Toggle account select drawer" at bounding box center [27, 47] width 25 height 17
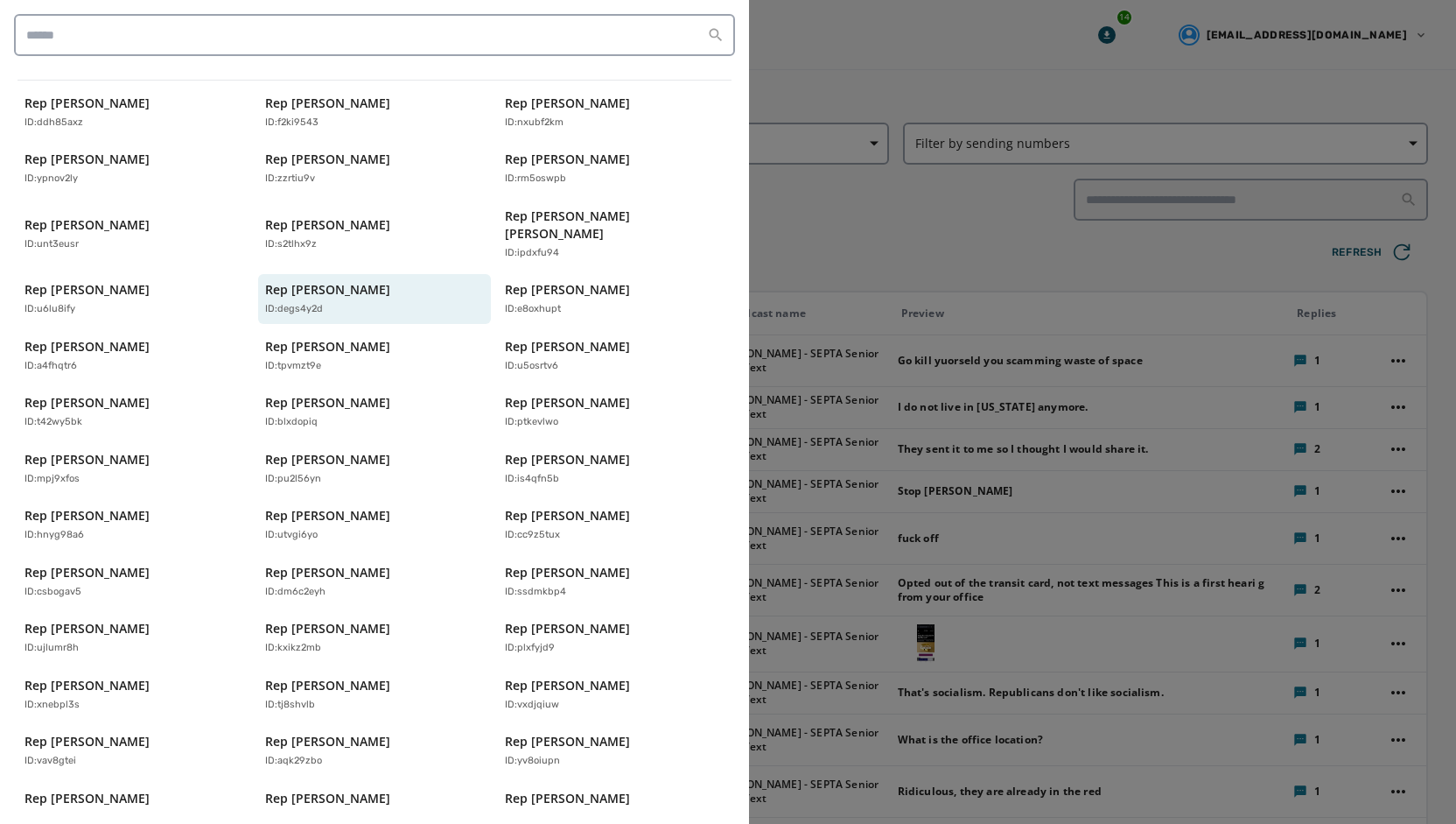
scroll to position [263, 0]
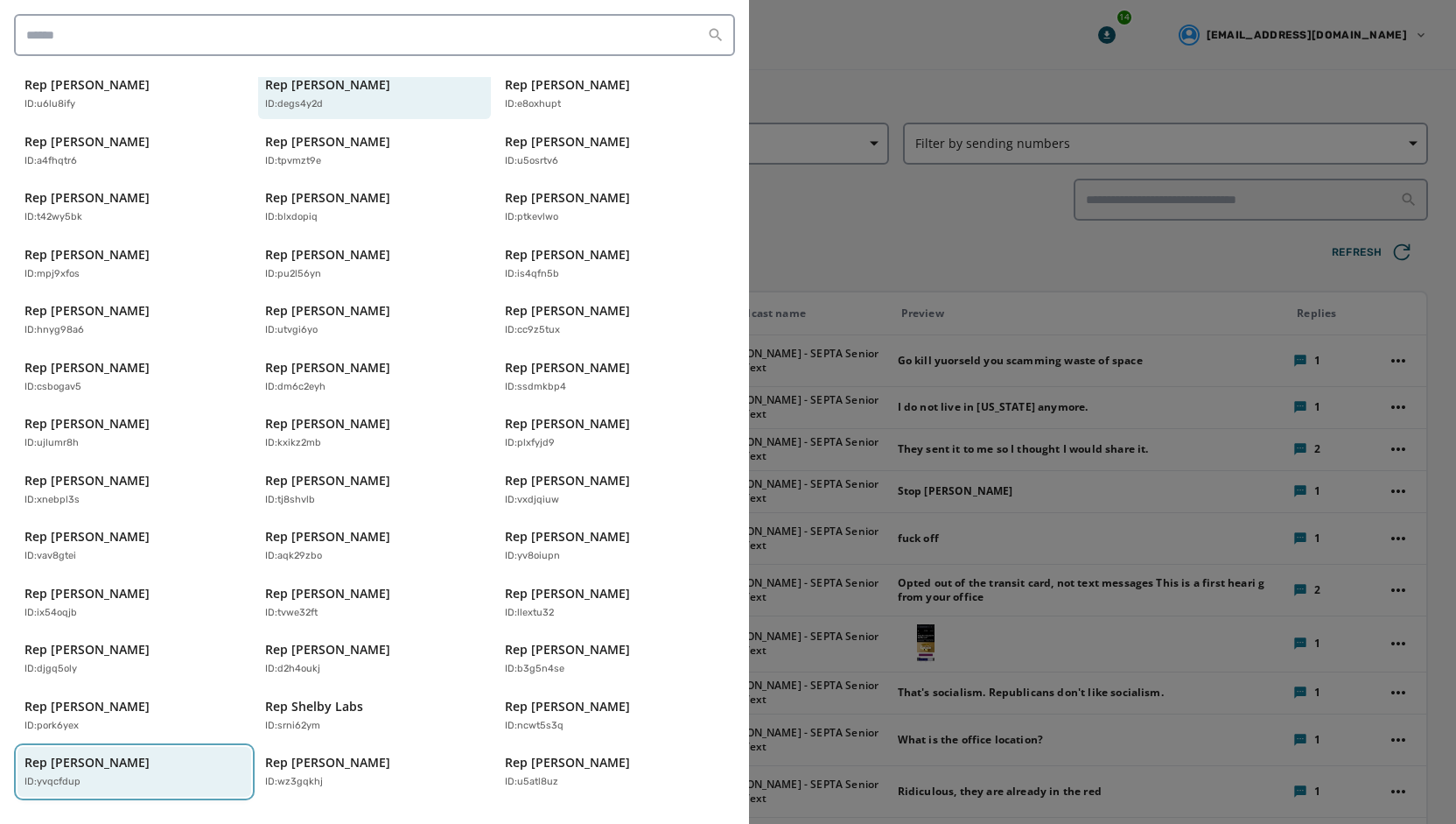
click at [149, 753] on p "Rep [PERSON_NAME]" at bounding box center [87, 762] width 126 height 17
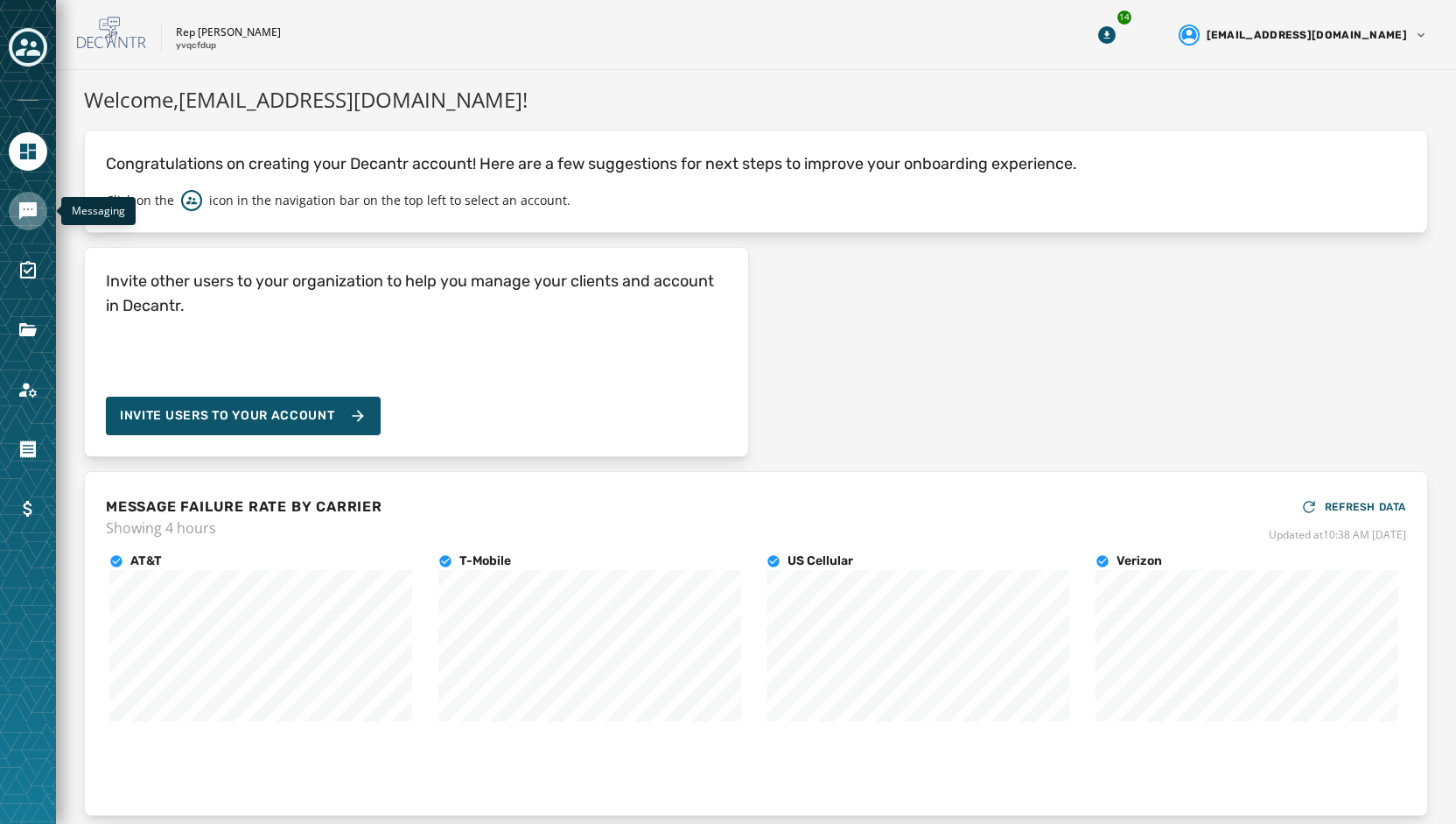
click at [17, 212] on icon "Navigate to Messaging" at bounding box center [27, 211] width 21 height 21
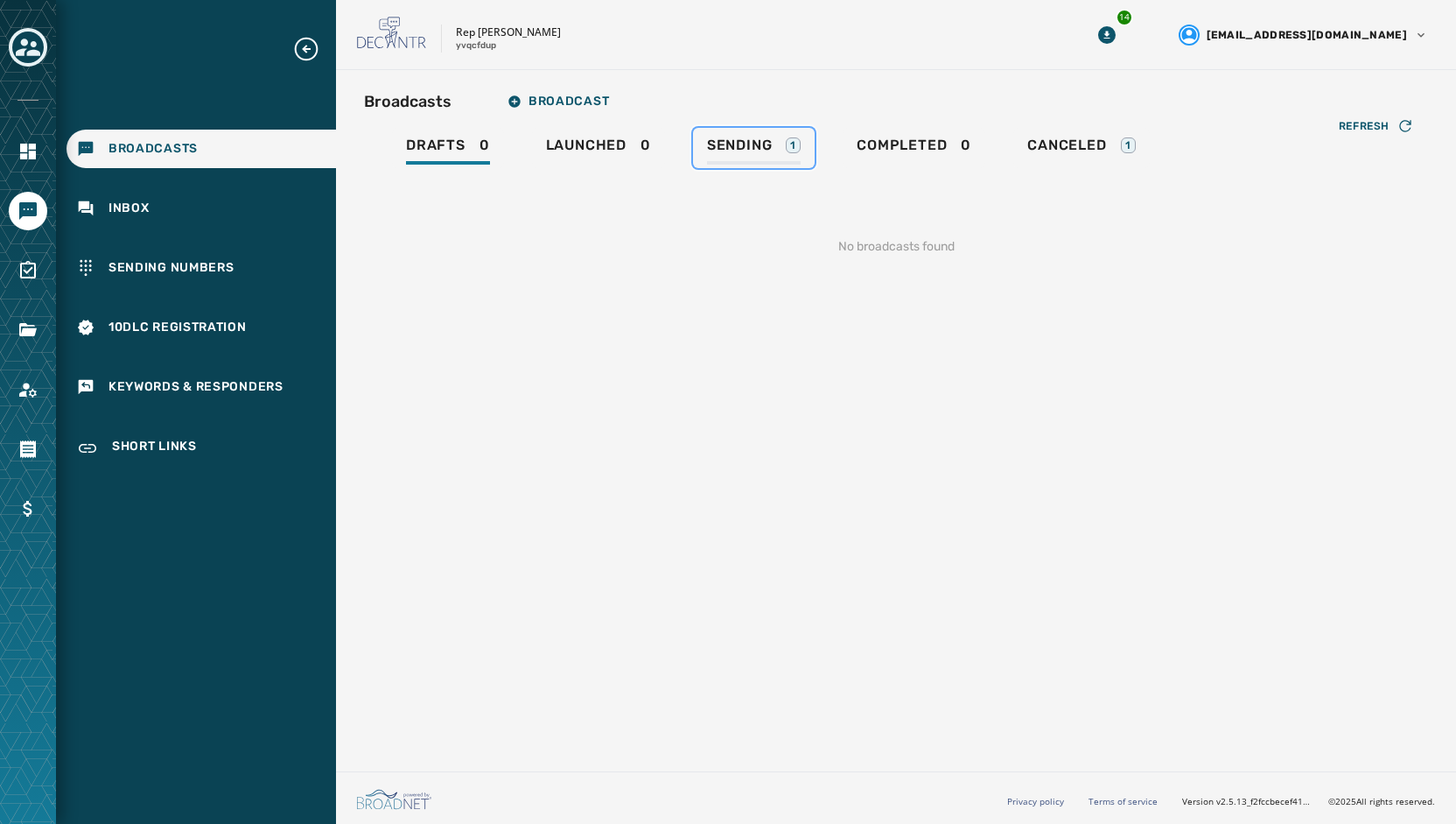
click at [774, 140] on div "Sending 1" at bounding box center [754, 150] width 93 height 28
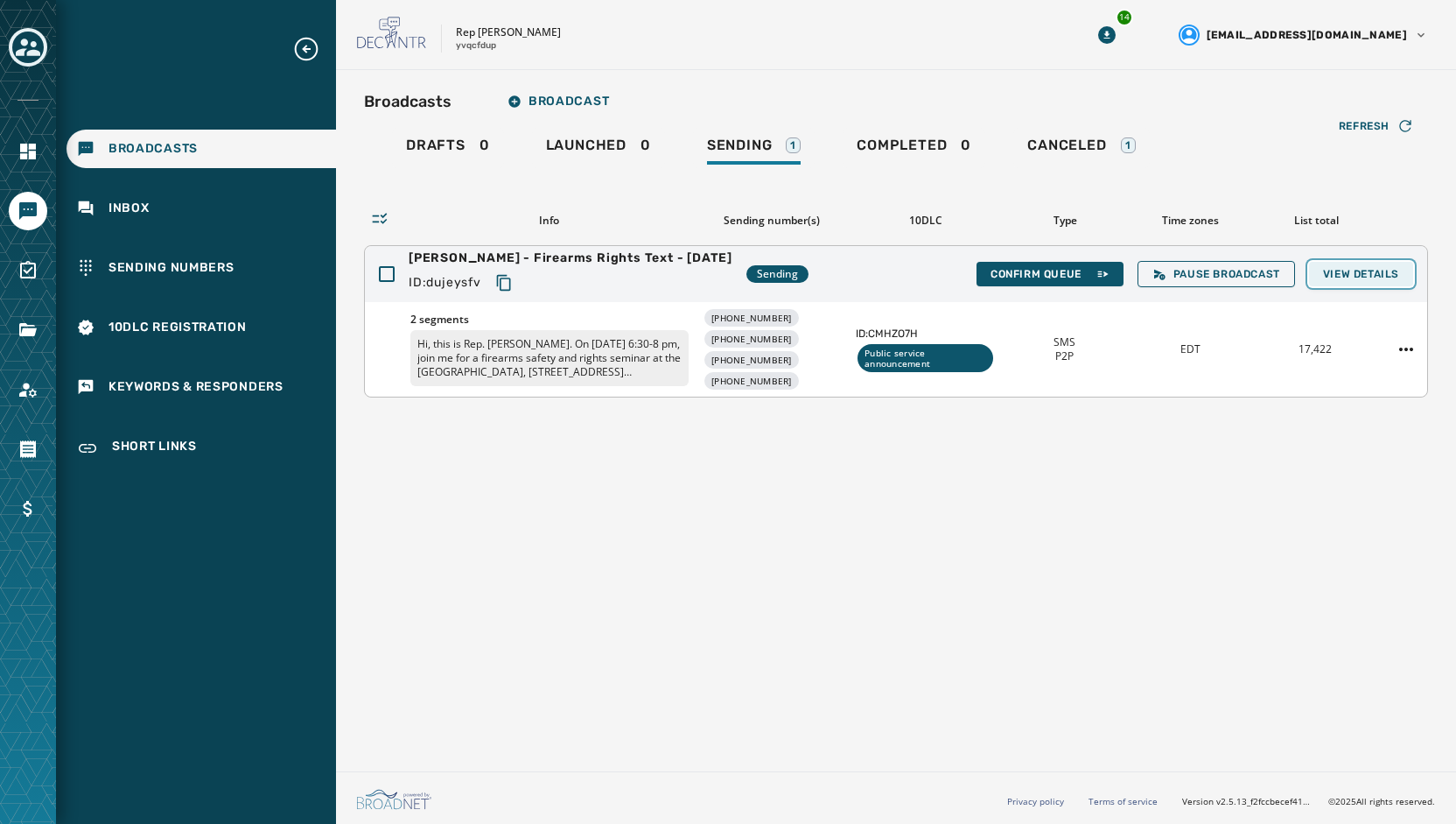
click at [1363, 274] on span "View Details" at bounding box center [1361, 273] width 76 height 14
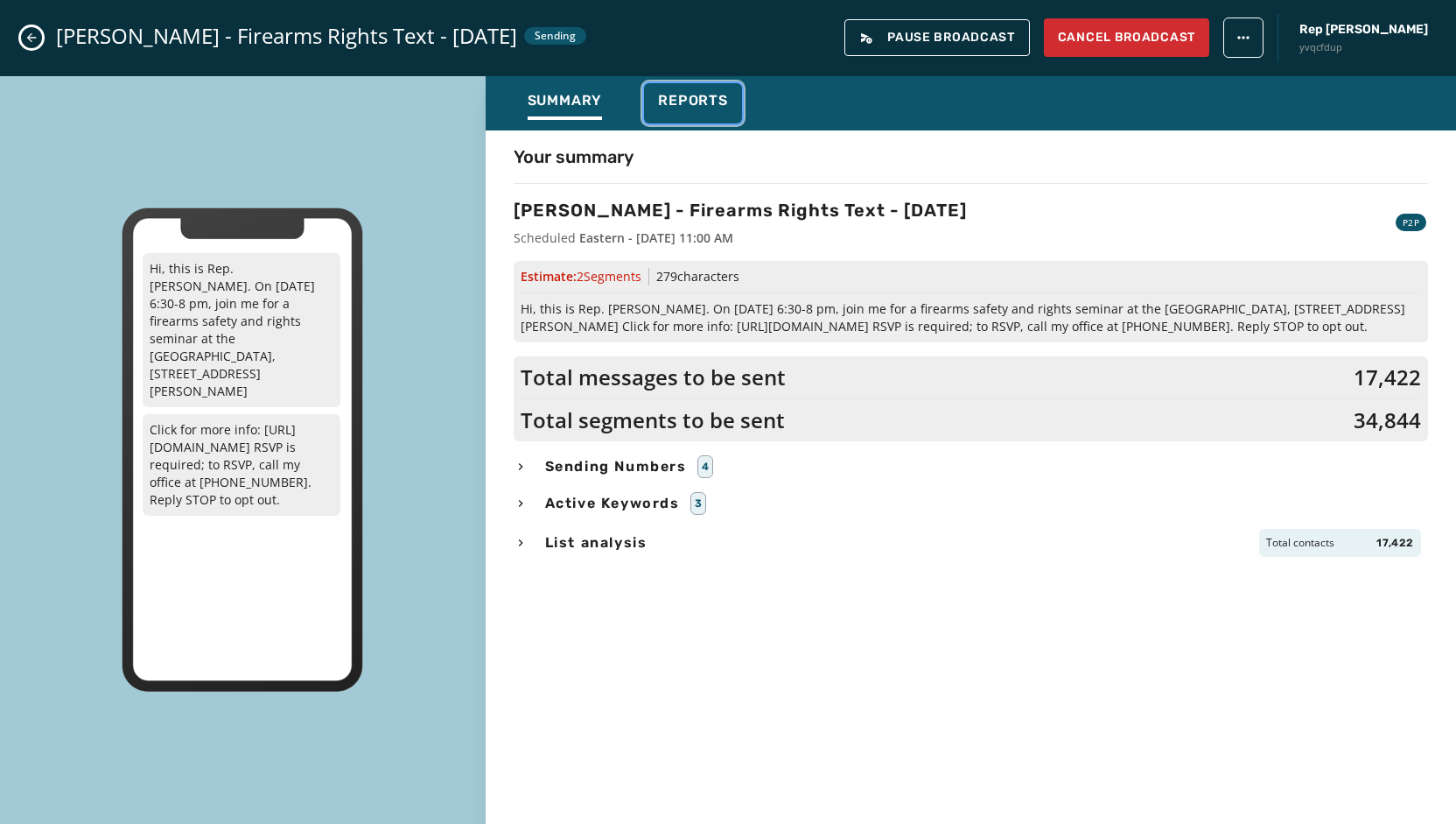
click at [691, 99] on span "Reports" at bounding box center [693, 100] width 70 height 17
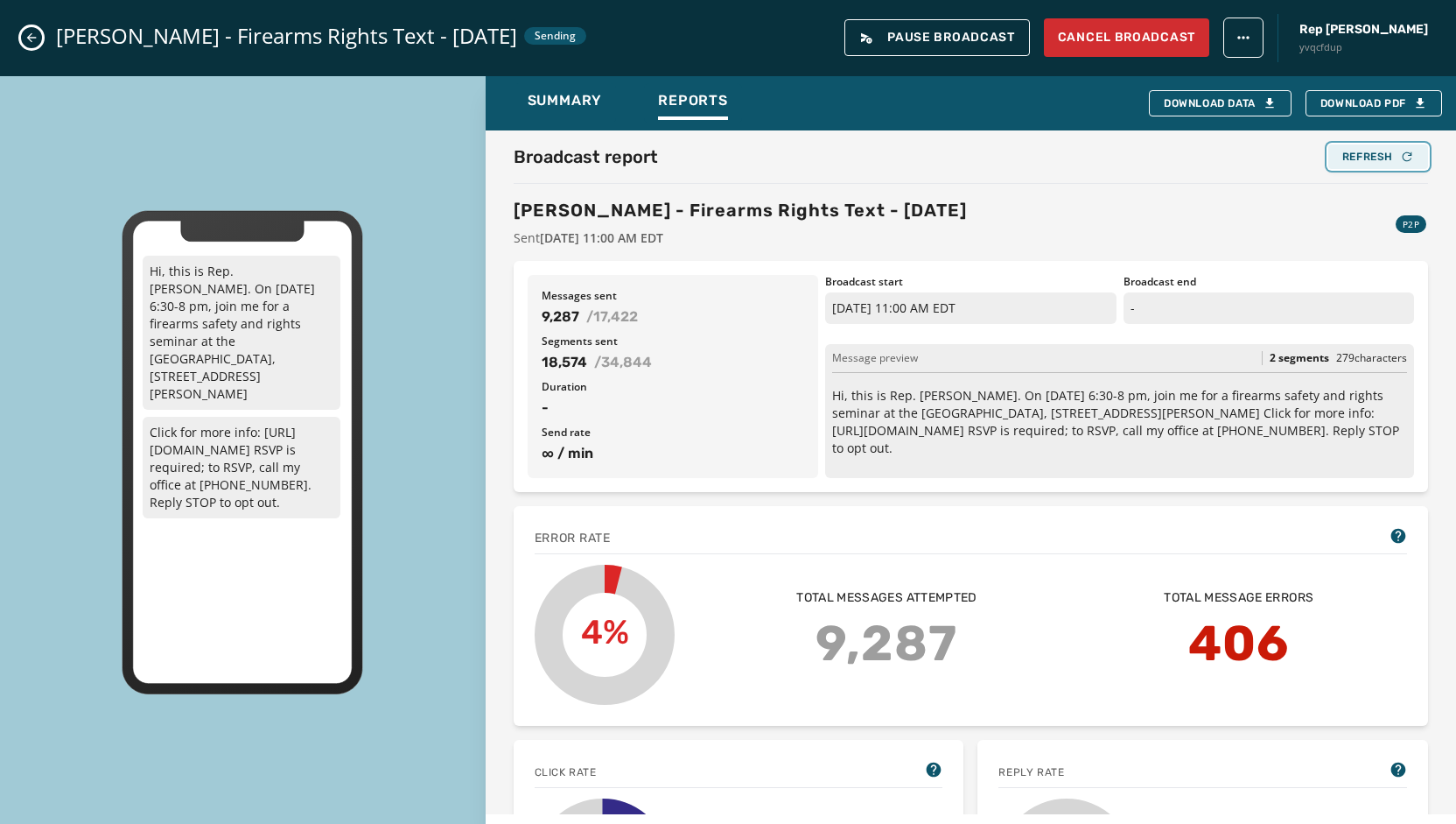
click at [1352, 148] on button "Refresh" at bounding box center [1378, 157] width 100 height 25
click at [1353, 166] on button "Refresh" at bounding box center [1378, 157] width 100 height 25
click at [1359, 155] on div "Refresh" at bounding box center [1378, 156] width 71 height 14
click at [1350, 167] on button "Refresh" at bounding box center [1378, 157] width 100 height 25
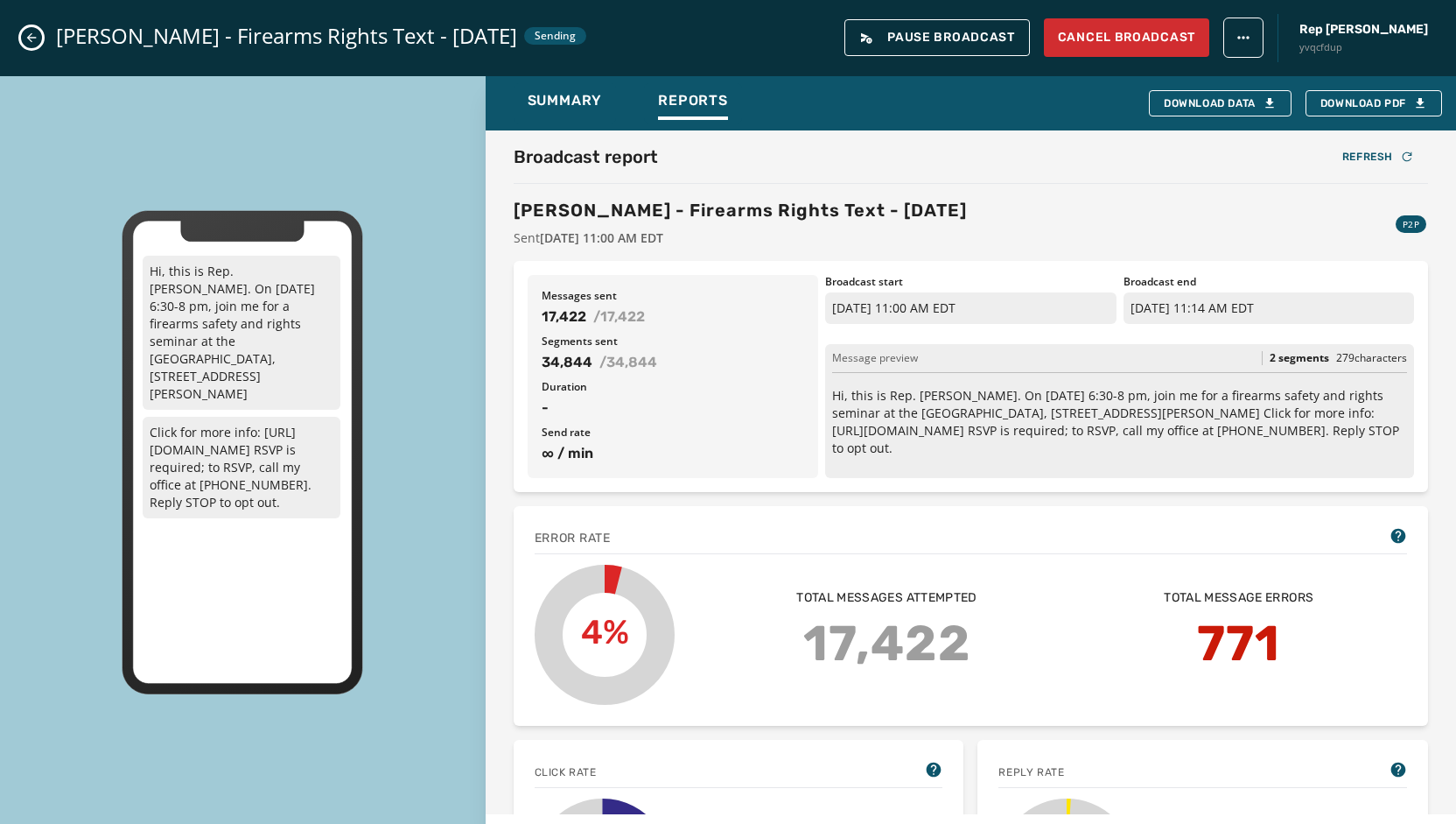
click at [38, 36] on button "Close admin drawer" at bounding box center [31, 38] width 21 height 21
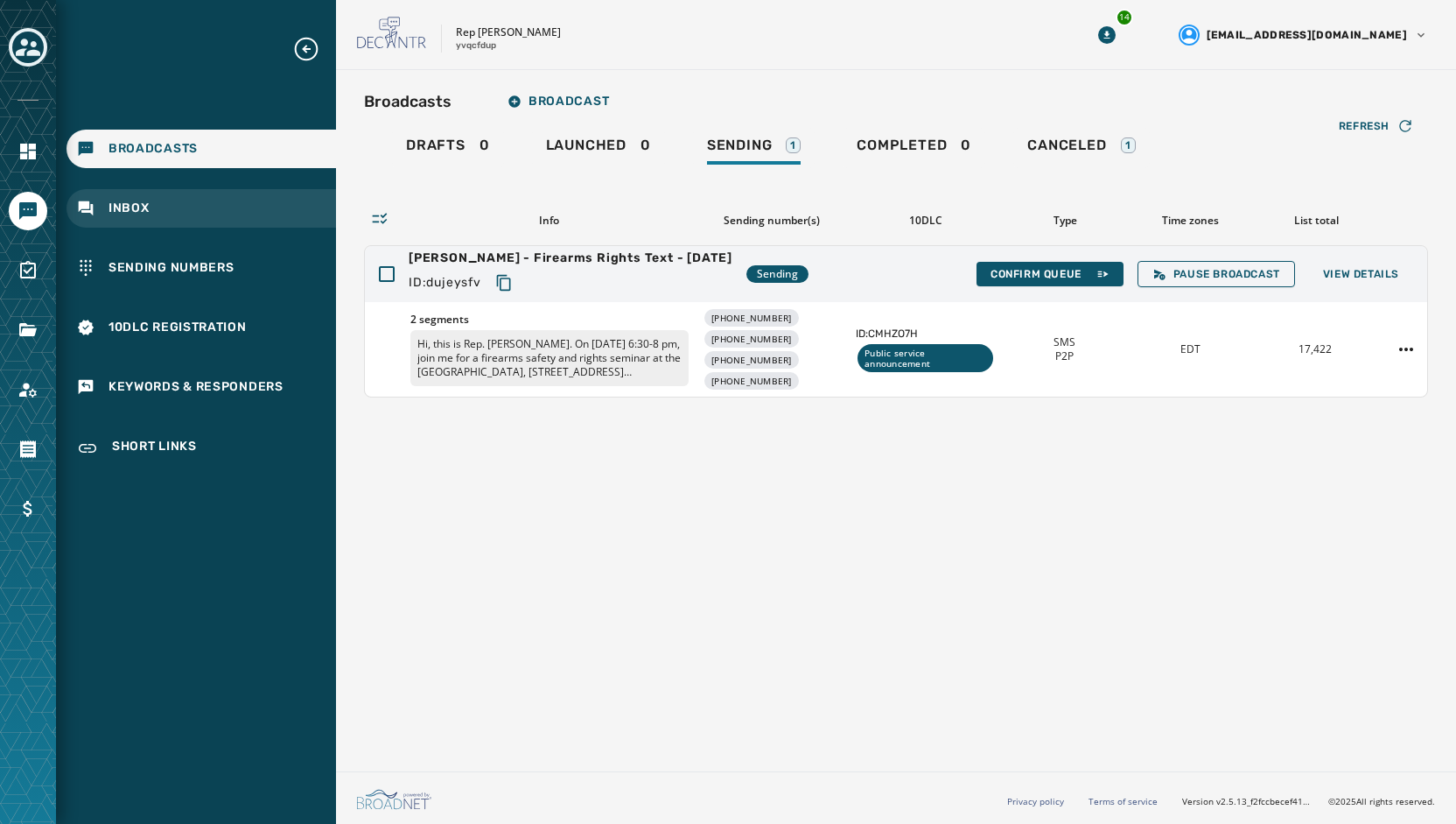
click at [139, 204] on span "Inbox" at bounding box center [128, 208] width 41 height 17
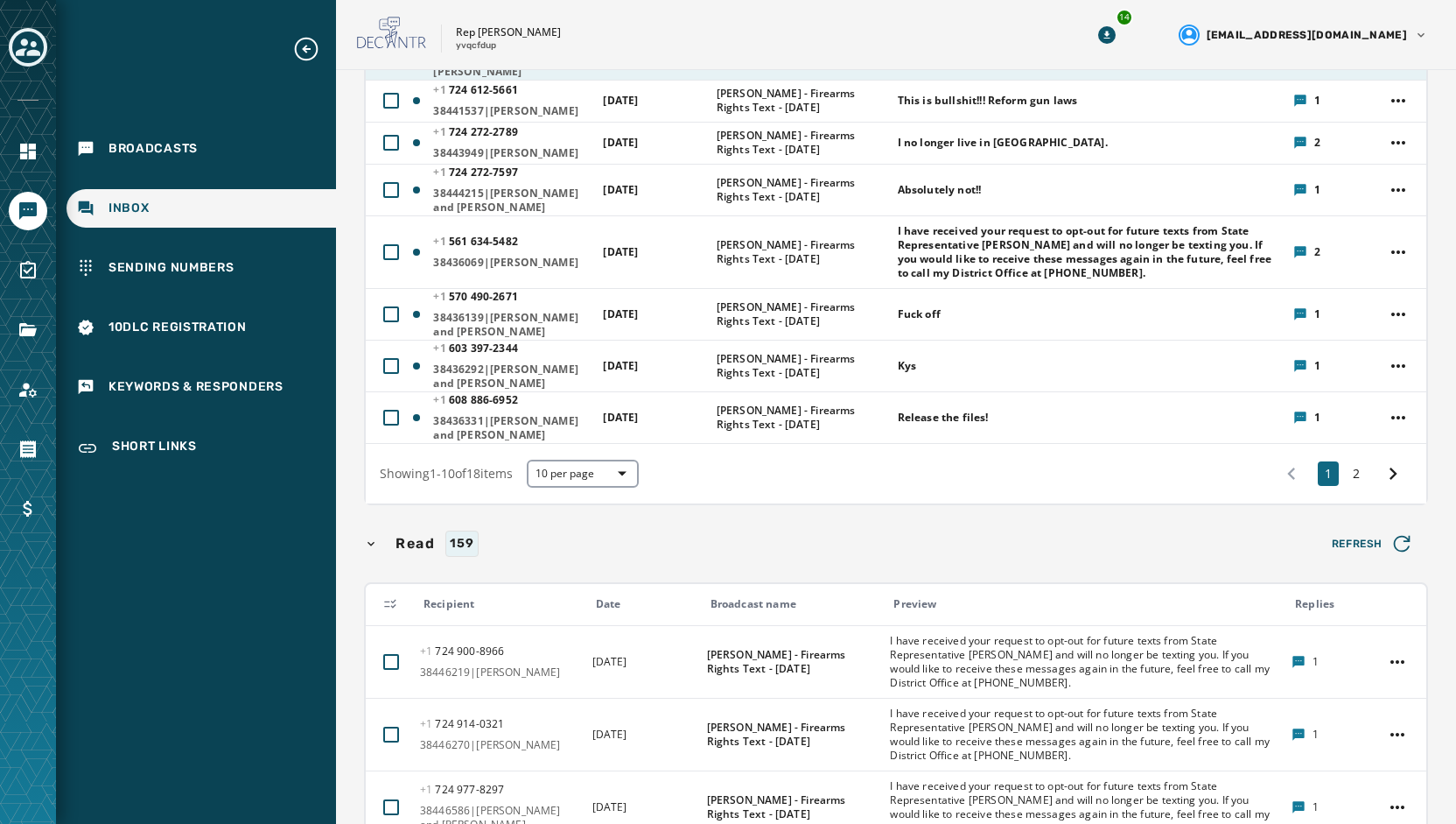
scroll to position [438, 0]
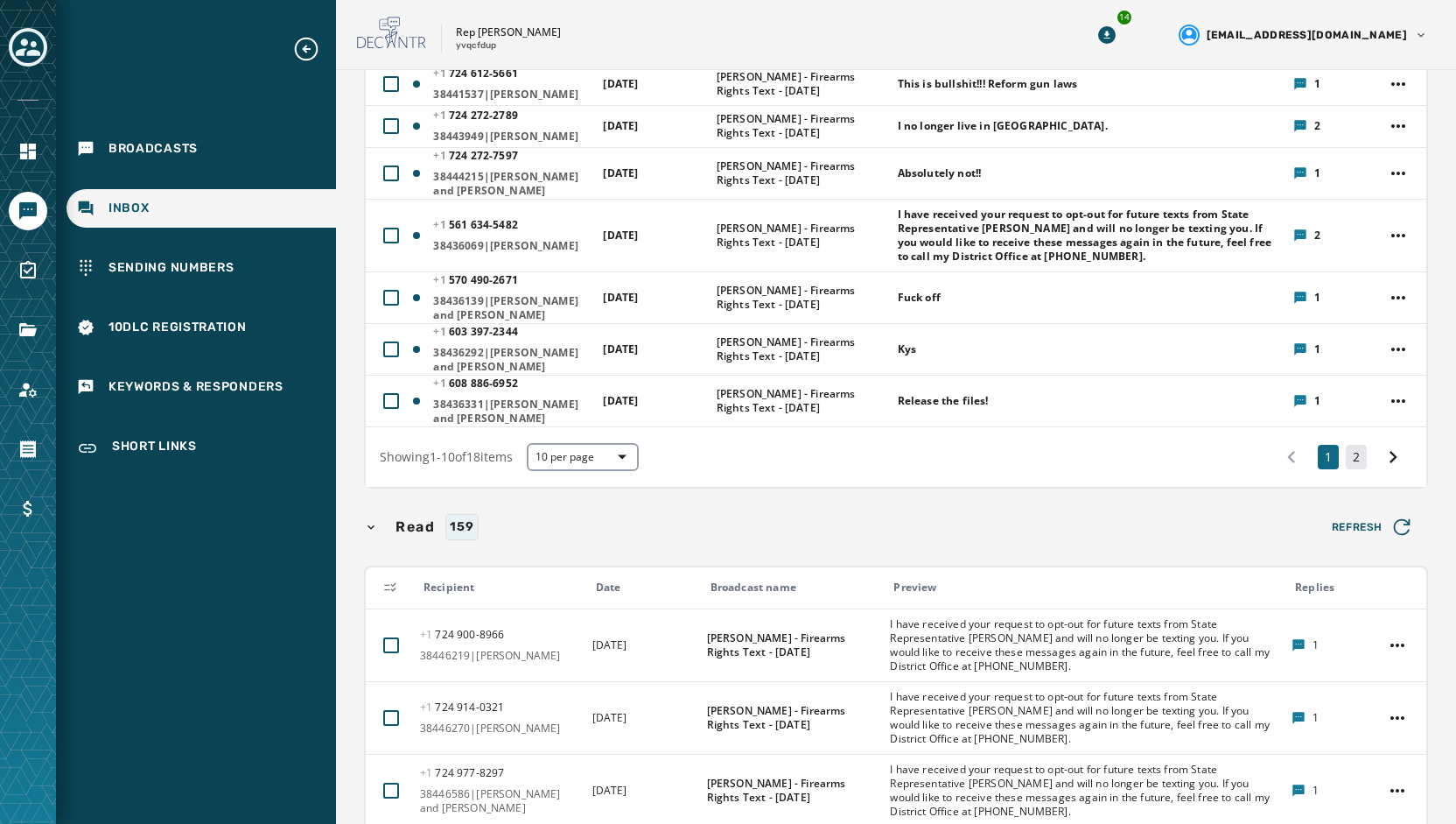
click at [1346, 469] on button "2" at bounding box center [1356, 456] width 21 height 25
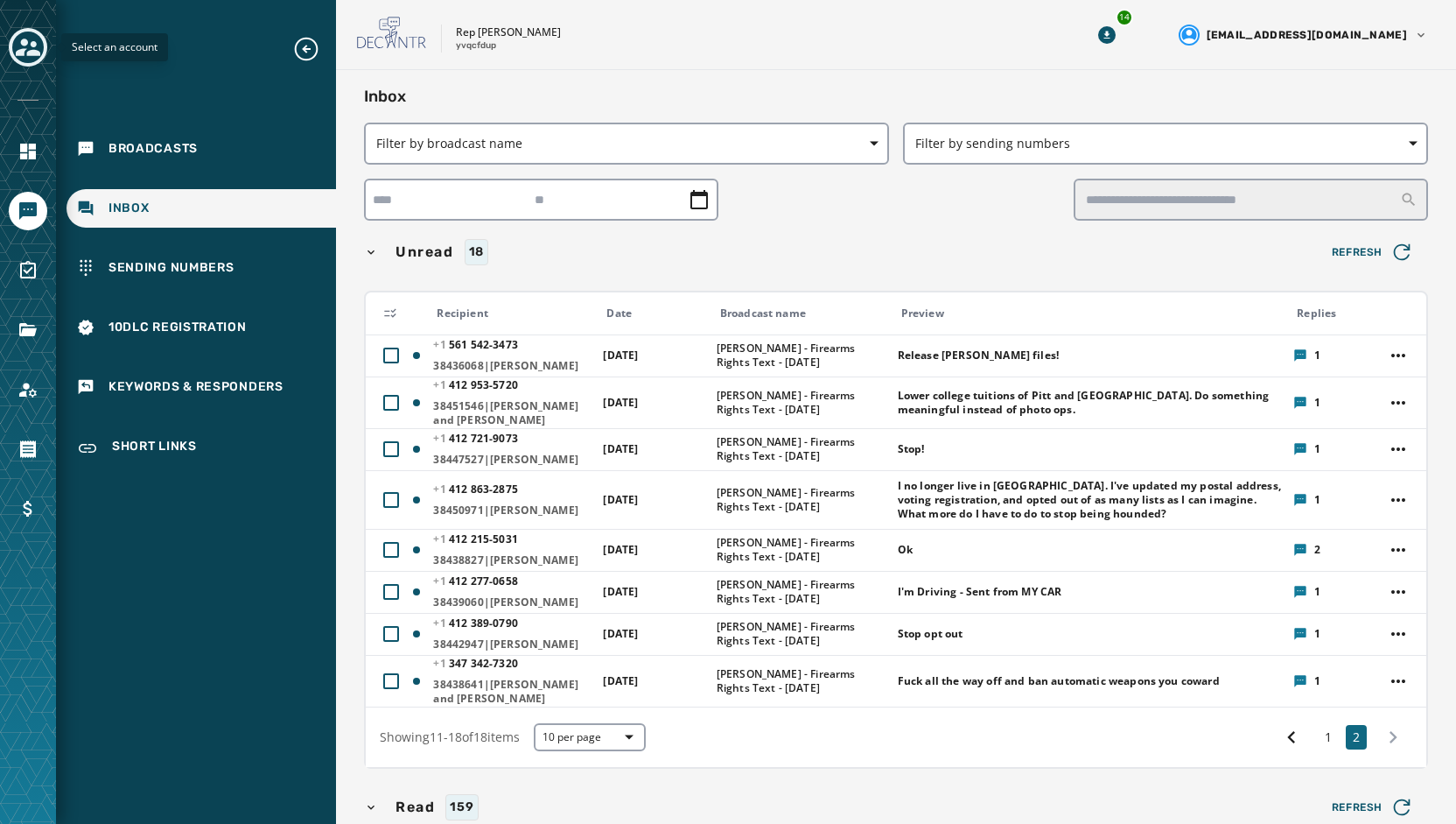
click at [29, 49] on icon "Toggle account select drawer" at bounding box center [27, 47] width 25 height 17
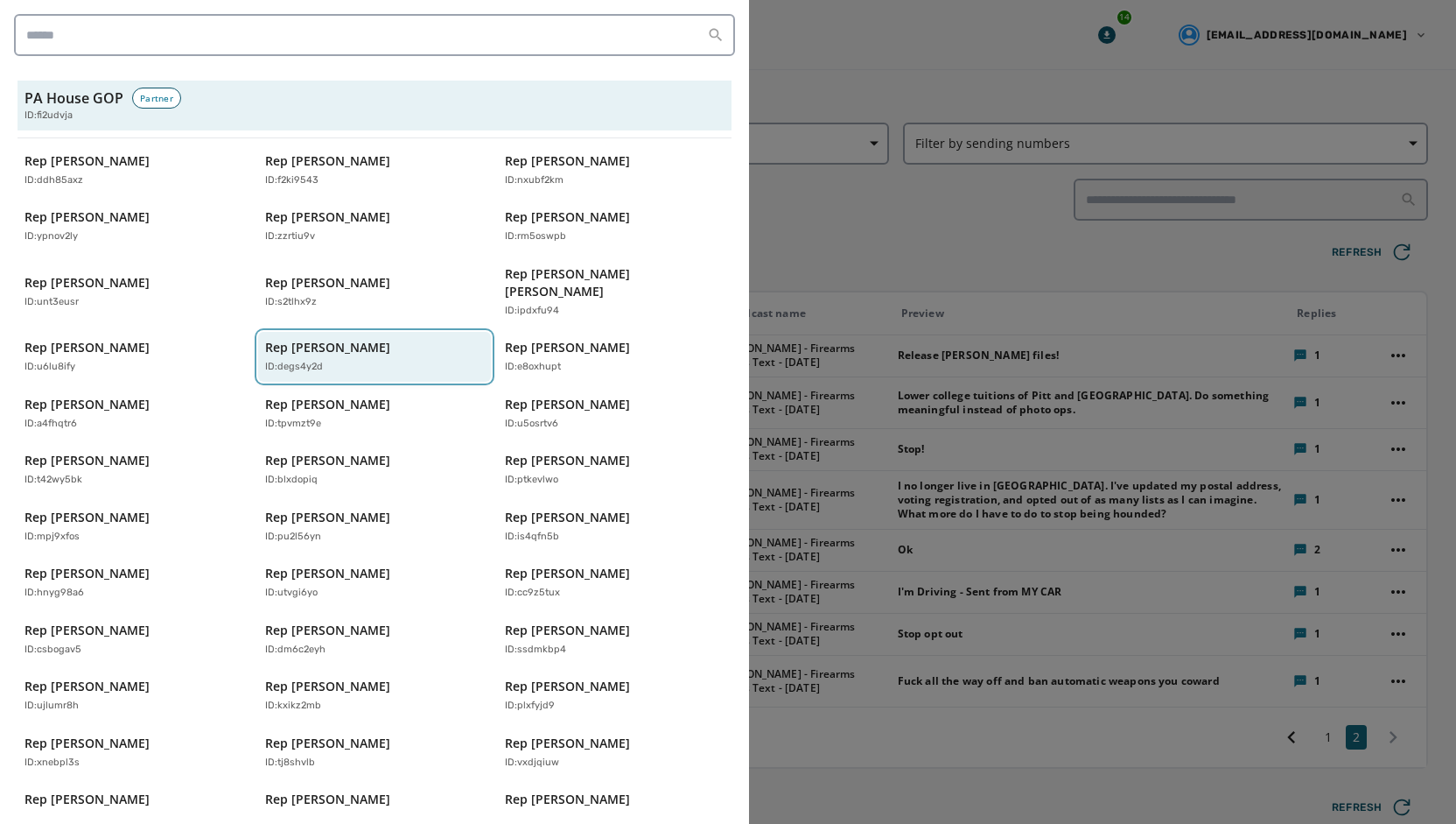
click at [304, 339] on p "Rep [PERSON_NAME]" at bounding box center [327, 347] width 126 height 17
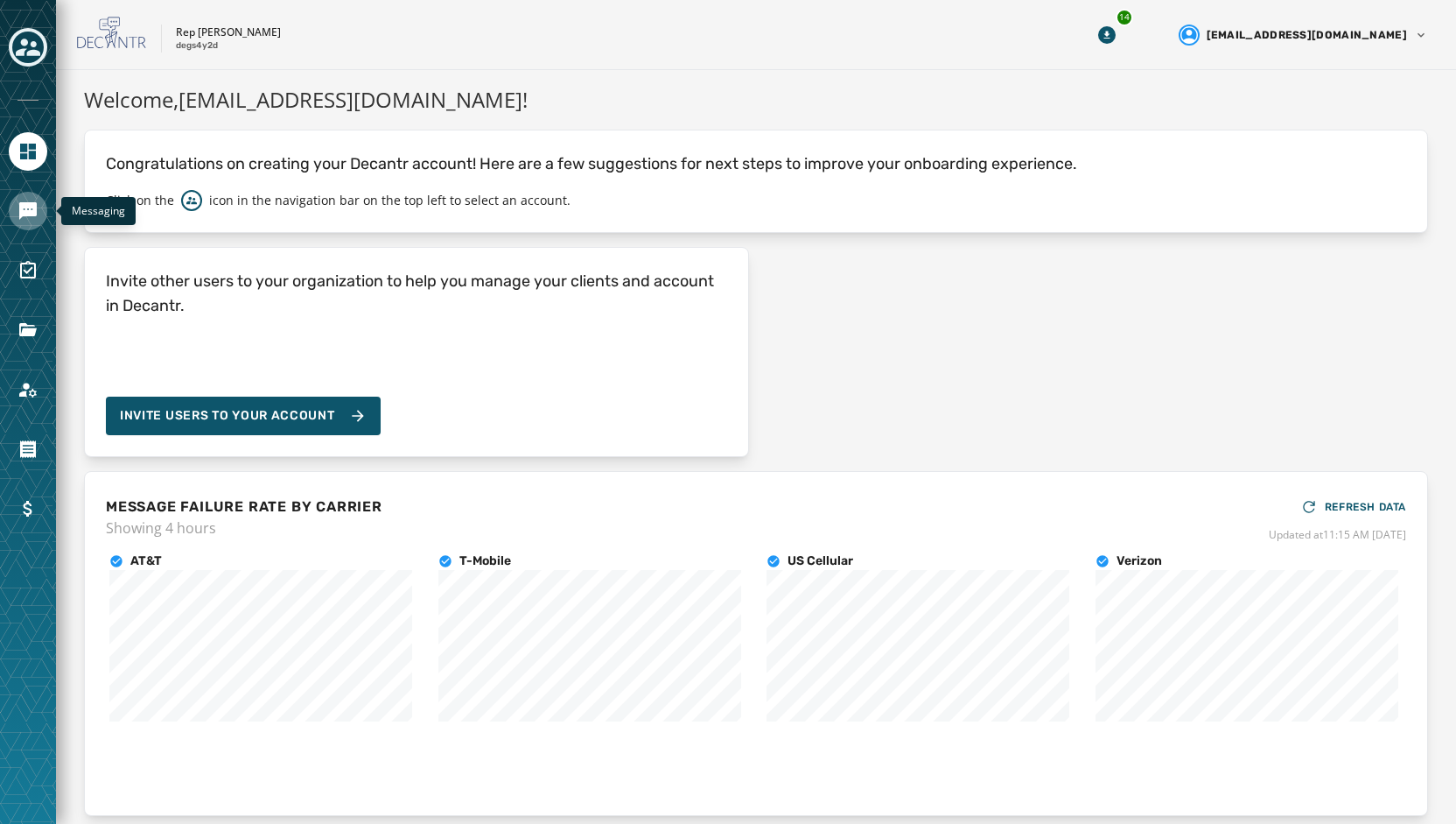
click at [28, 218] on icon "Navigate to Messaging" at bounding box center [27, 211] width 21 height 21
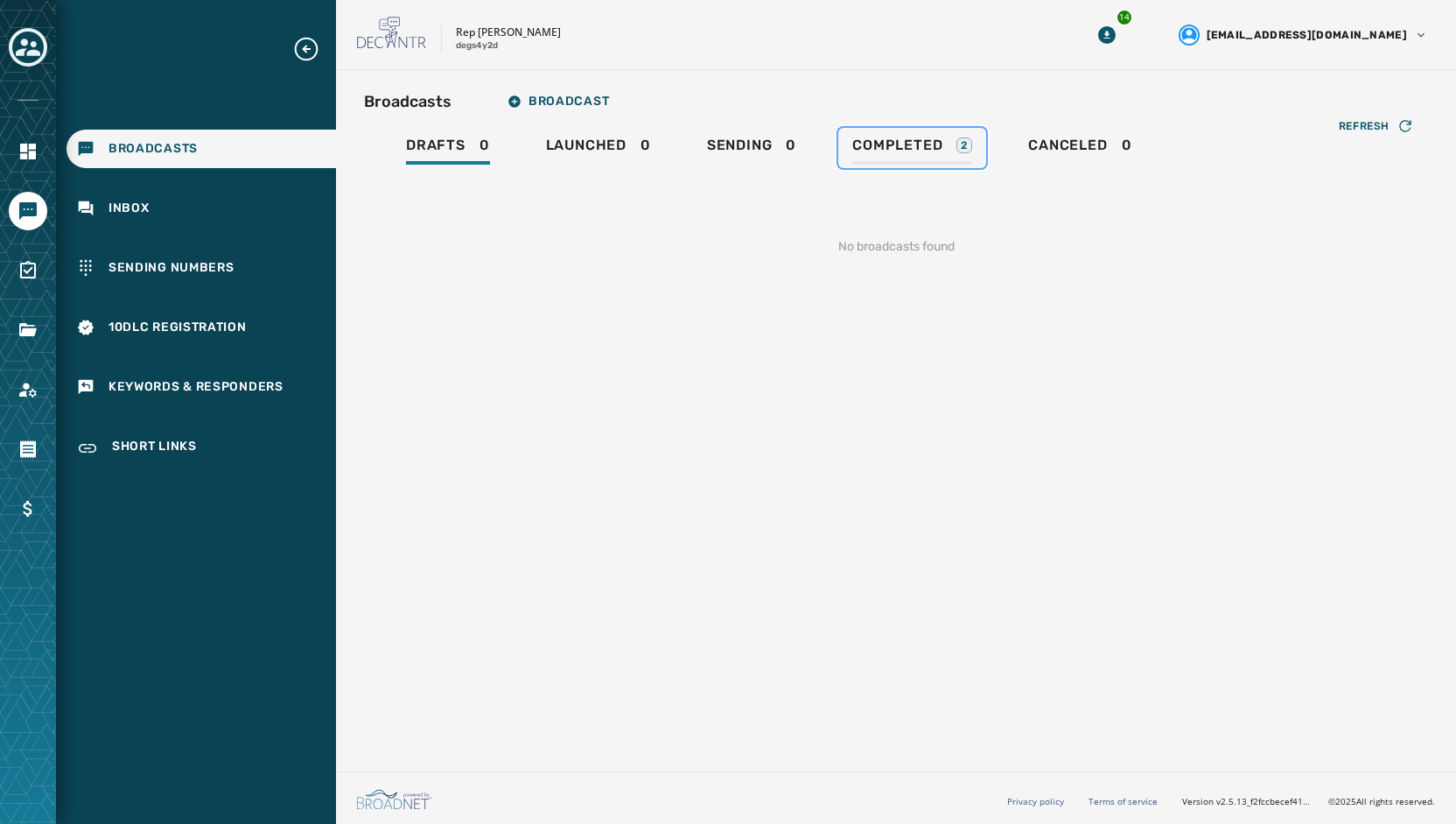
click at [896, 148] on span "Completed" at bounding box center [897, 145] width 90 height 17
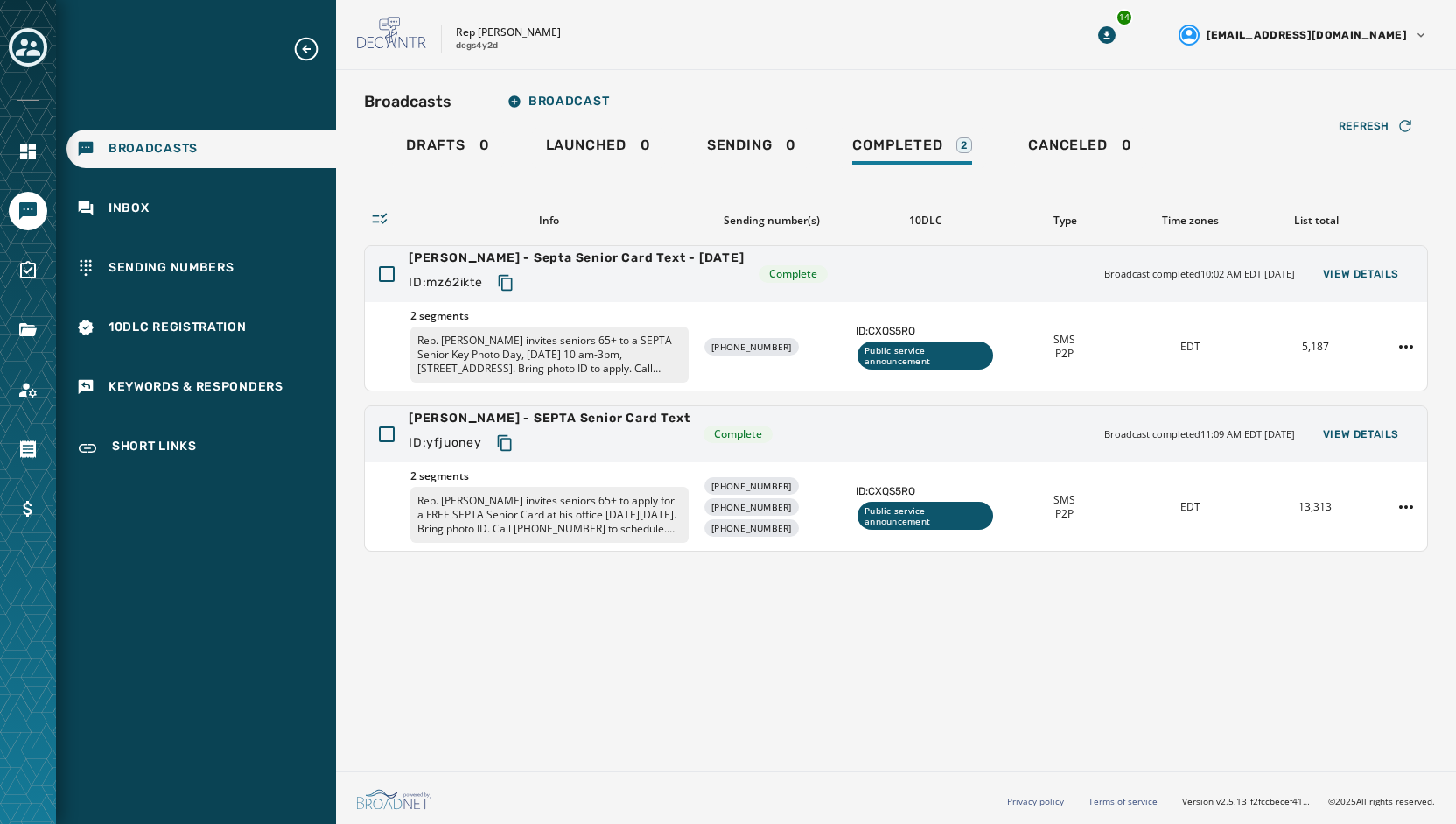
click at [977, 78] on div "Broadcasts Broadcast Drafts 0 Launched 0 Sending 0 Completed 2 Canceled 0 Refre…" at bounding box center [896, 416] width 1120 height 694
click at [33, 49] on icon "Toggle account select drawer" at bounding box center [27, 47] width 25 height 25
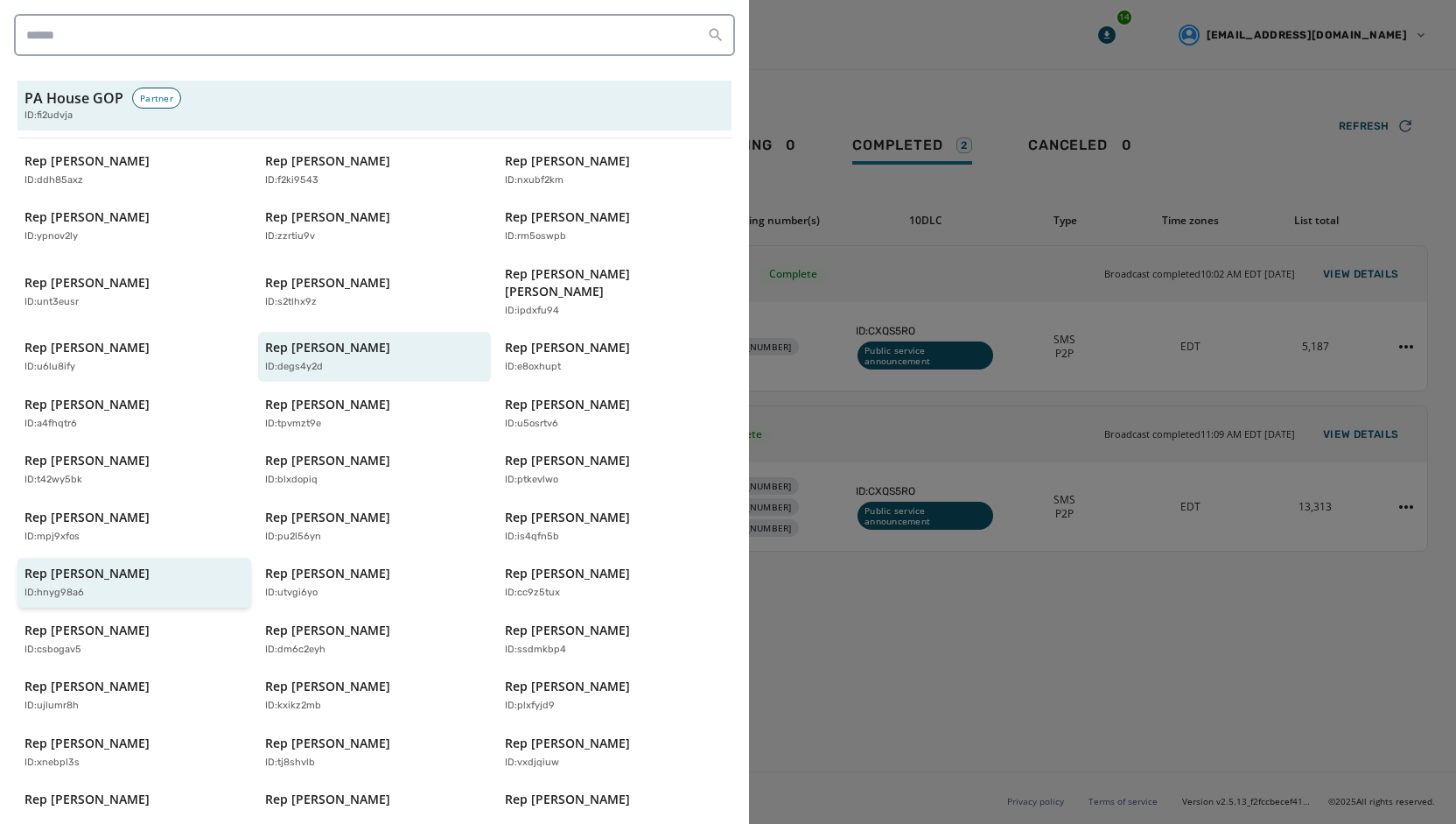
scroll to position [346, 0]
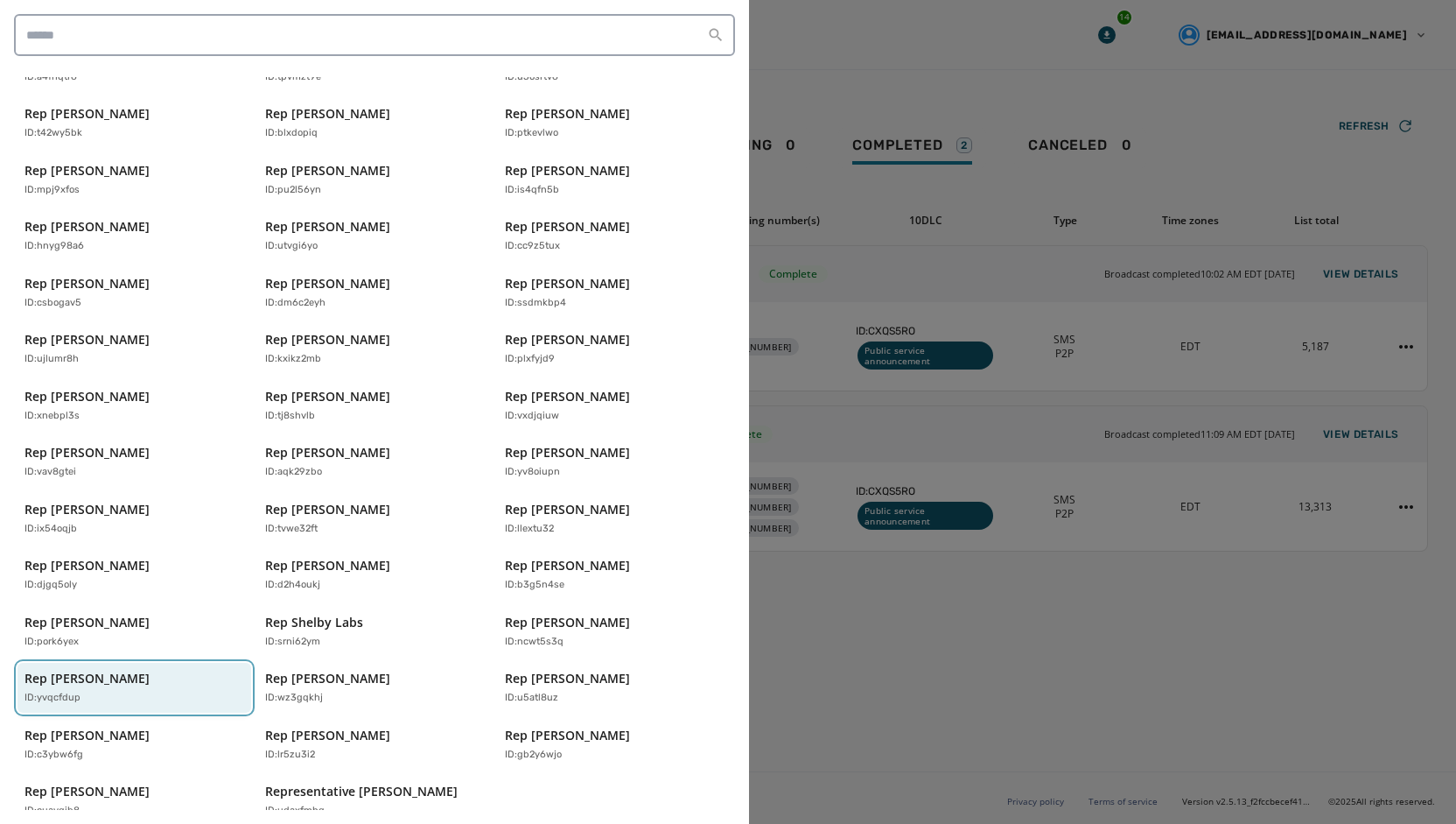
click at [169, 670] on div "Rep [PERSON_NAME] ID: yvqcfdup" at bounding box center [126, 687] width 203 height 36
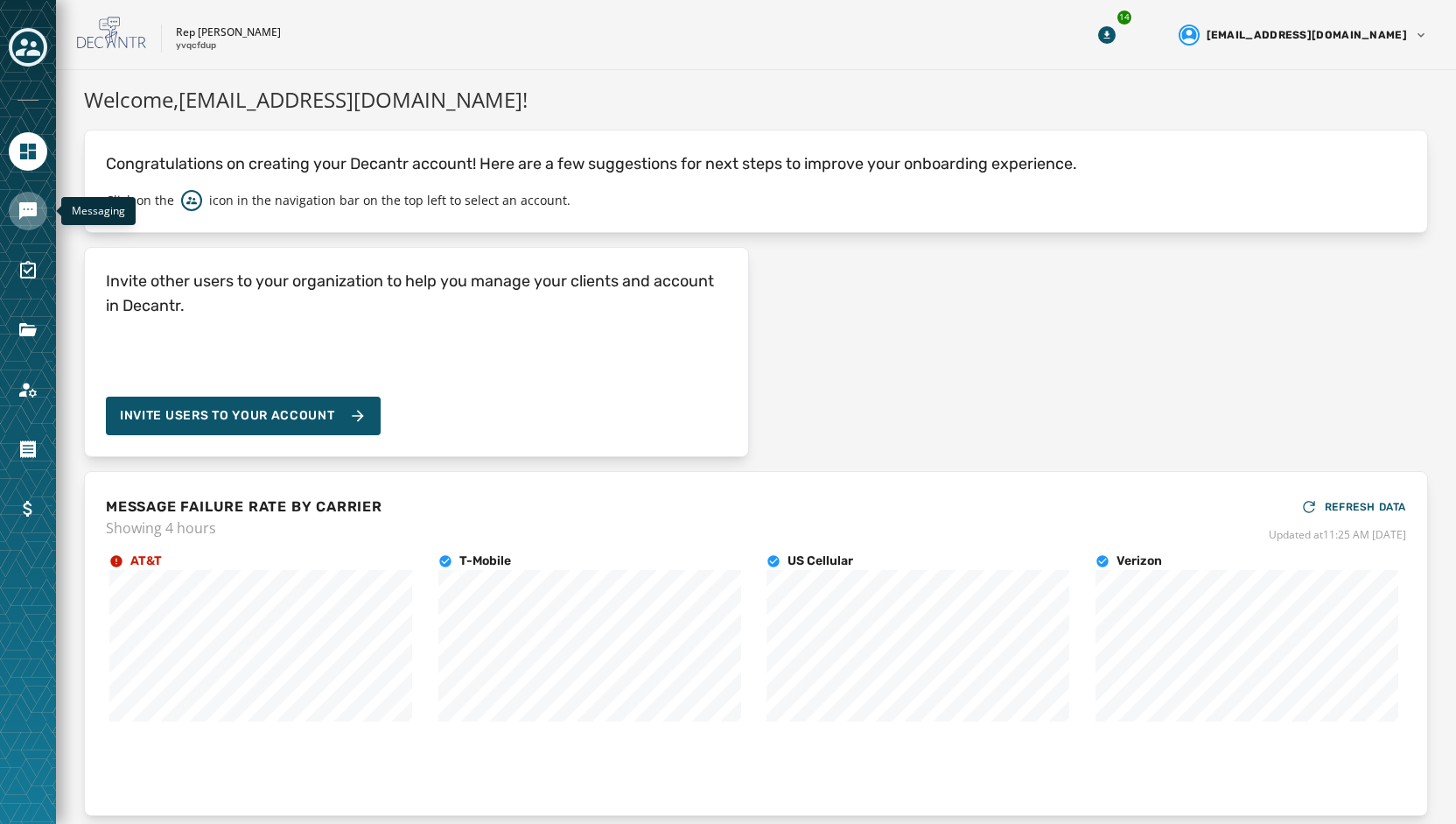
click at [25, 213] on icon "Navigate to Messaging" at bounding box center [27, 211] width 17 height 17
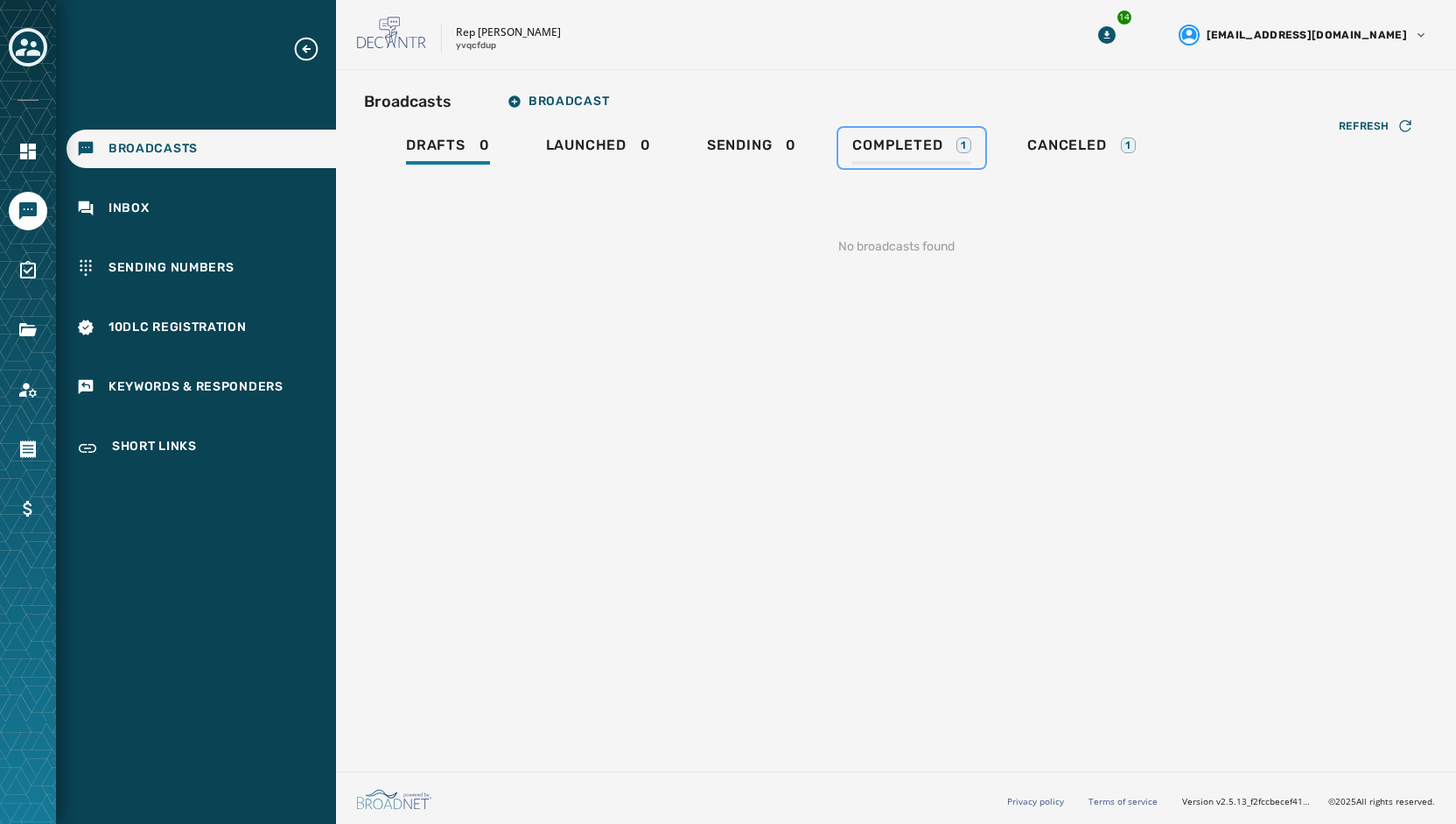
click at [892, 146] on span "Completed" at bounding box center [897, 145] width 90 height 17
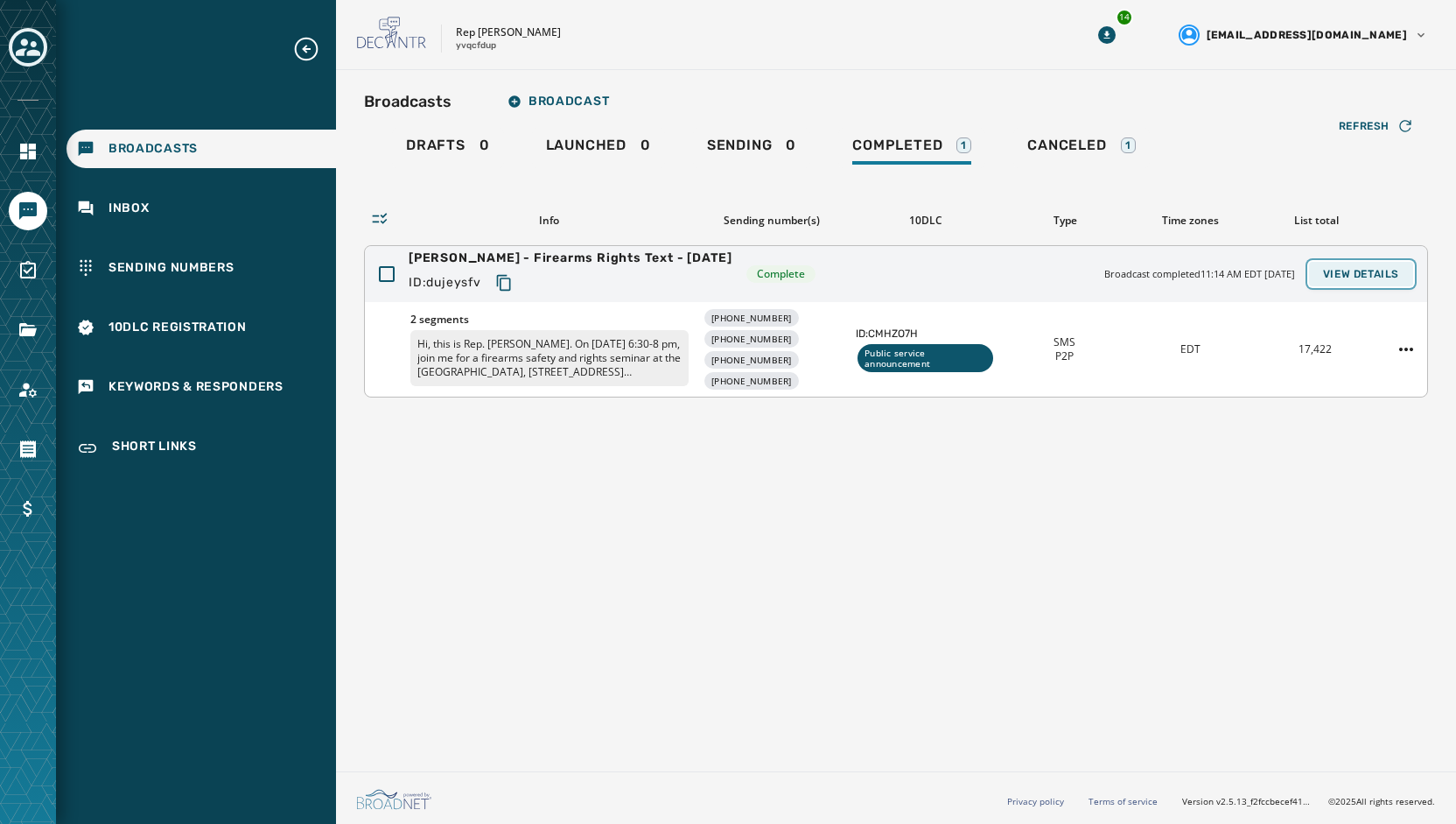
click at [1386, 274] on span "View Details" at bounding box center [1361, 273] width 76 height 14
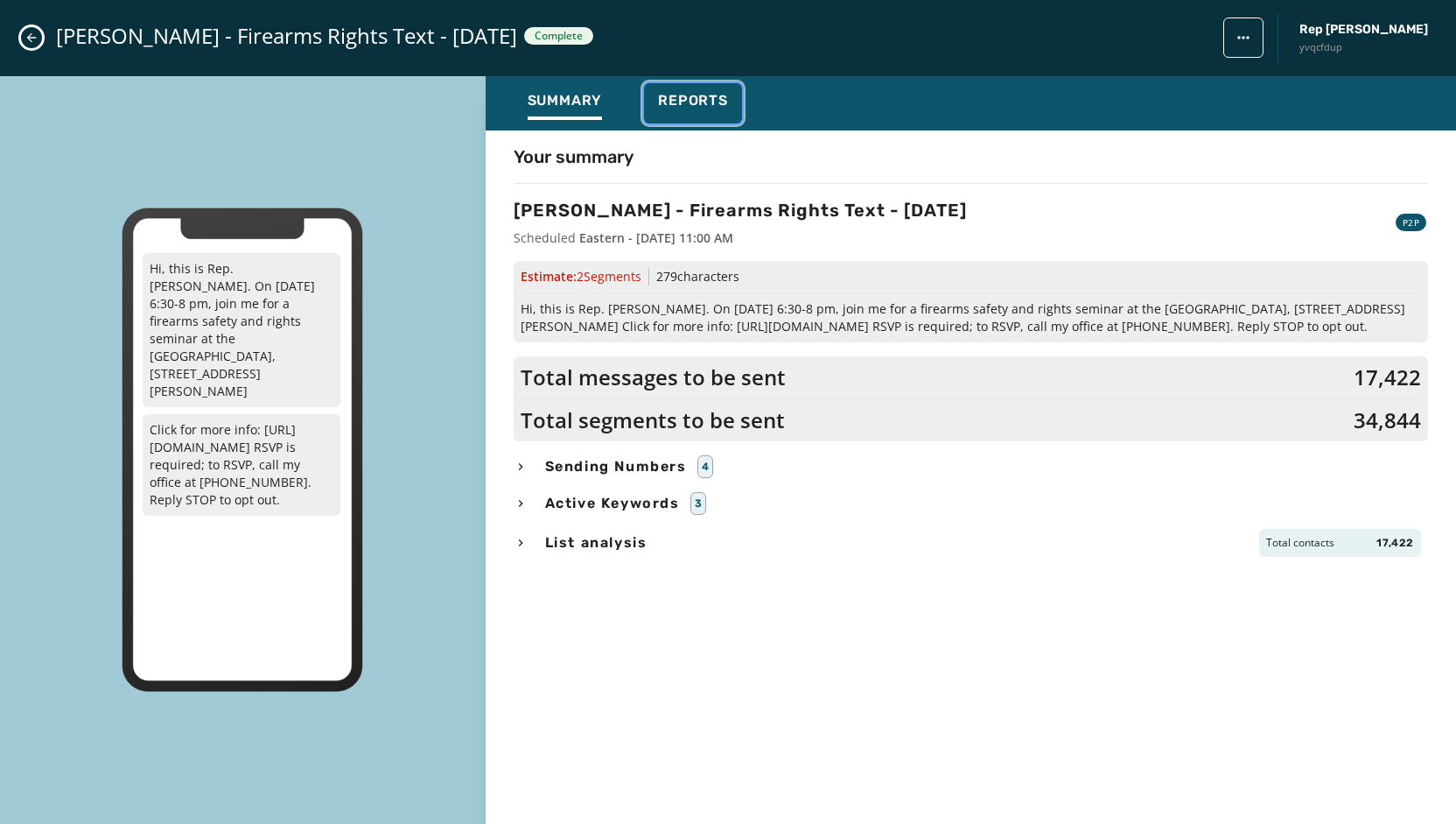
click at [697, 102] on span "Reports" at bounding box center [693, 100] width 70 height 17
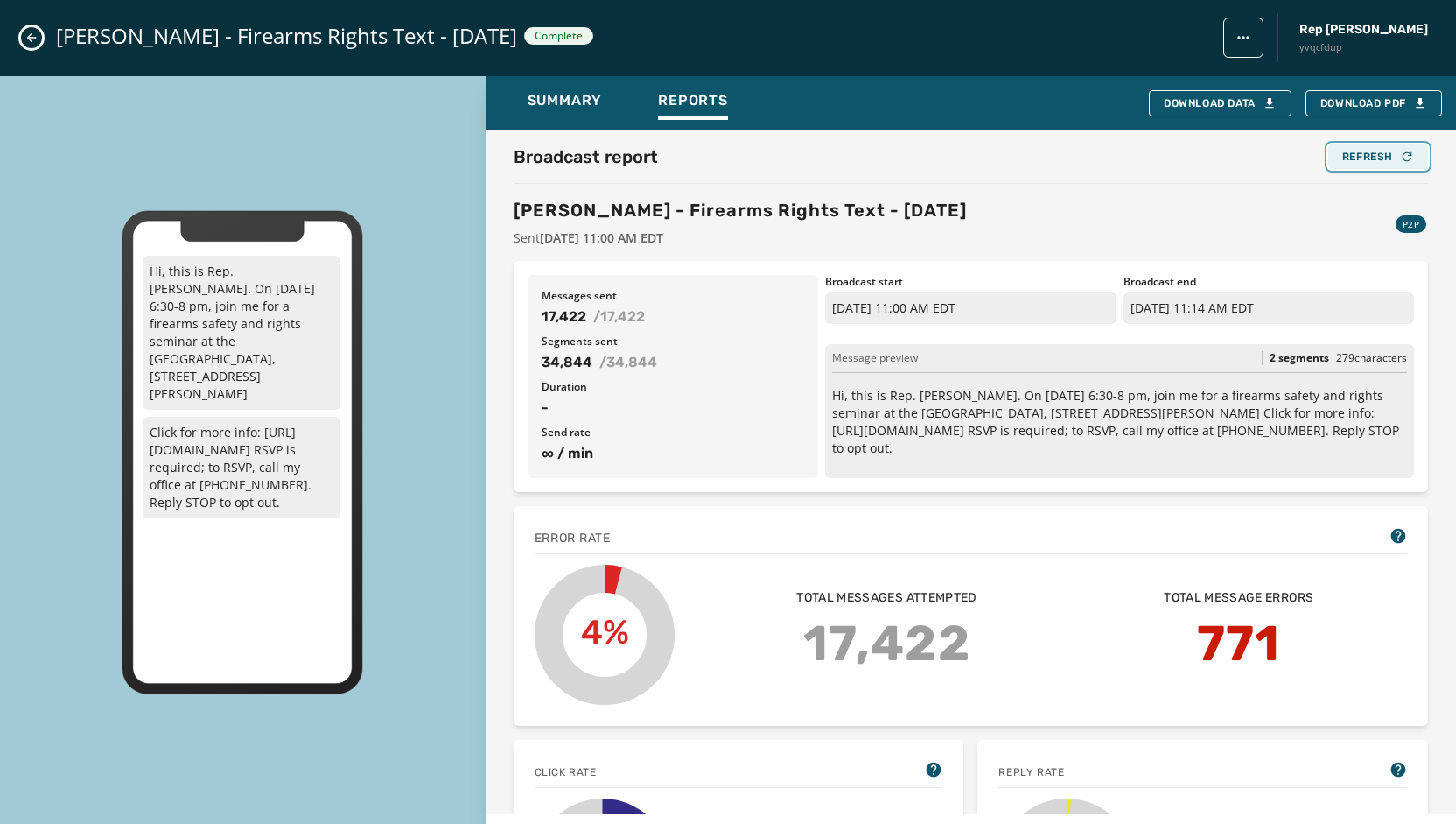
click at [1356, 157] on div "Refresh" at bounding box center [1378, 156] width 71 height 14
click at [34, 41] on icon "Close admin drawer" at bounding box center [31, 37] width 14 height 14
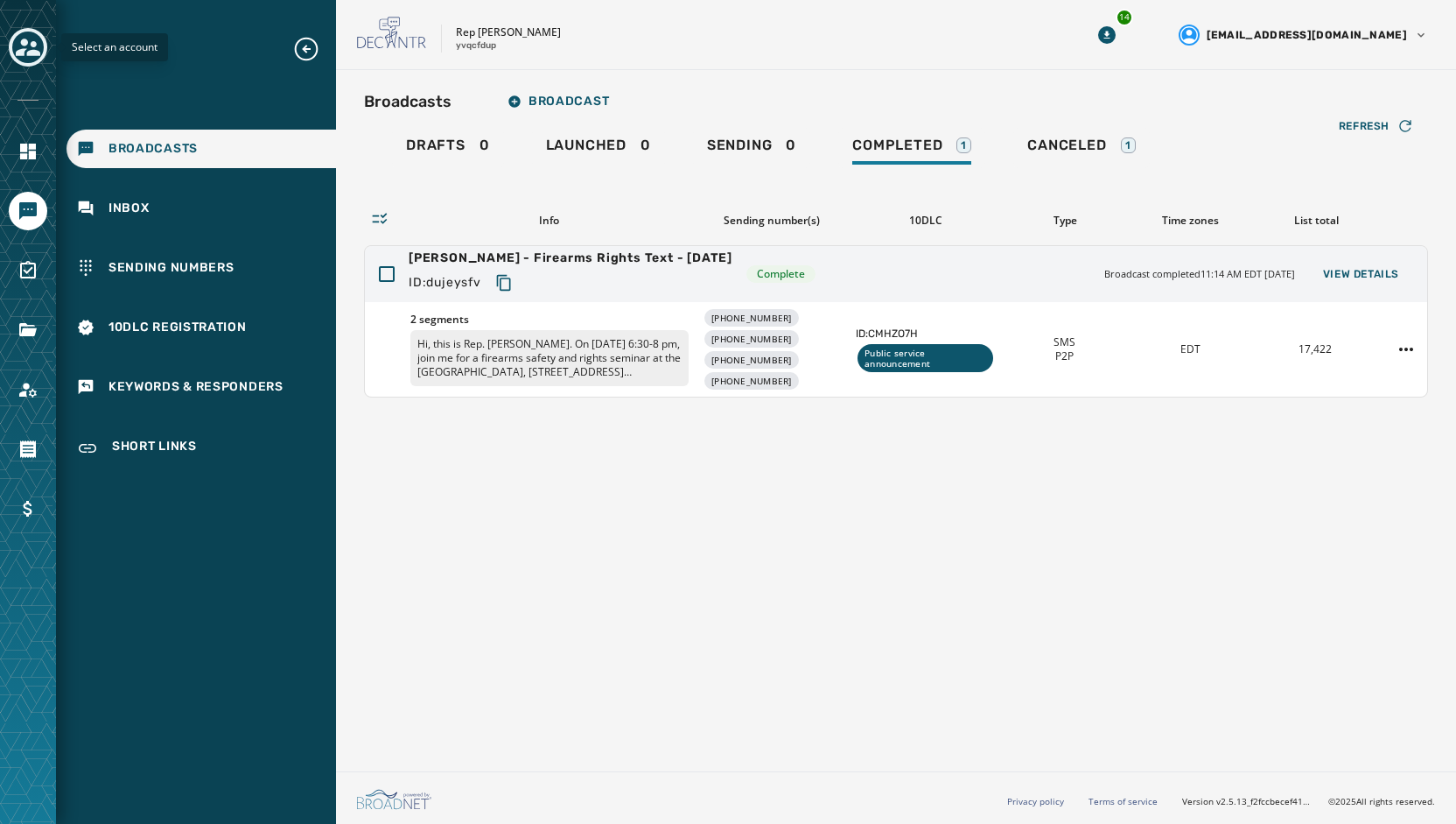
click at [29, 65] on button "Toggle account select drawer" at bounding box center [28, 48] width 38 height 38
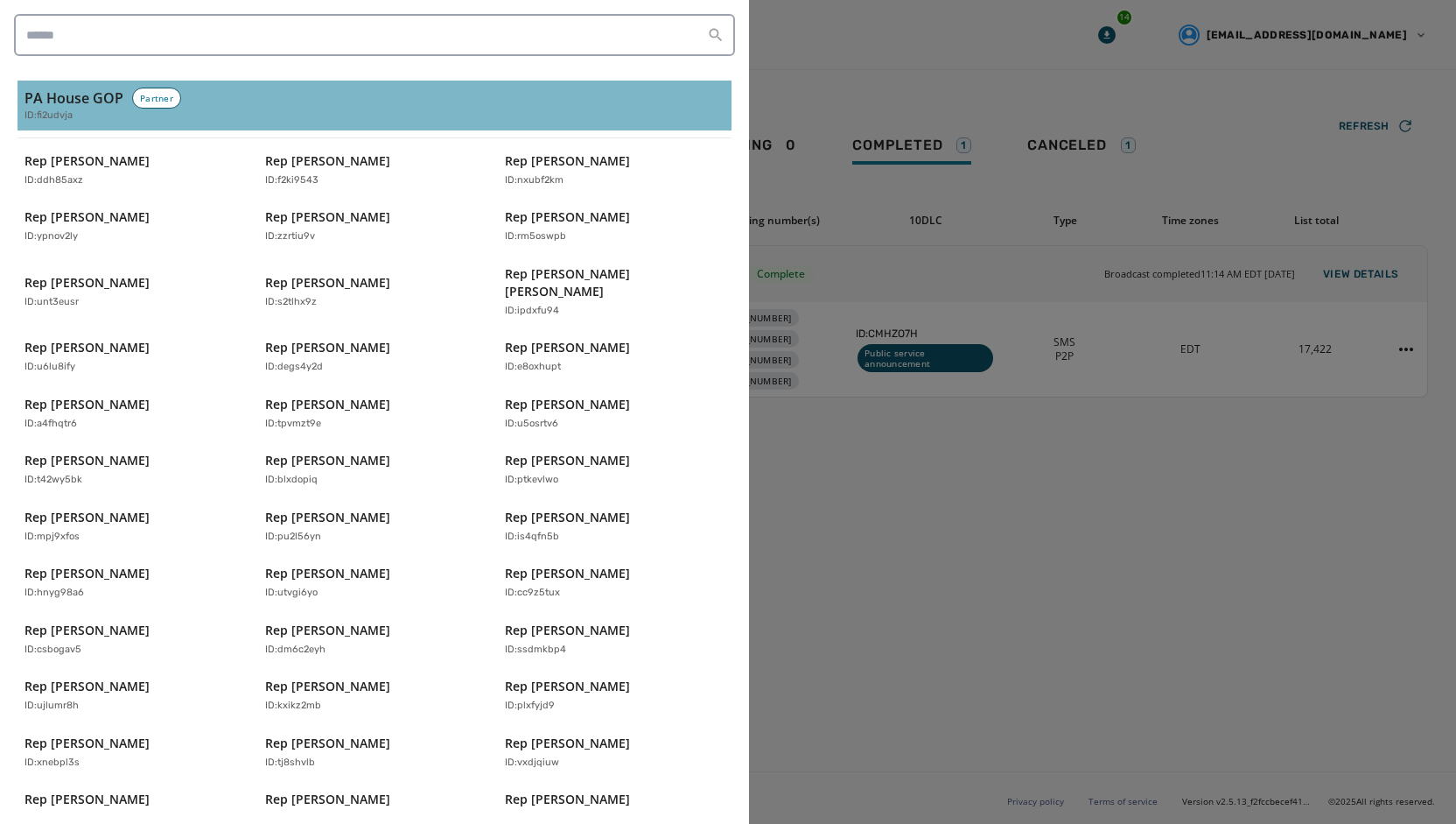
click at [54, 88] on h3 "PA House GOP" at bounding box center [74, 98] width 99 height 21
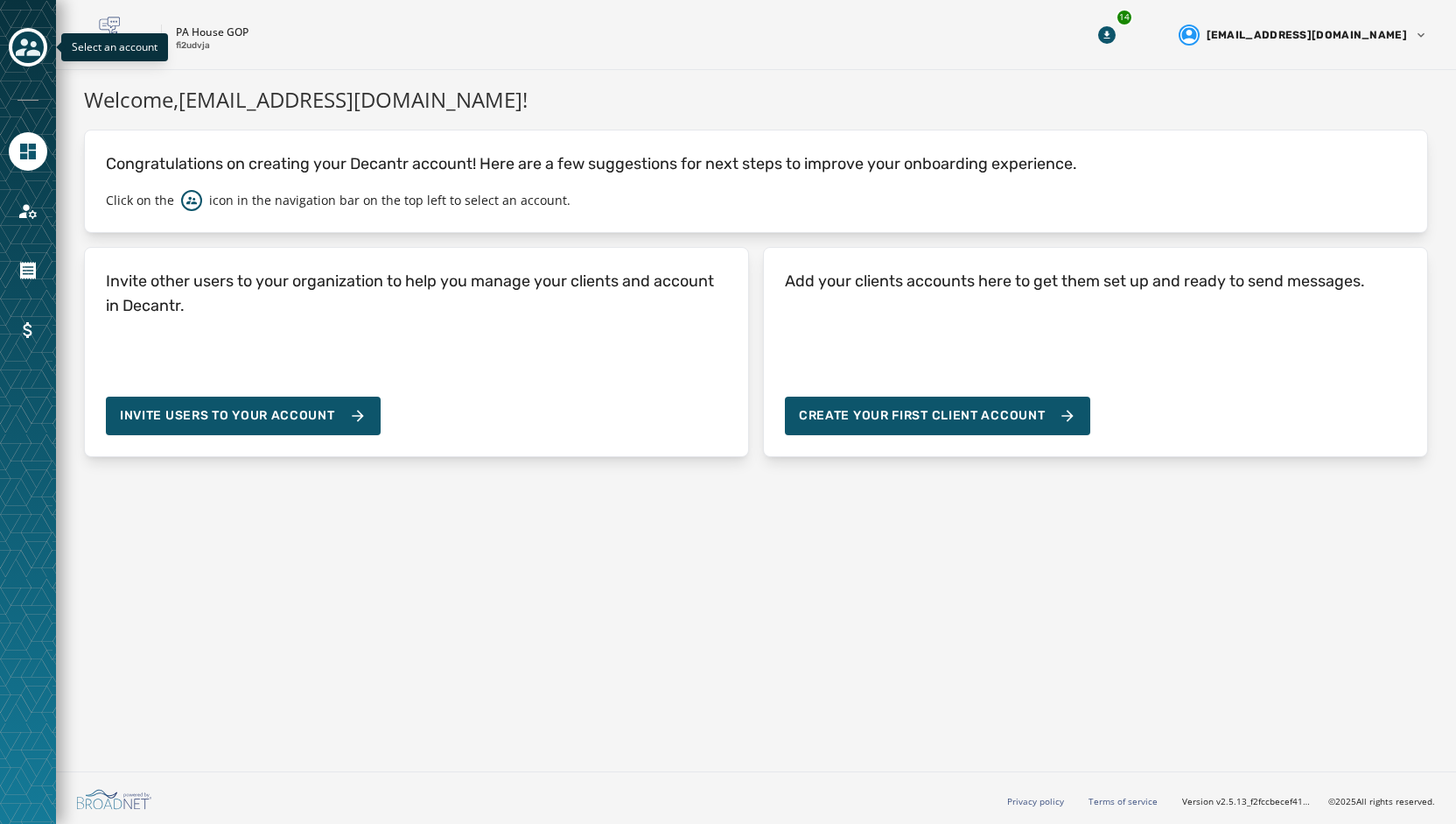
click at [22, 49] on icon "Toggle account select drawer" at bounding box center [27, 47] width 25 height 17
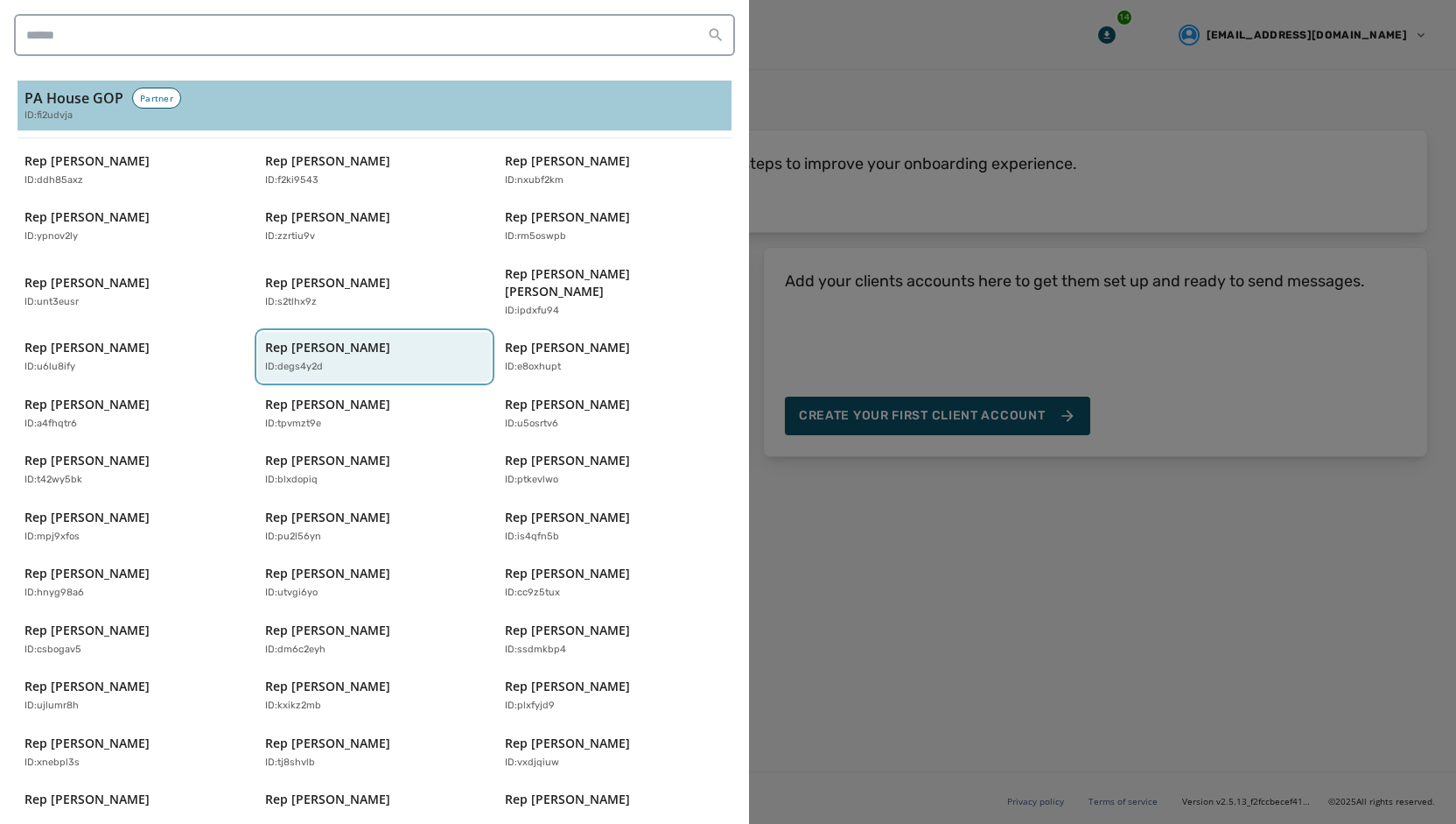
click at [275, 360] on p "ID: degs4y2d" at bounding box center [293, 368] width 58 height 15
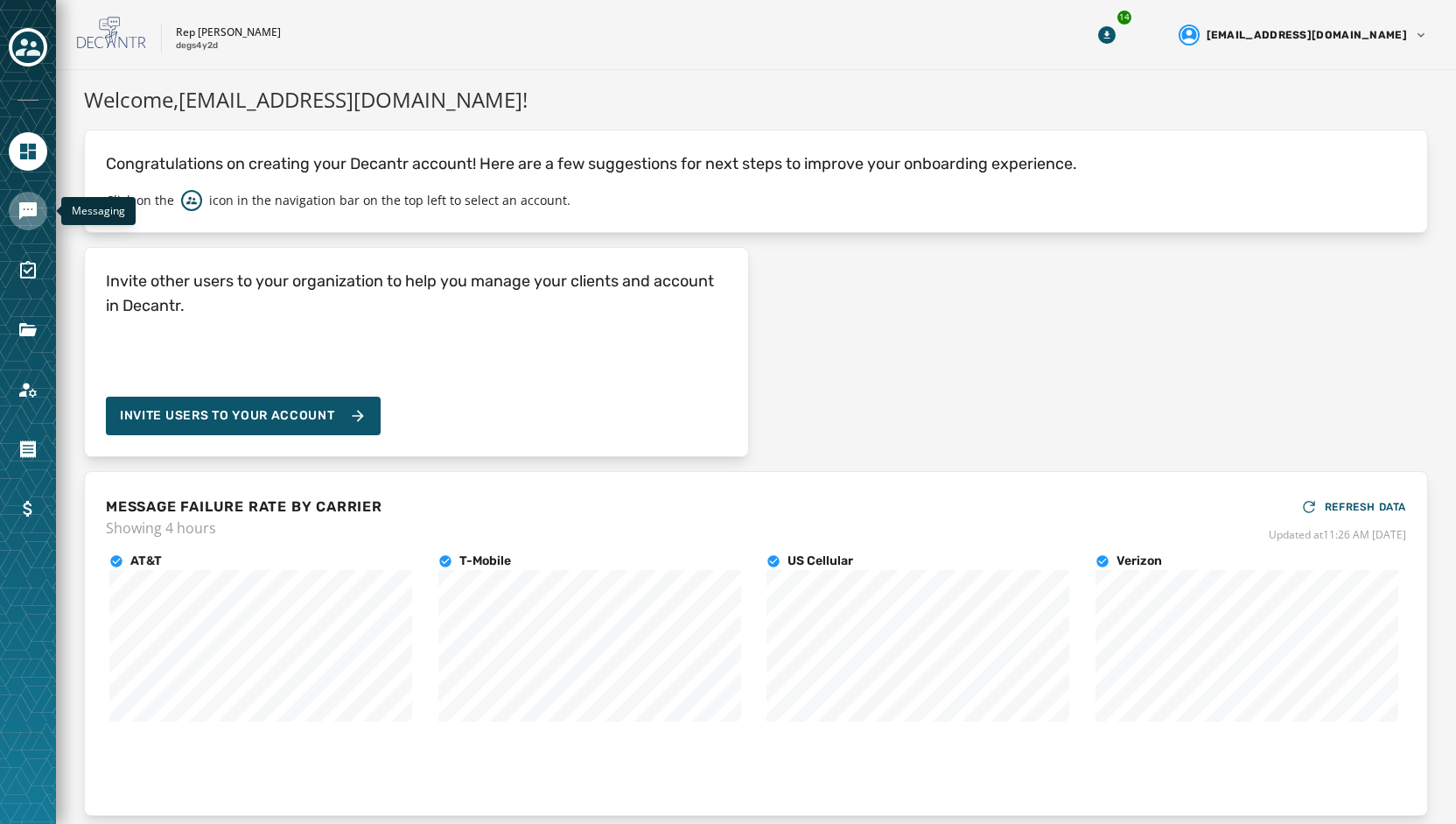
click at [11, 203] on link "Navigate to Messaging" at bounding box center [28, 211] width 38 height 38
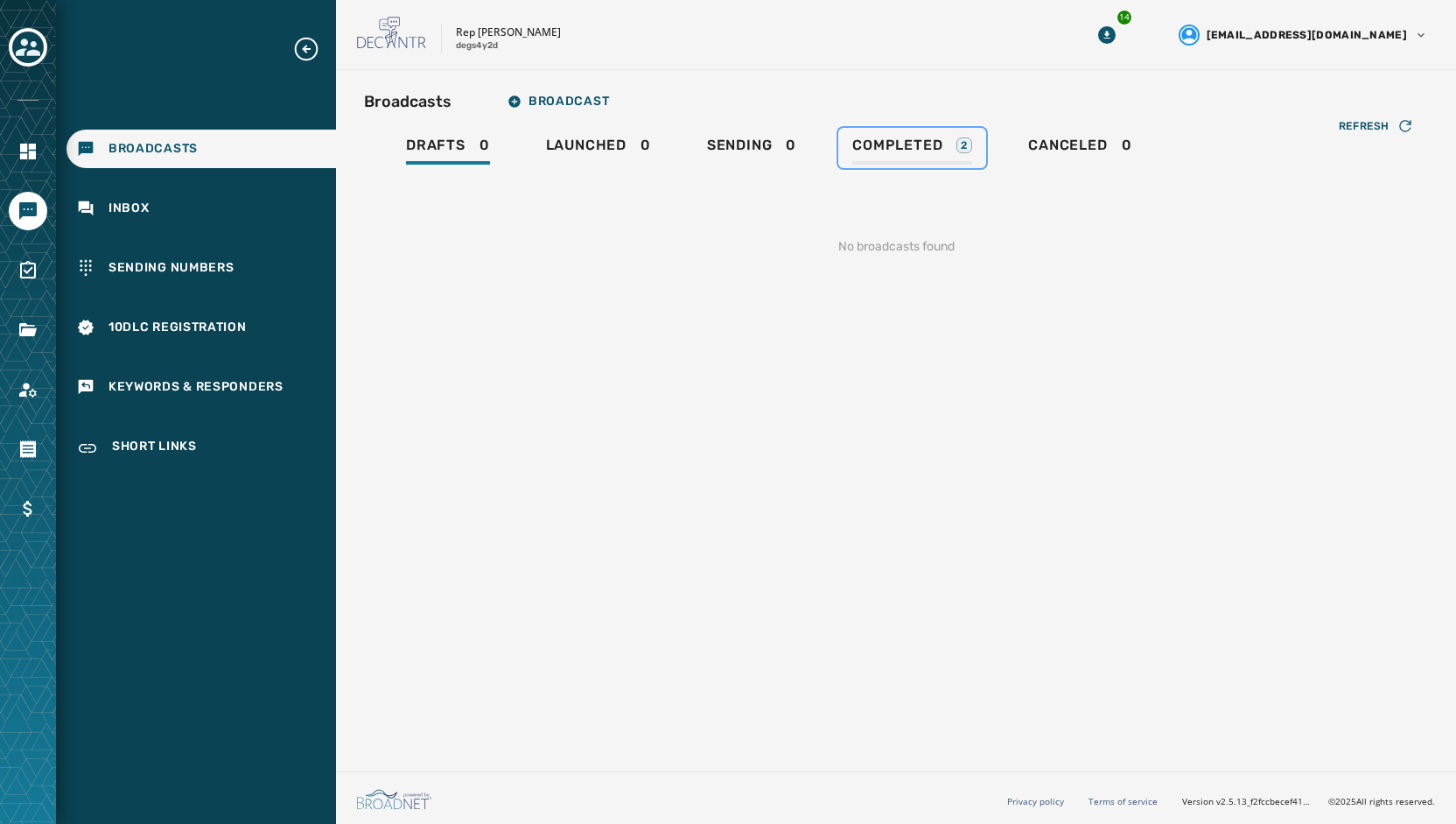
click at [936, 139] on span "Completed" at bounding box center [897, 145] width 90 height 17
